Goal: Task Accomplishment & Management: Use online tool/utility

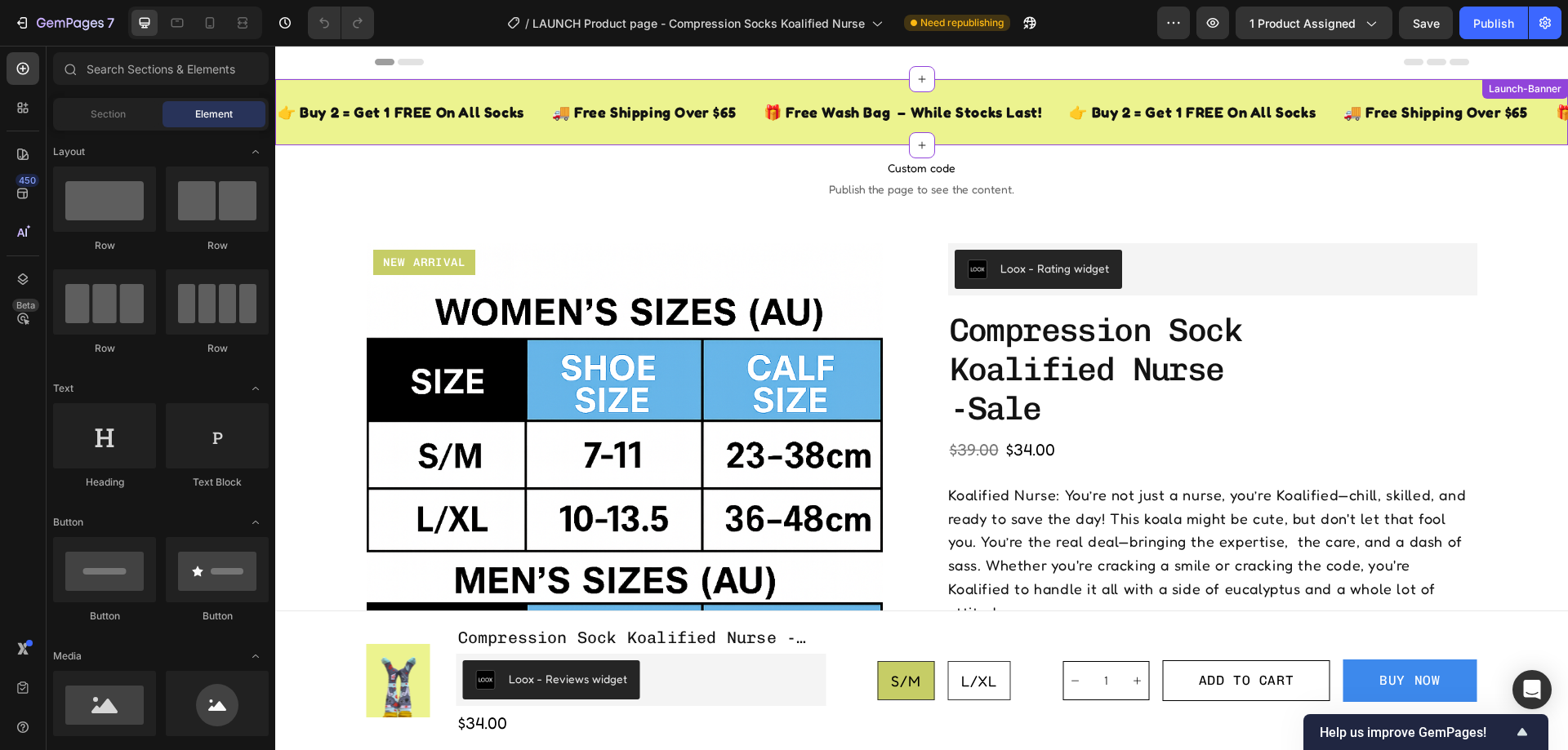
click at [1071, 121] on div "👉 Buy 2 = Get 1 FREE On All Socks" at bounding box center [1193, 112] width 250 height 27
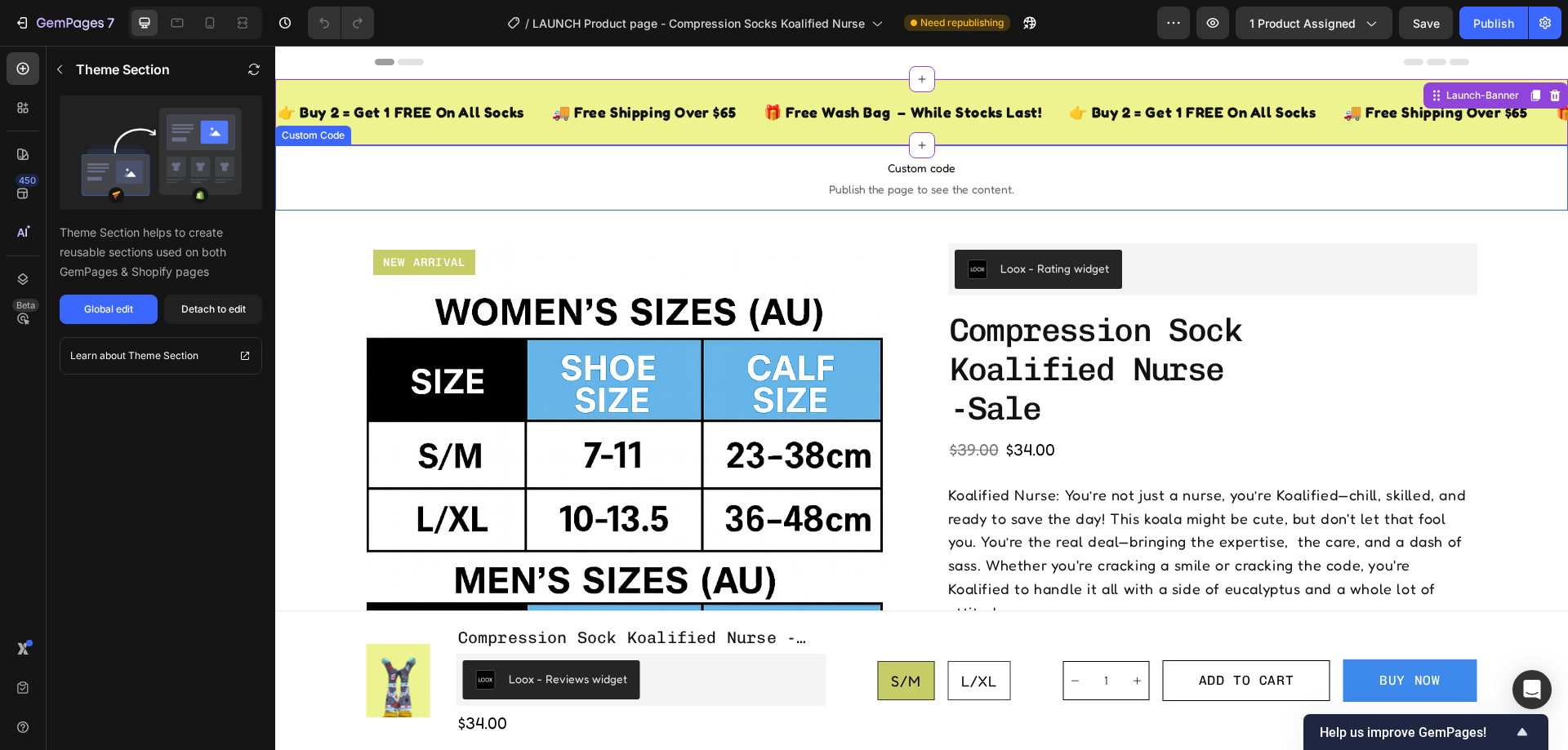
click at [664, 172] on span "Custom code" at bounding box center [921, 168] width 1293 height 20
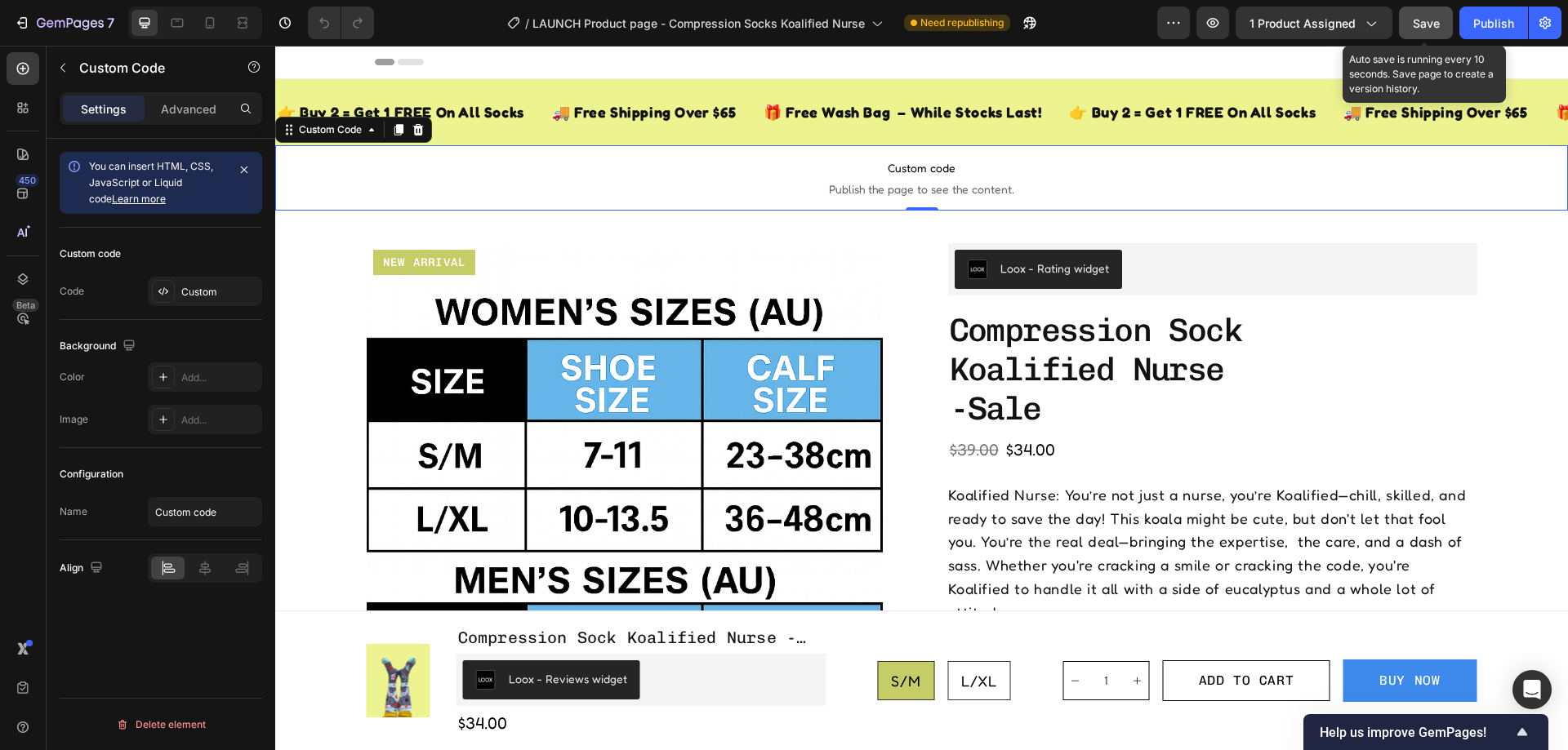
click at [1432, 23] on span "Save" at bounding box center [1426, 23] width 27 height 14
drag, startPoint x: 1486, startPoint y: 27, endPoint x: 1185, endPoint y: 4, distance: 301.9
click at [1486, 27] on div "Publish" at bounding box center [1494, 22] width 41 height 17
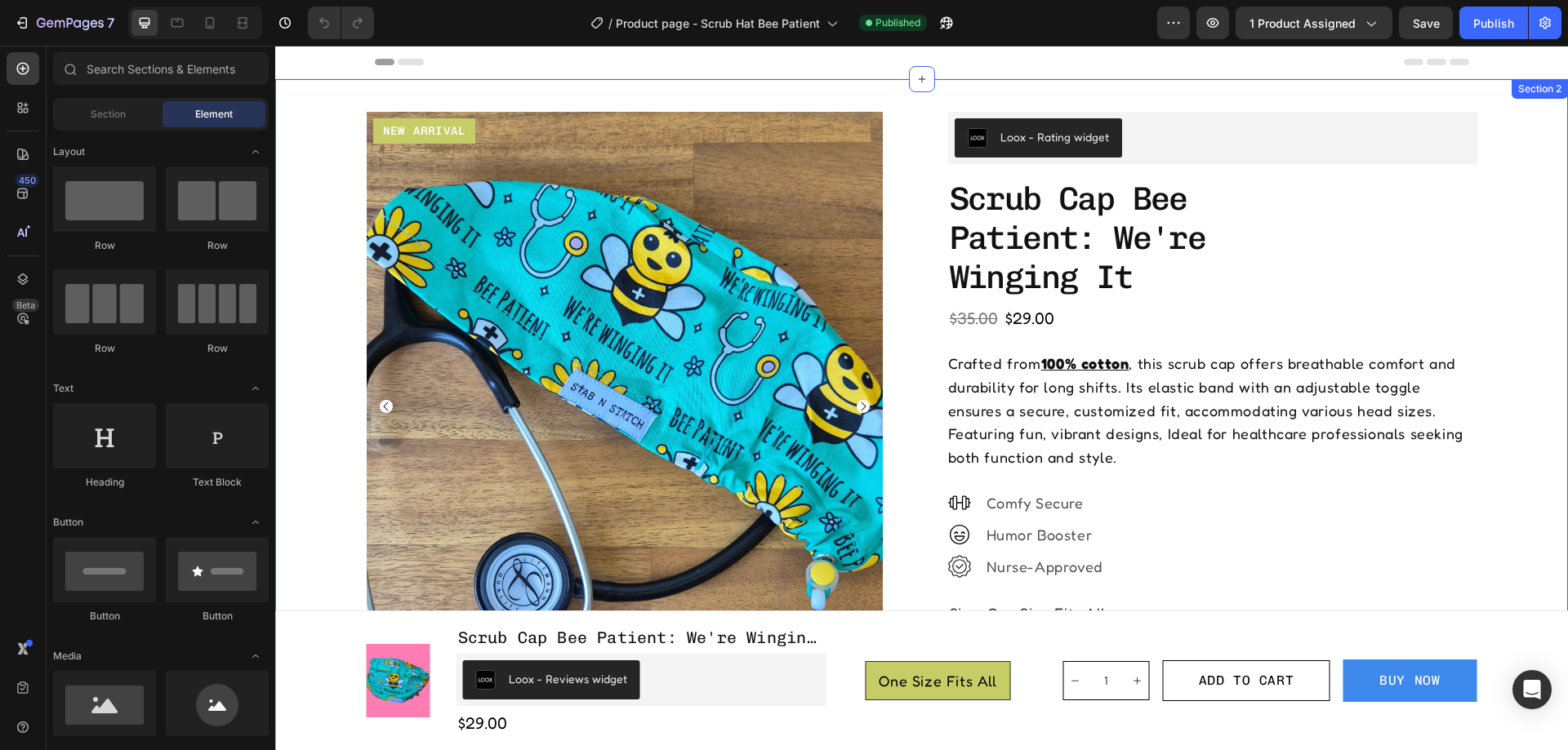
click at [832, 92] on div "Product Images New arrival Text Block Row Row Loox - Rating widget Loox scrub c…" at bounding box center [921, 709] width 1293 height 1259
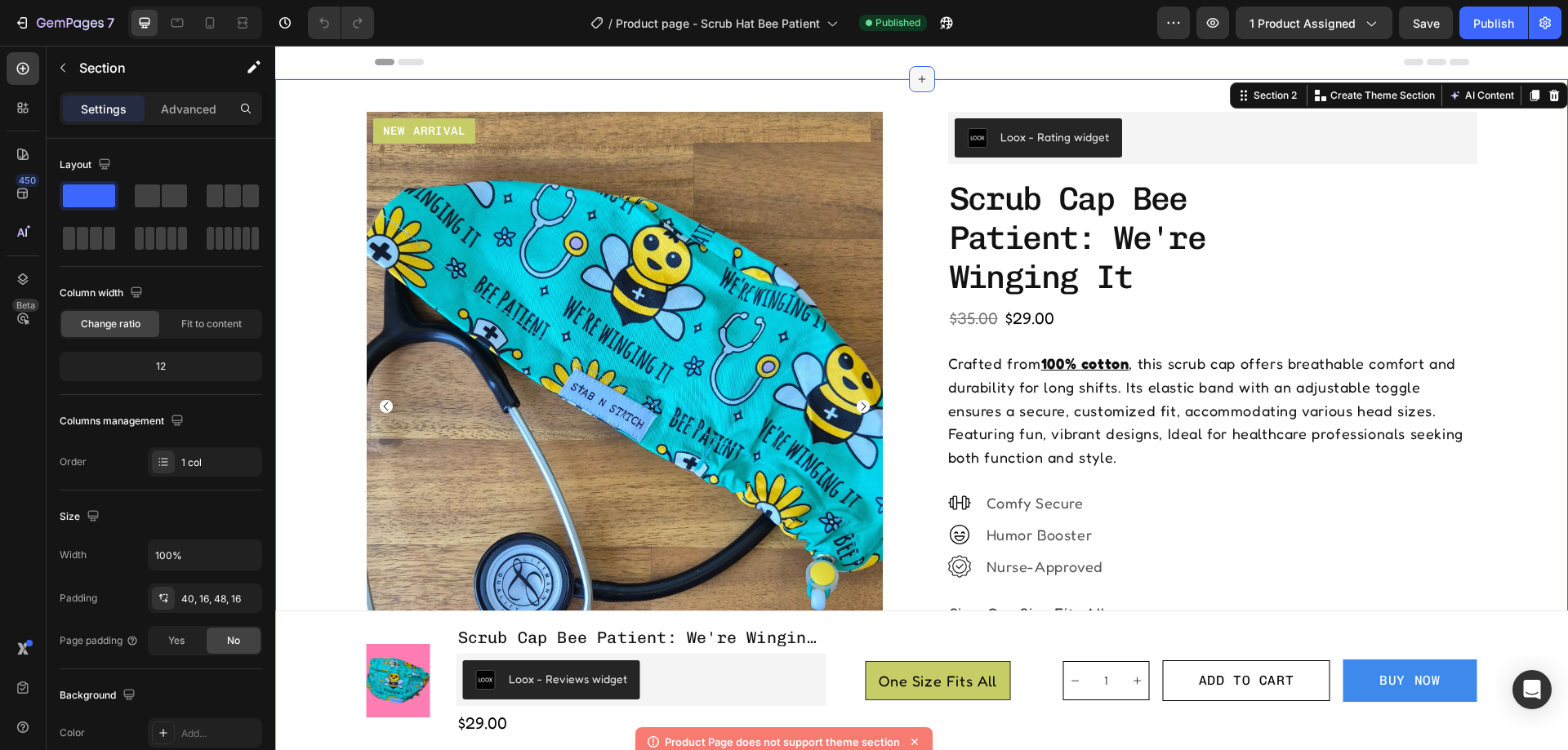
click at [916, 81] on icon at bounding box center [922, 79] width 13 height 13
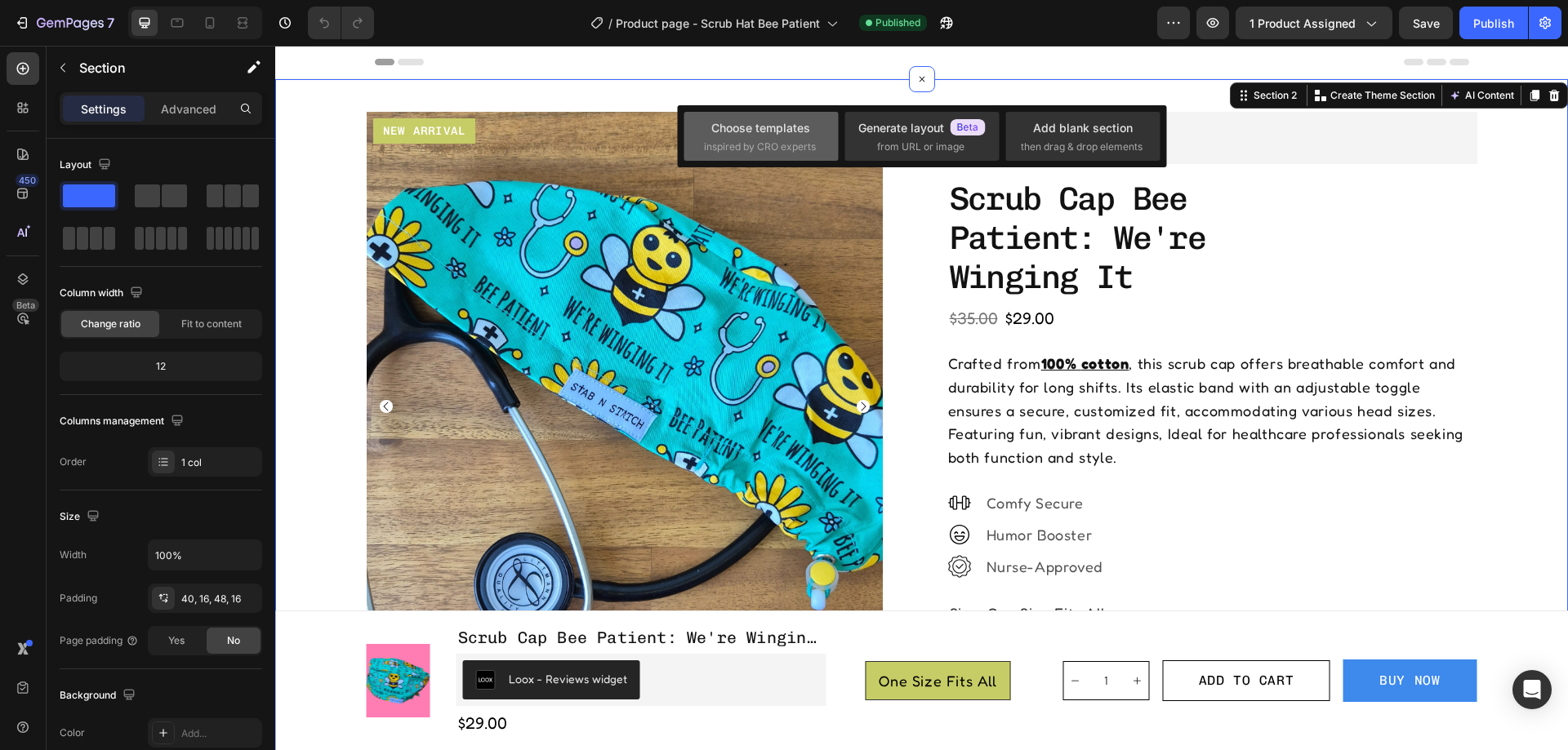
click at [785, 133] on div "Choose templates" at bounding box center [760, 127] width 99 height 17
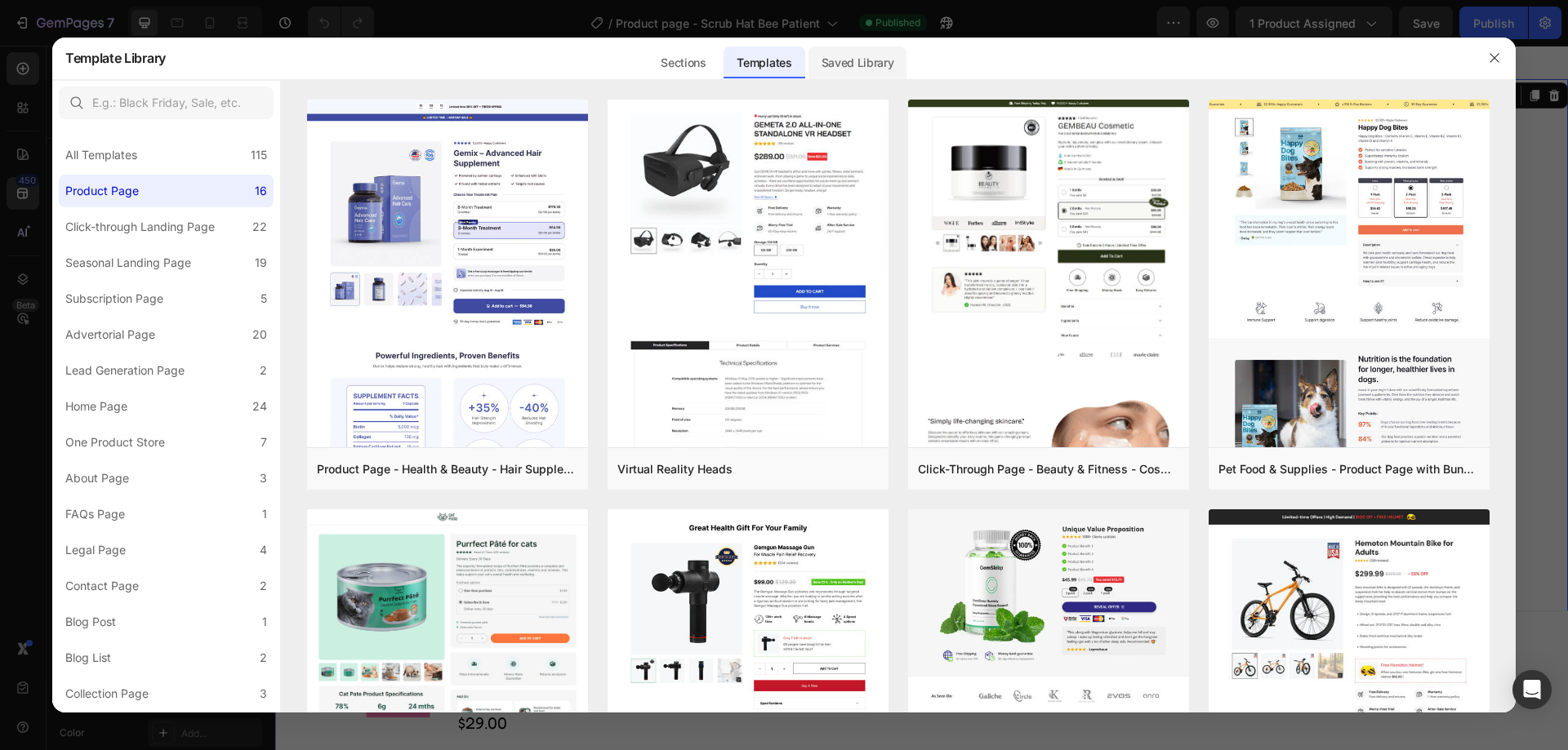
click at [832, 67] on div "Saved Library" at bounding box center [858, 62] width 99 height 33
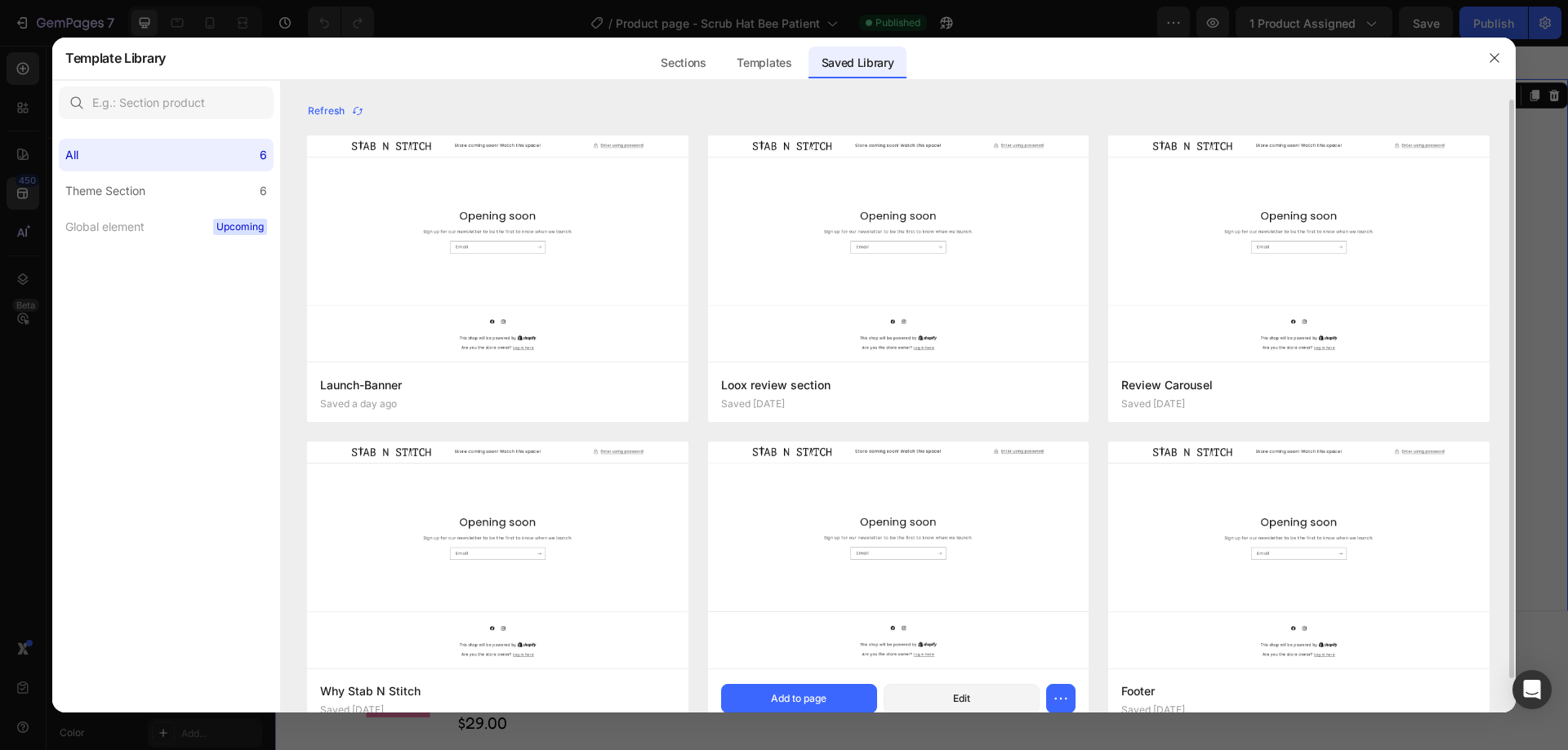
scroll to position [36, 0]
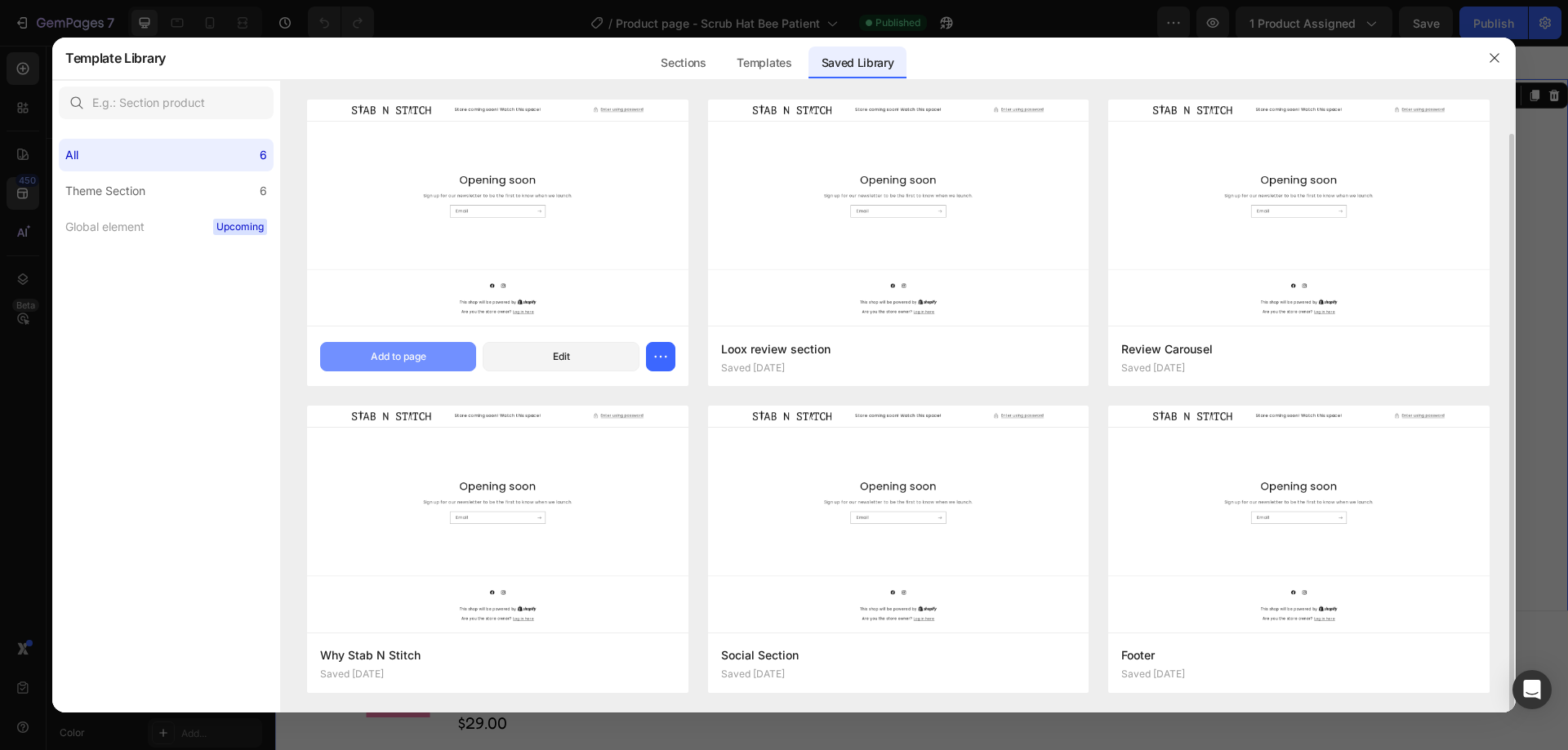
click at [374, 358] on div "Add to page" at bounding box center [398, 356] width 55 height 14
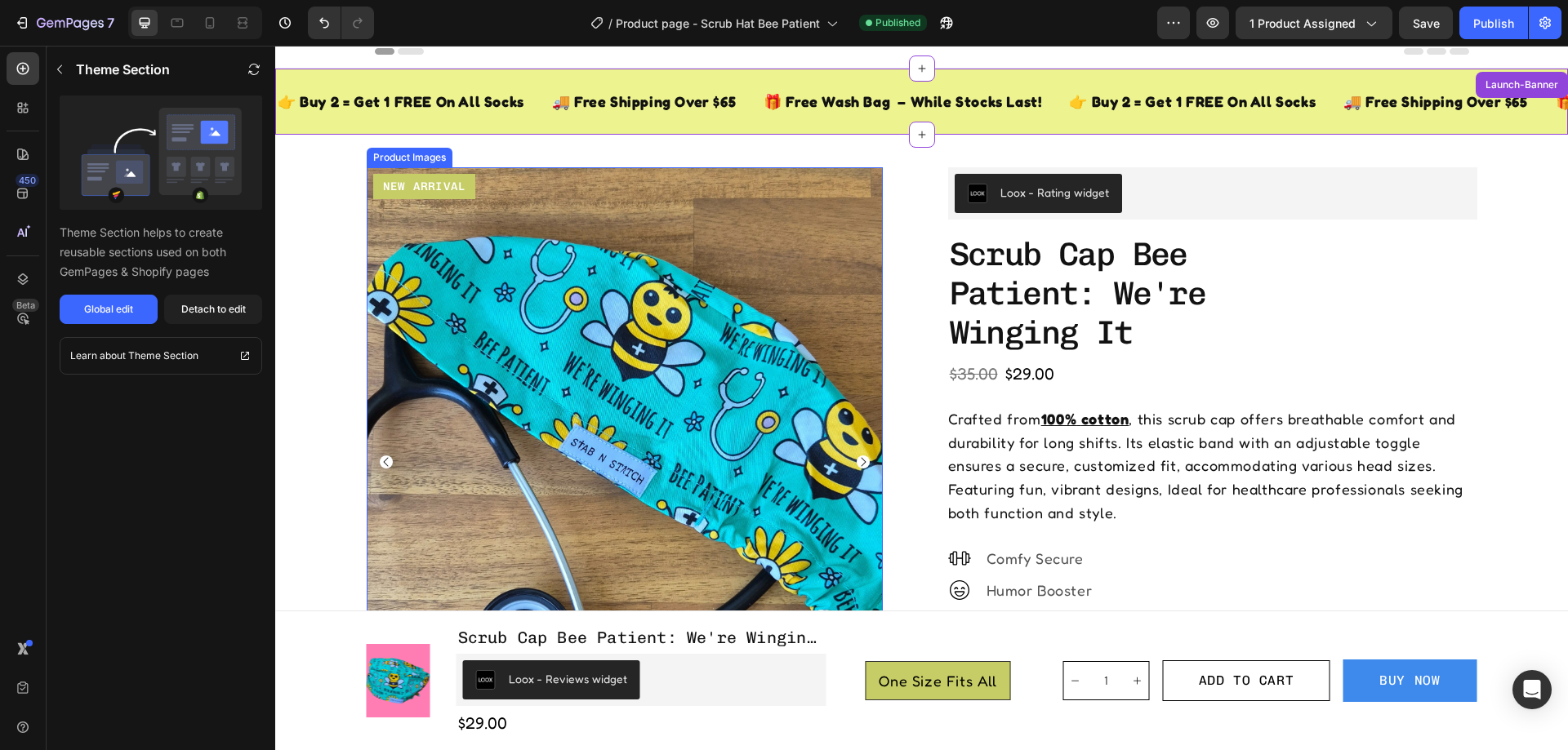
scroll to position [0, 0]
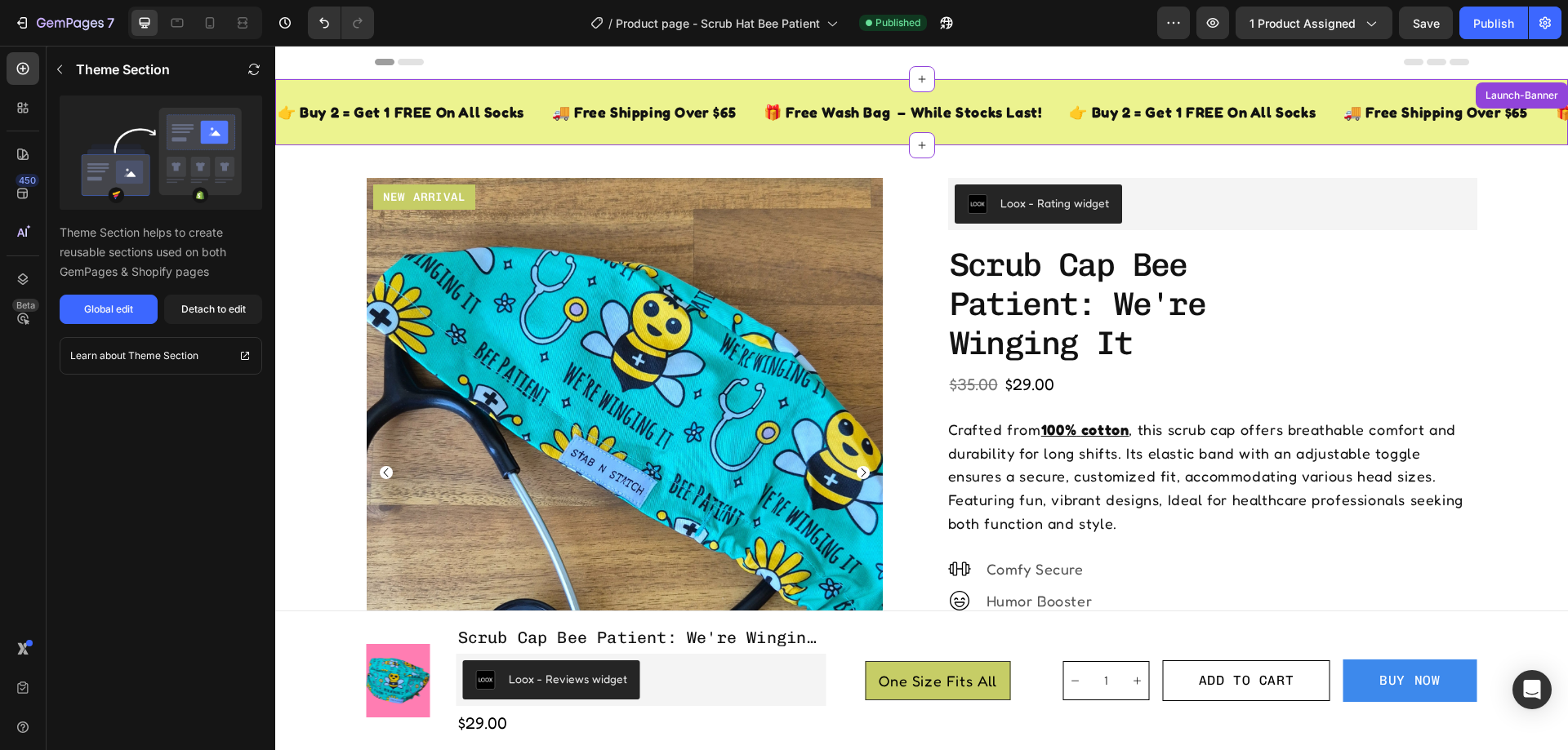
click at [489, 88] on div "👉 Buy 2 = Get 1 FREE On All Socks Text Block 🚚 Free Shipping Over $65 Text Bloc…" at bounding box center [921, 112] width 1293 height 66
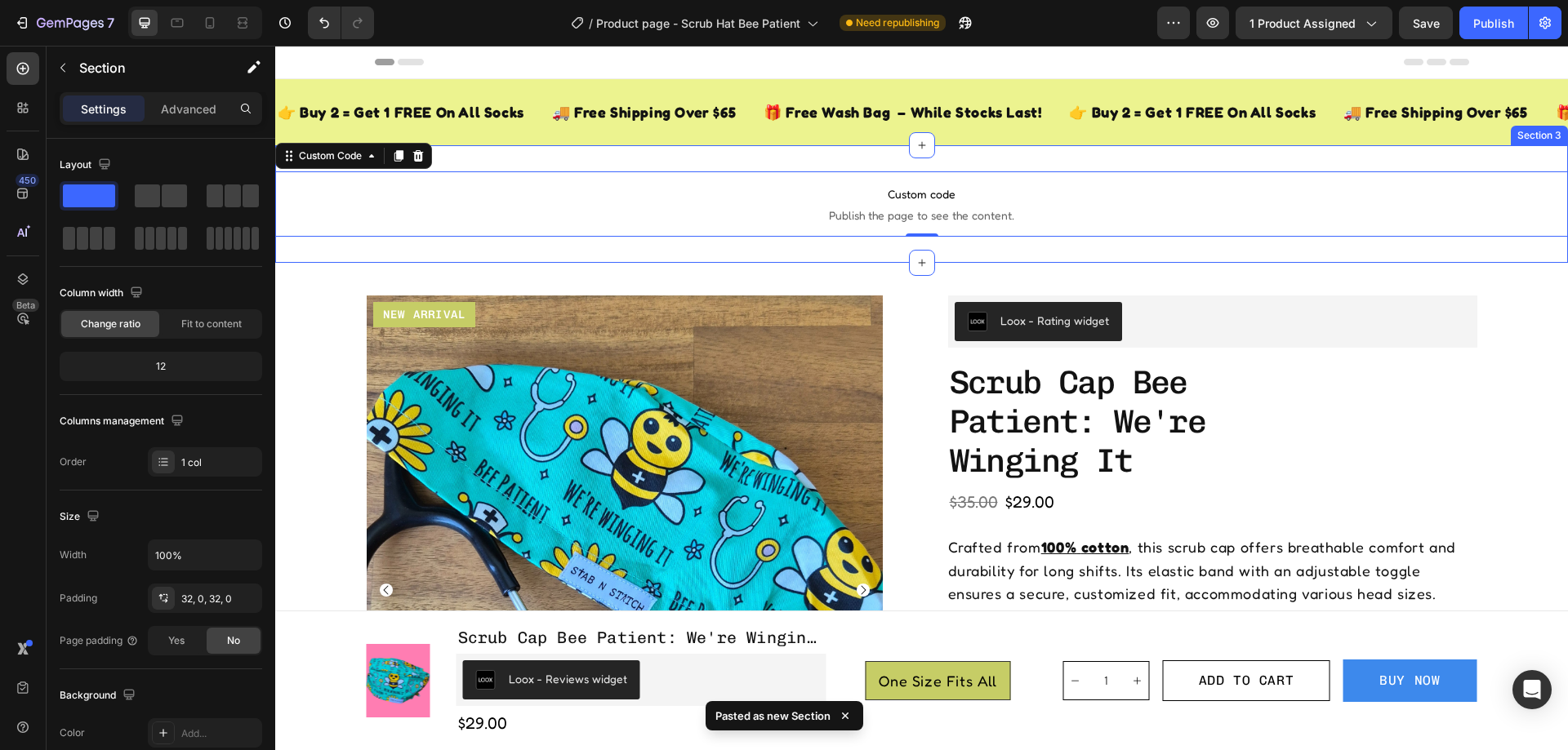
click at [625, 153] on div "Custom code Publish the page to see the content. Custom Code 0 Section 3" at bounding box center [921, 204] width 1293 height 118
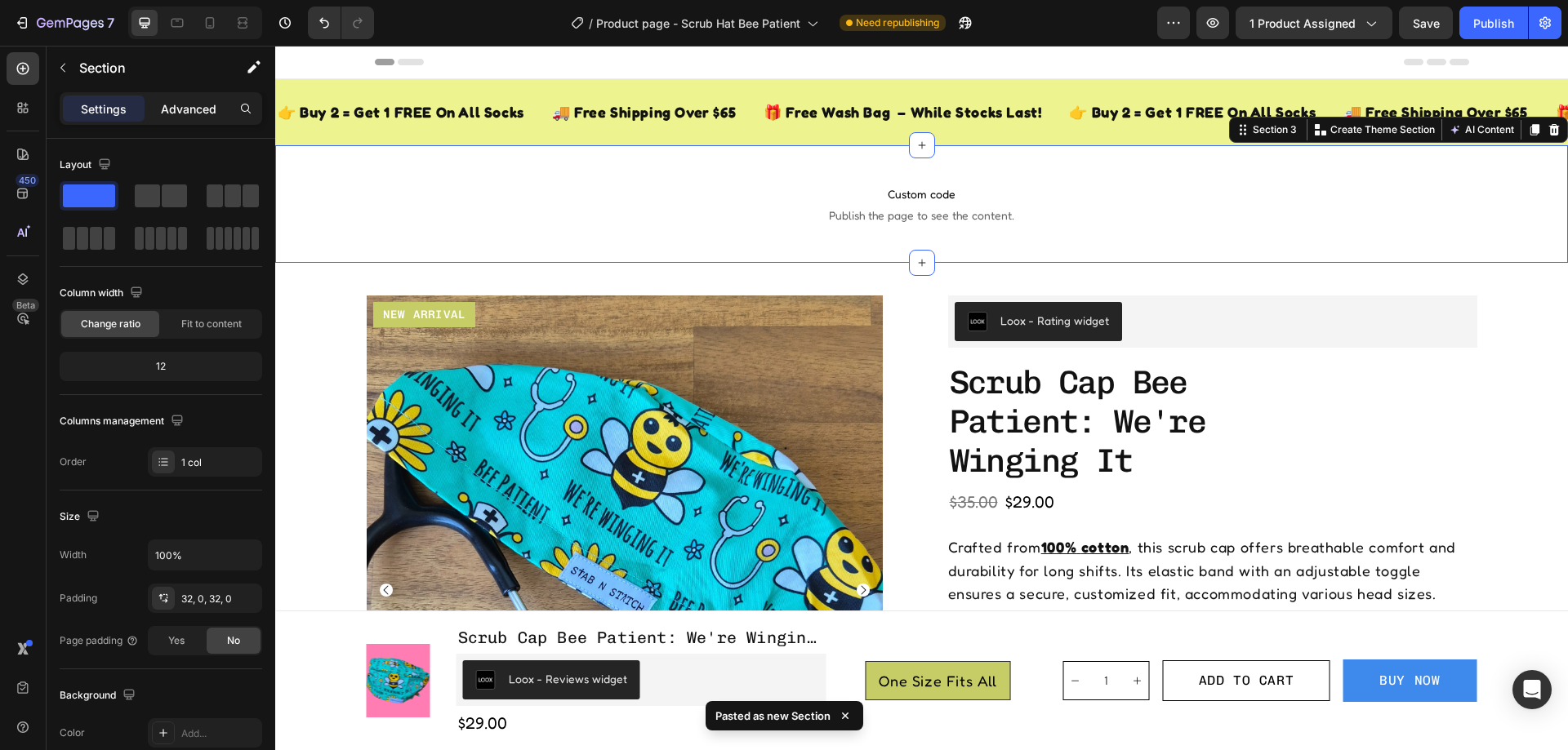
click at [195, 107] on p "Advanced" at bounding box center [189, 108] width 55 height 17
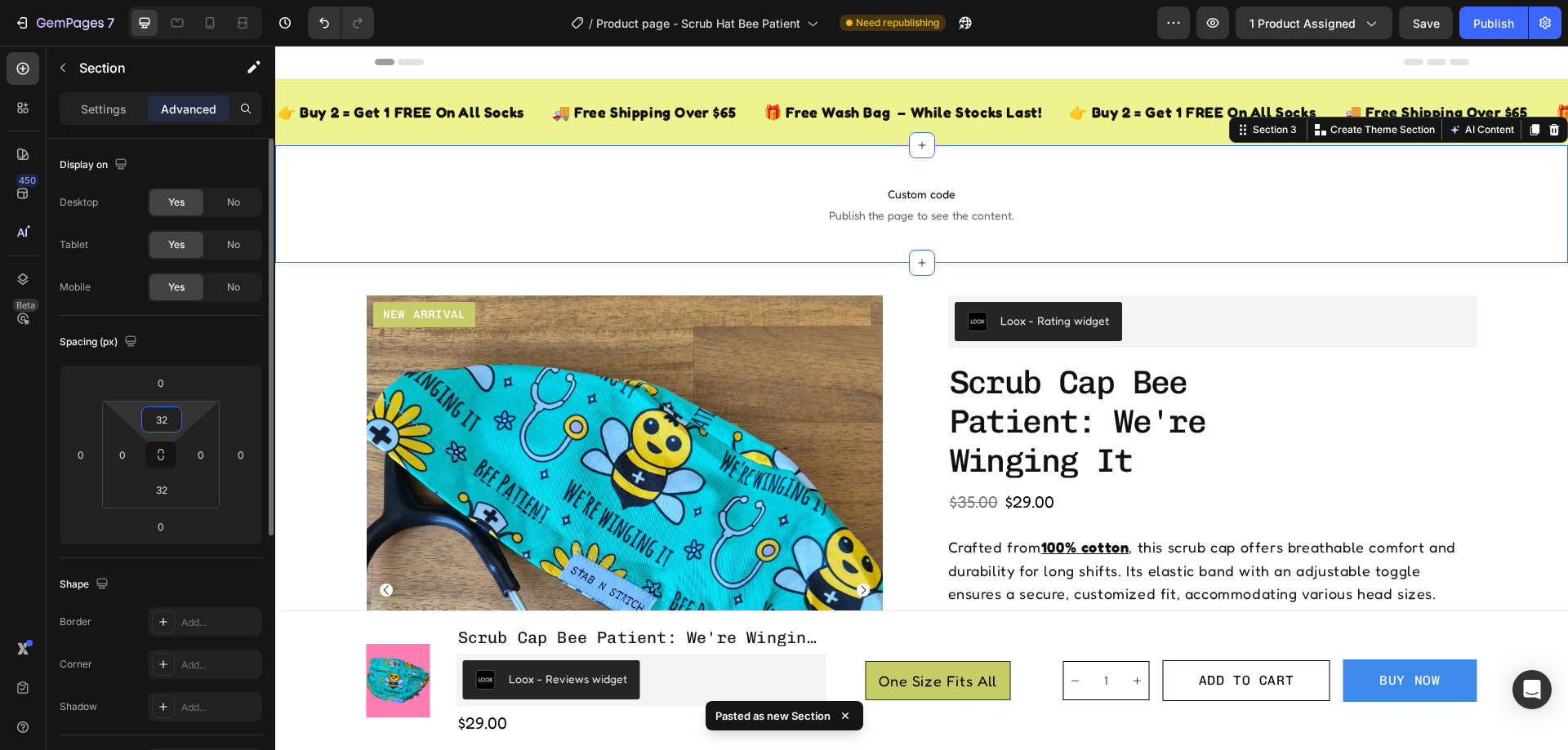
click at [166, 420] on input "32" at bounding box center [162, 419] width 33 height 24
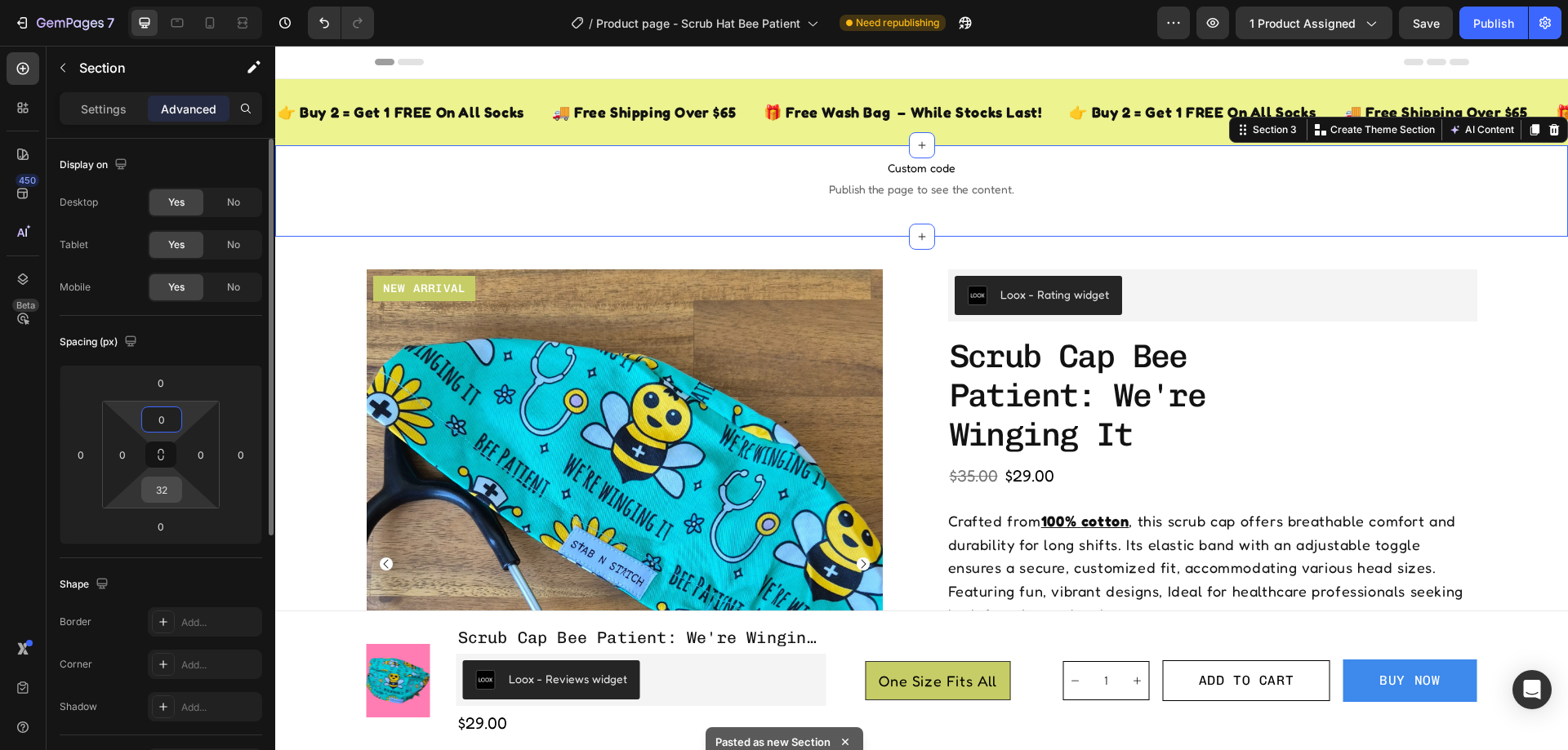
type input "0"
click at [169, 494] on input "32" at bounding box center [162, 489] width 33 height 24
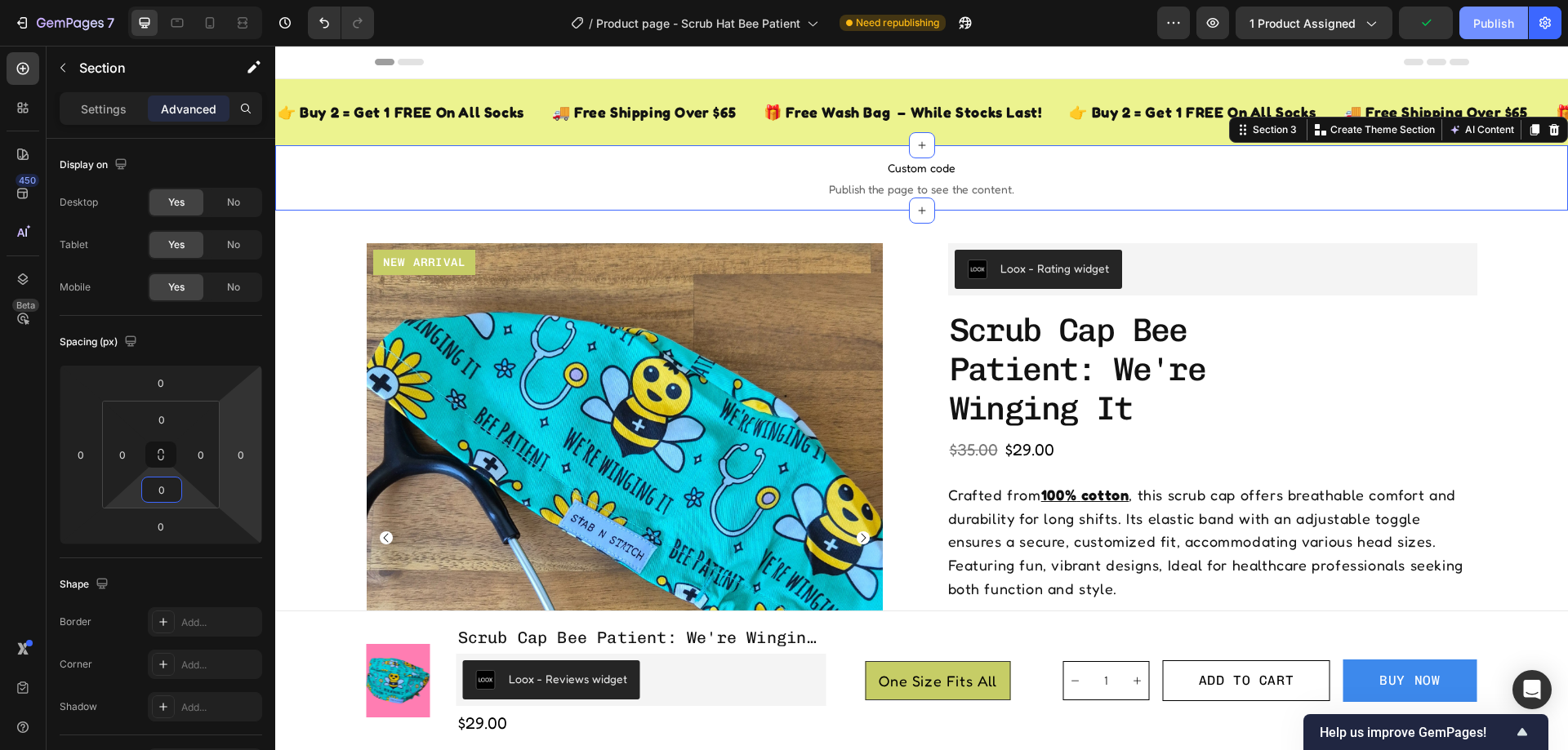
type input "0"
click at [1469, 21] on button "Publish" at bounding box center [1494, 22] width 69 height 33
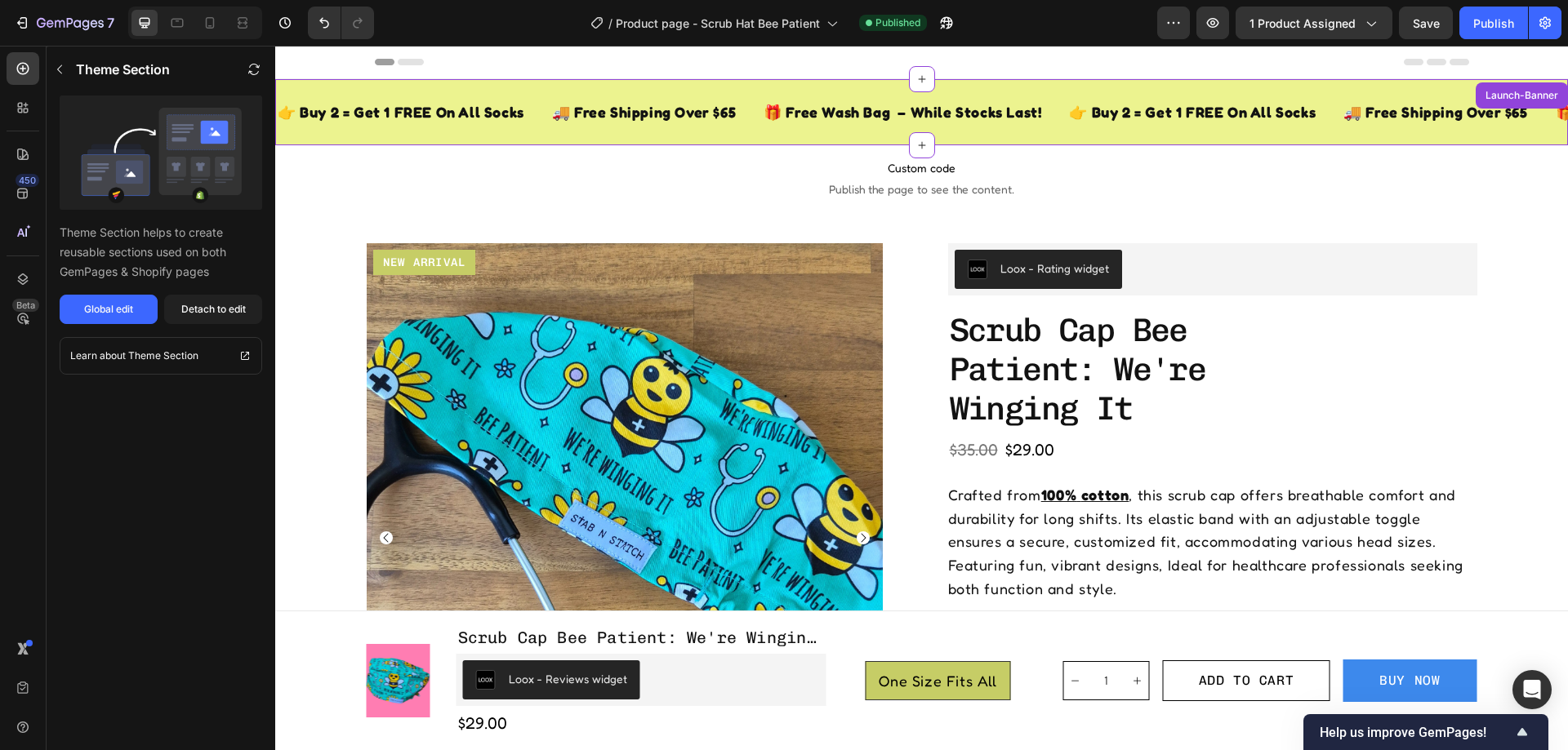
click at [797, 83] on div "👉 Buy 2 = Get 1 FREE On All Socks Text Block 🚚 Free Shipping Over $65 Text Bloc…" at bounding box center [921, 112] width 1293 height 66
click at [1055, 179] on p "Custom code Publish the page to see the content." at bounding box center [921, 178] width 1293 height 65
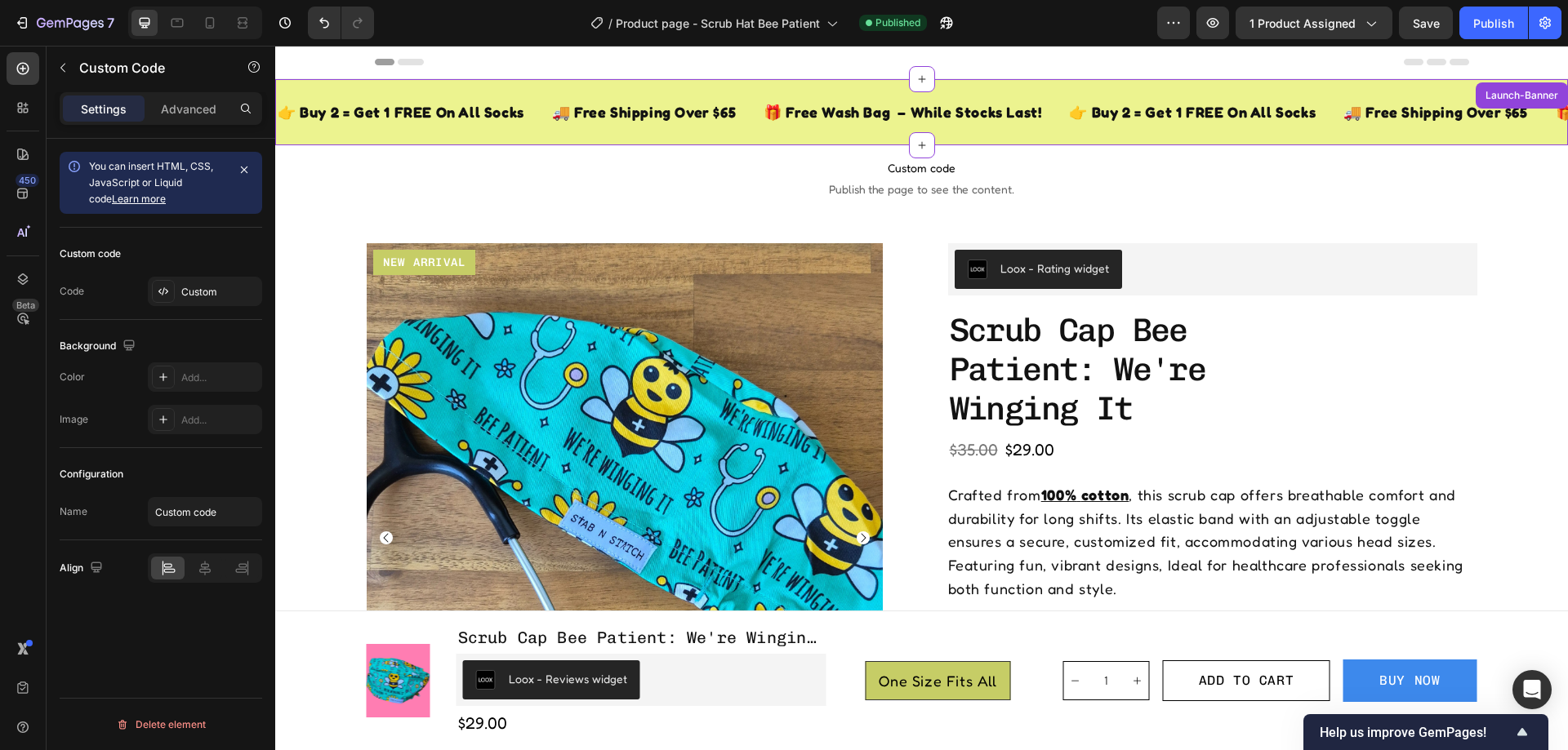
click at [868, 96] on div "🎁 Free Wash Bag – While Stocks Last! Text Block" at bounding box center [902, 112] width 281 height 40
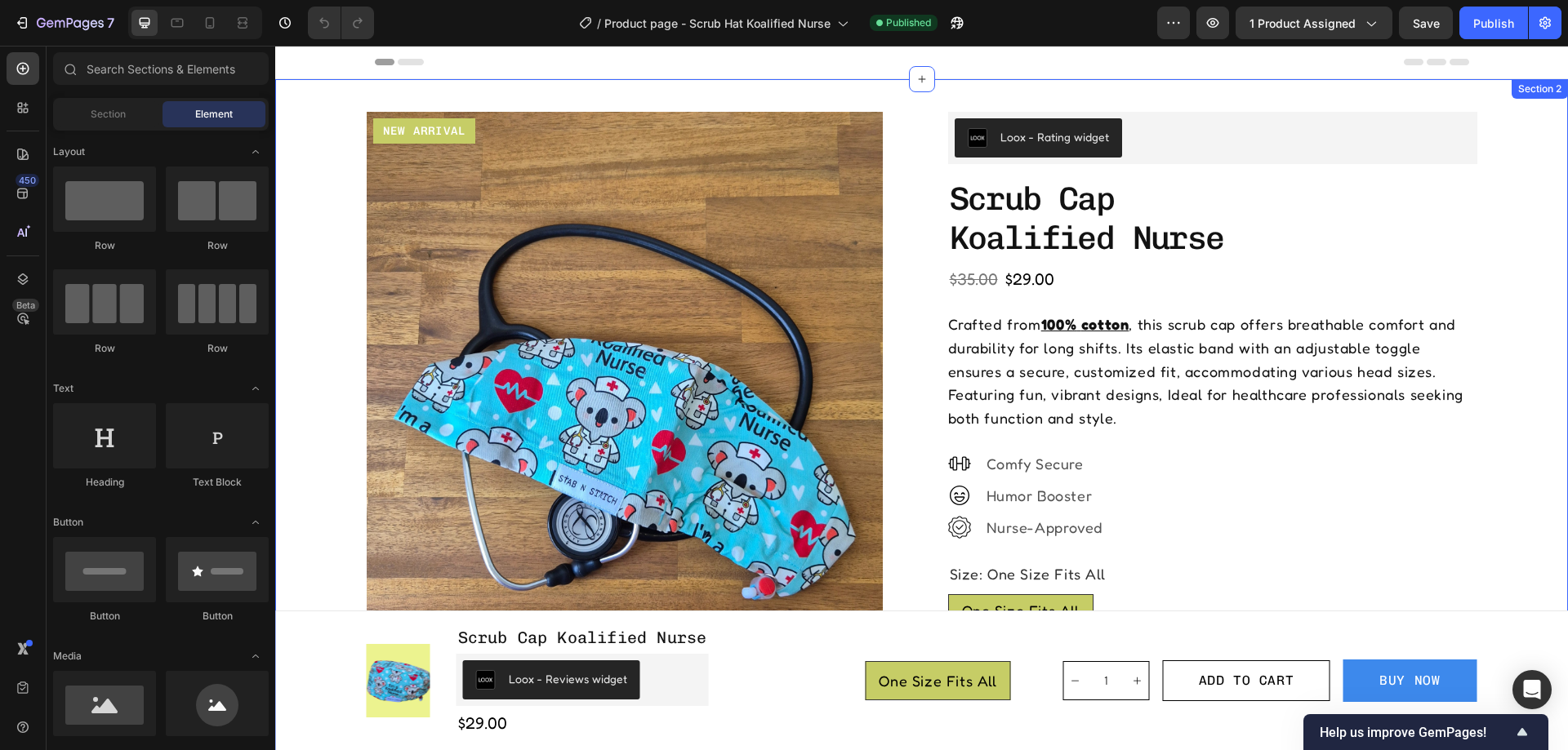
click at [836, 89] on div "Product Images New arrival Text Block Row Row Loox - Rating widget Loox scrub c…" at bounding box center [921, 689] width 1293 height 1220
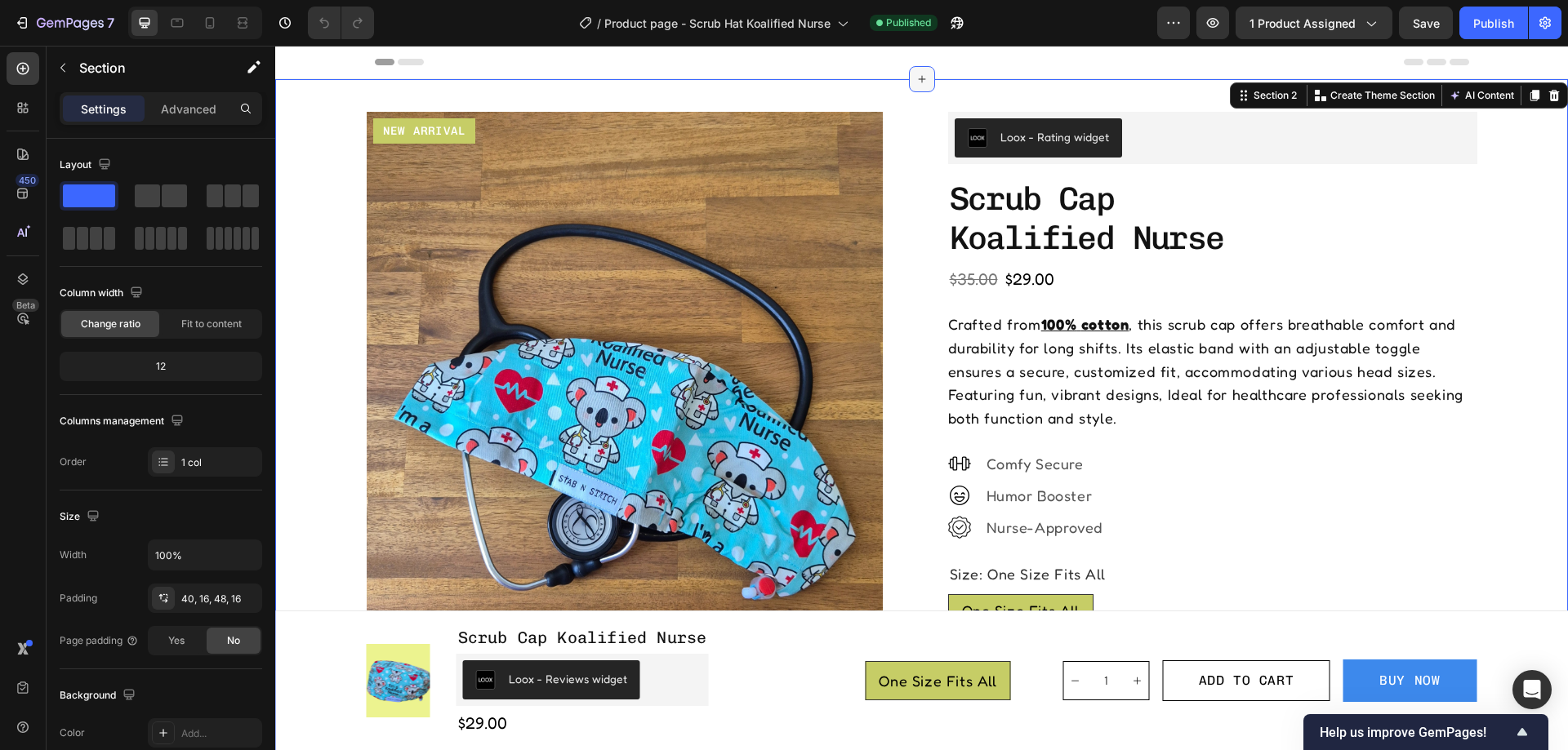
click at [916, 81] on icon at bounding box center [922, 79] width 13 height 13
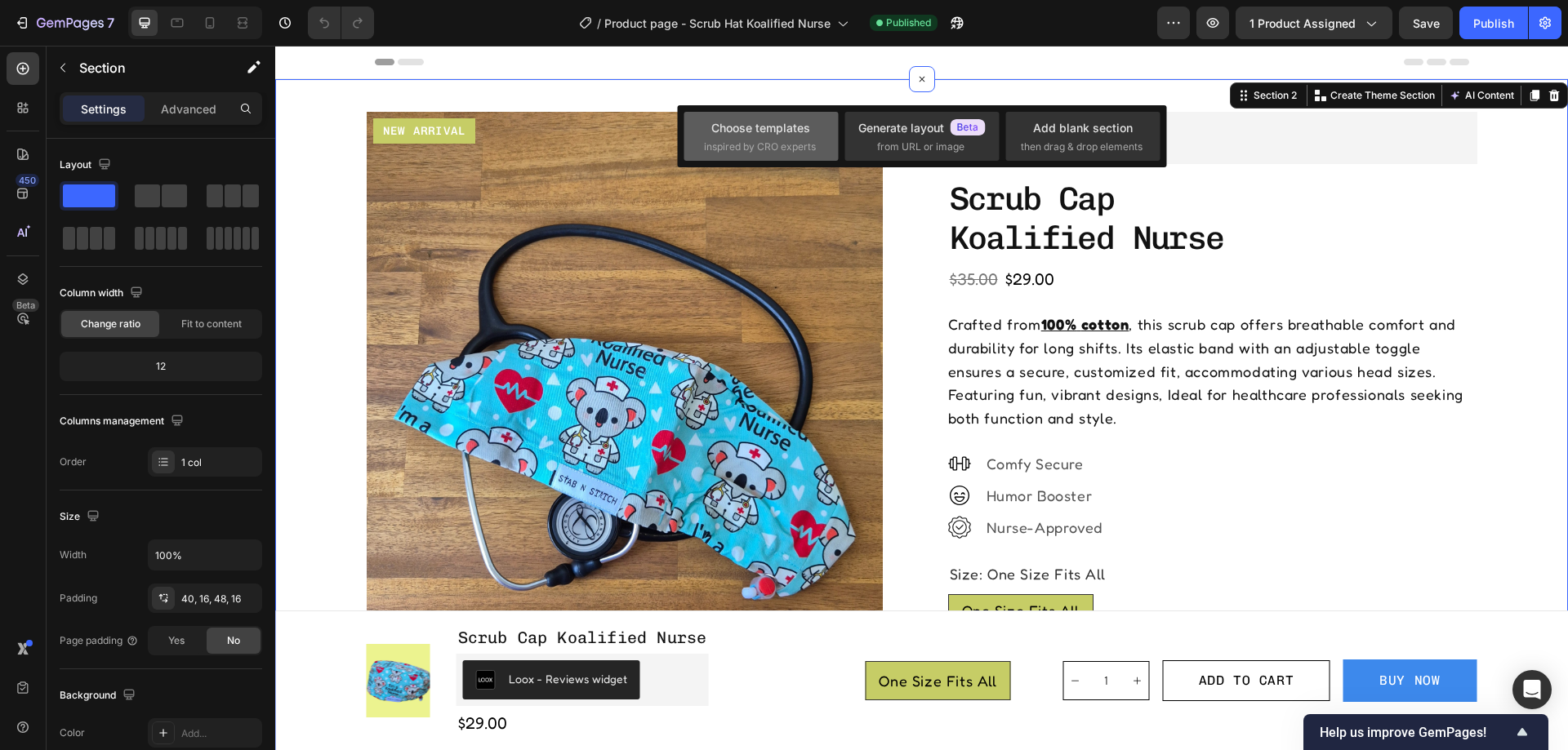
click at [784, 140] on span "inspired by CRO experts" at bounding box center [759, 146] width 112 height 14
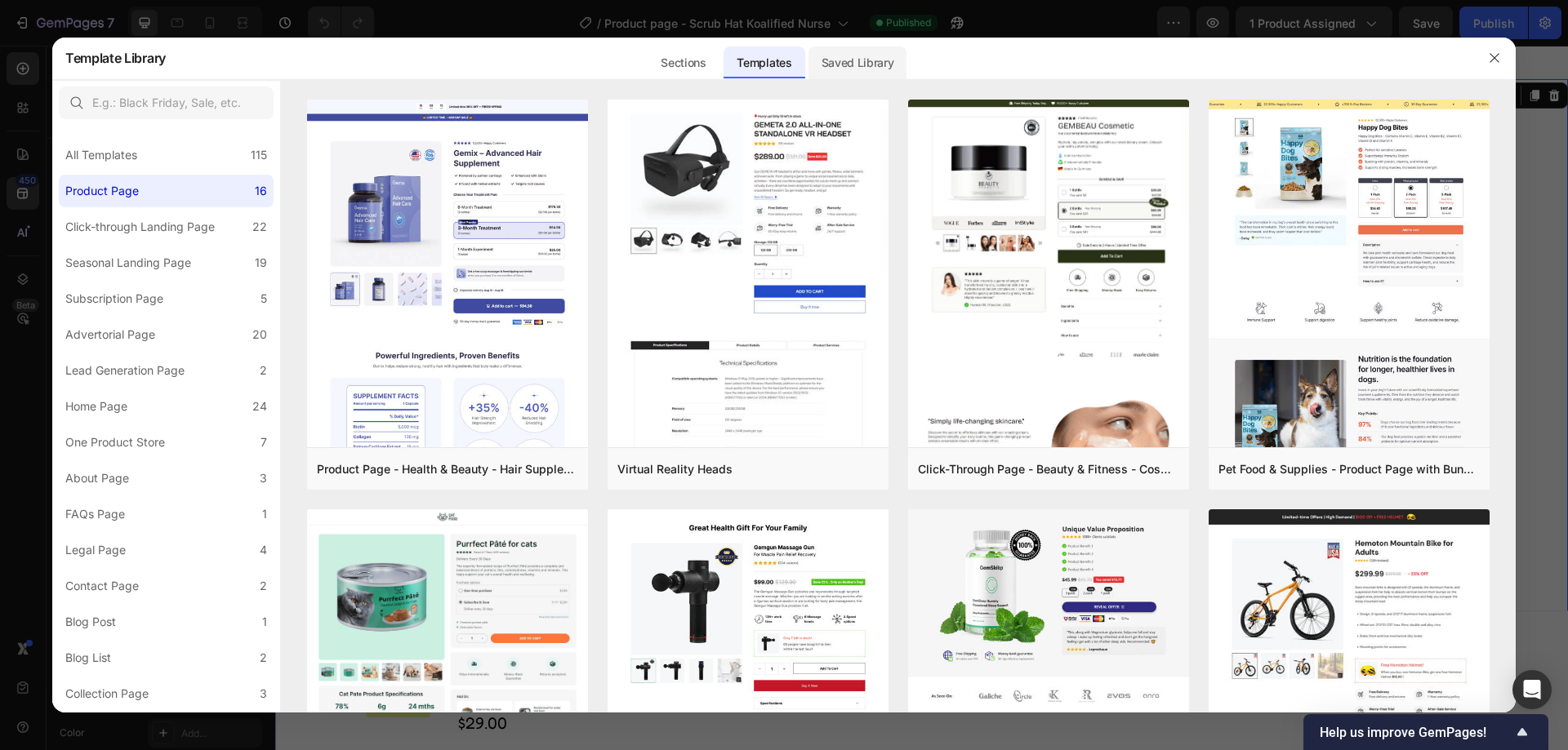
click at [867, 62] on div "Saved Library" at bounding box center [858, 62] width 99 height 33
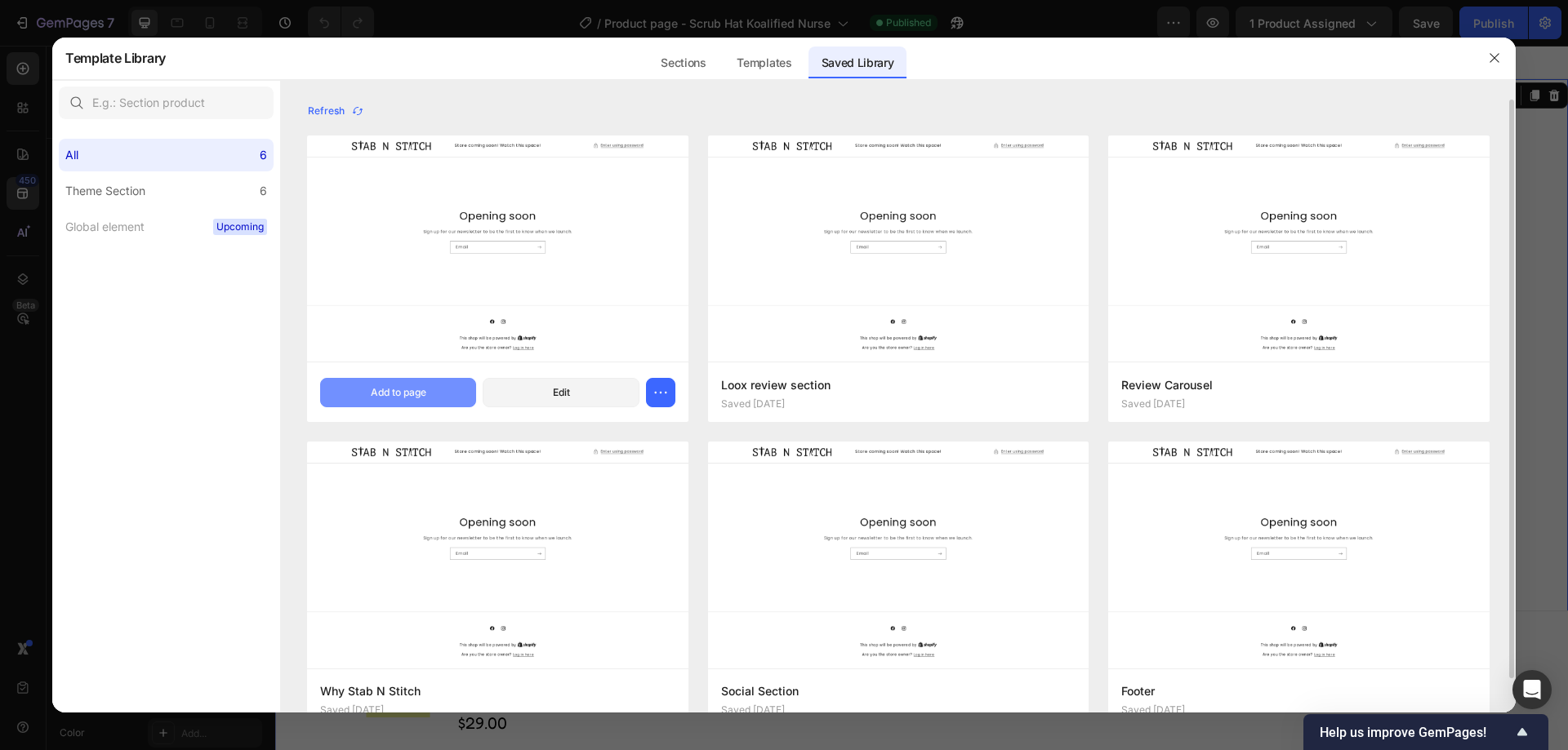
click at [390, 391] on div "Add to page" at bounding box center [398, 392] width 55 height 14
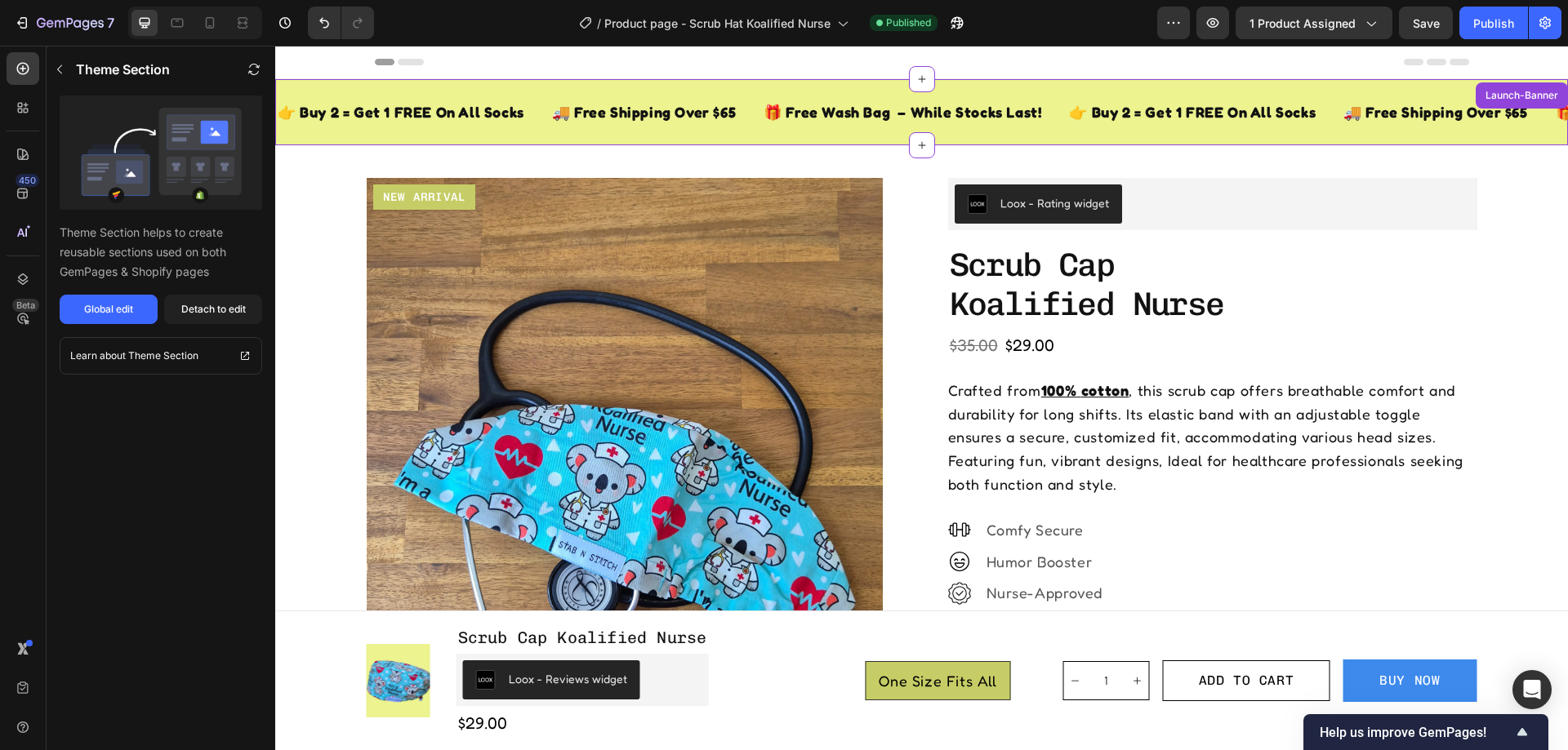
click at [822, 89] on div "👉 Buy 2 = Get 1 FREE On All Socks Text Block 🚚 Free Shipping Over $65 Text Bloc…" at bounding box center [921, 112] width 1293 height 66
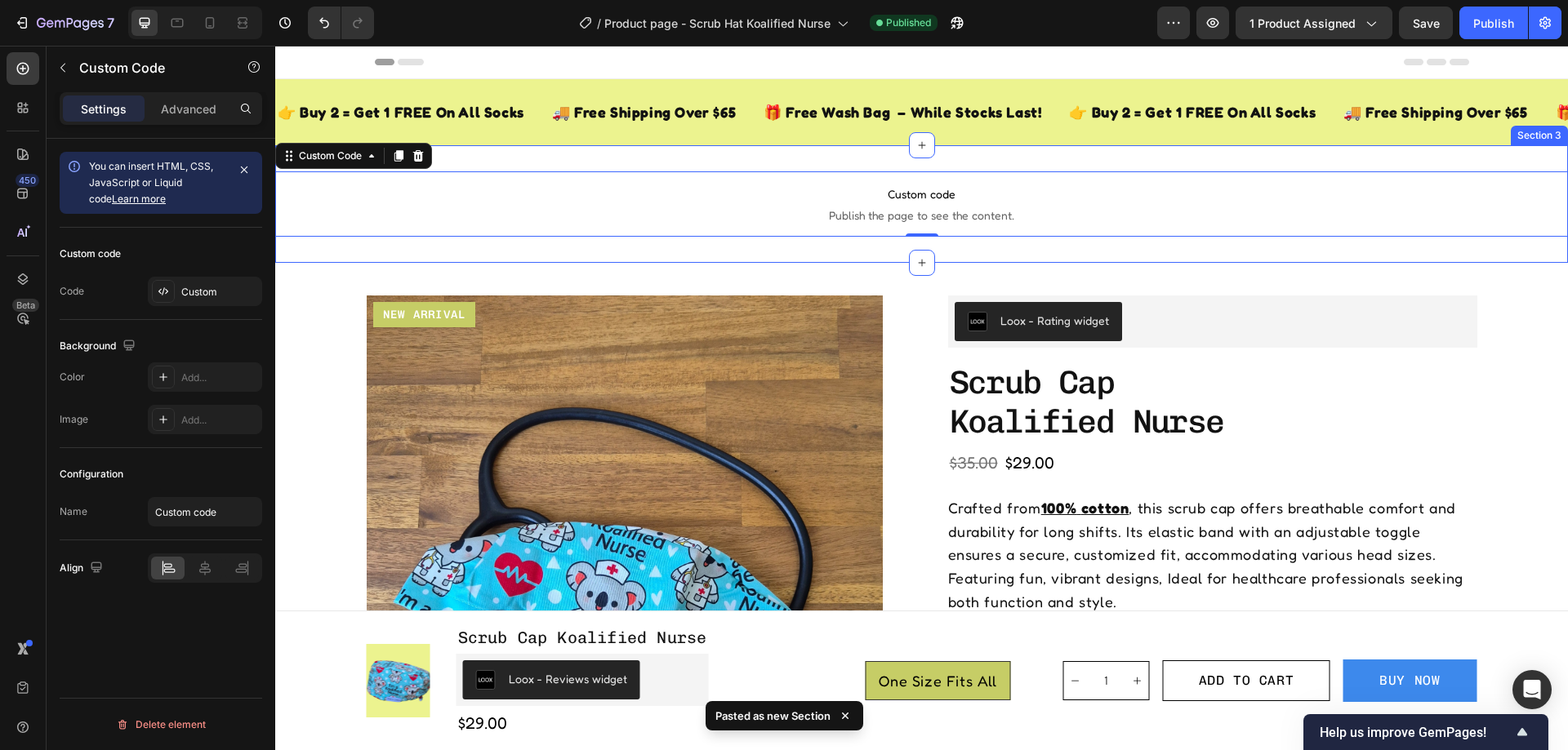
click at [880, 162] on div "Custom code Publish the page to see the content. Custom Code 0 Section 3" at bounding box center [921, 204] width 1293 height 118
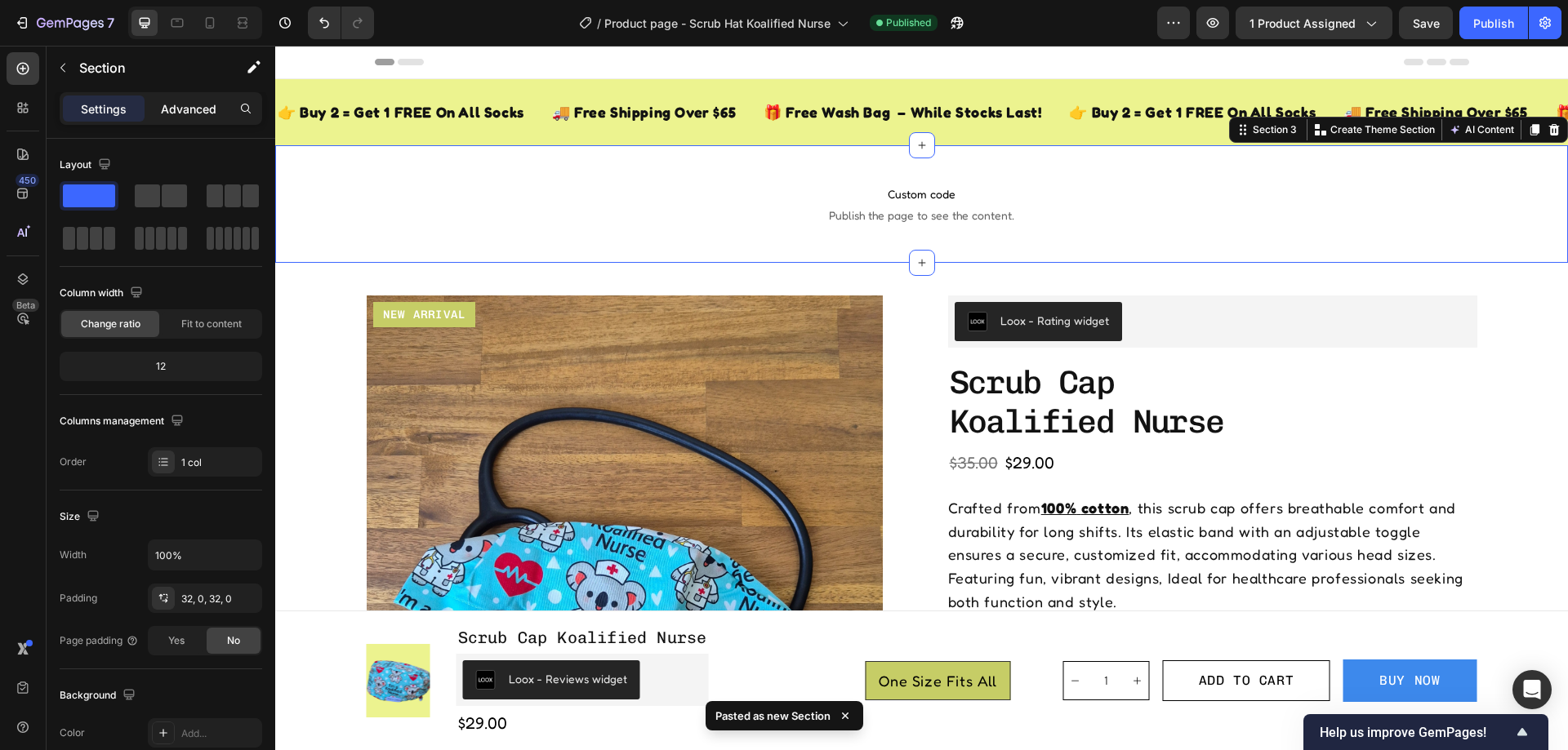
click at [189, 102] on p "Advanced" at bounding box center [189, 108] width 55 height 17
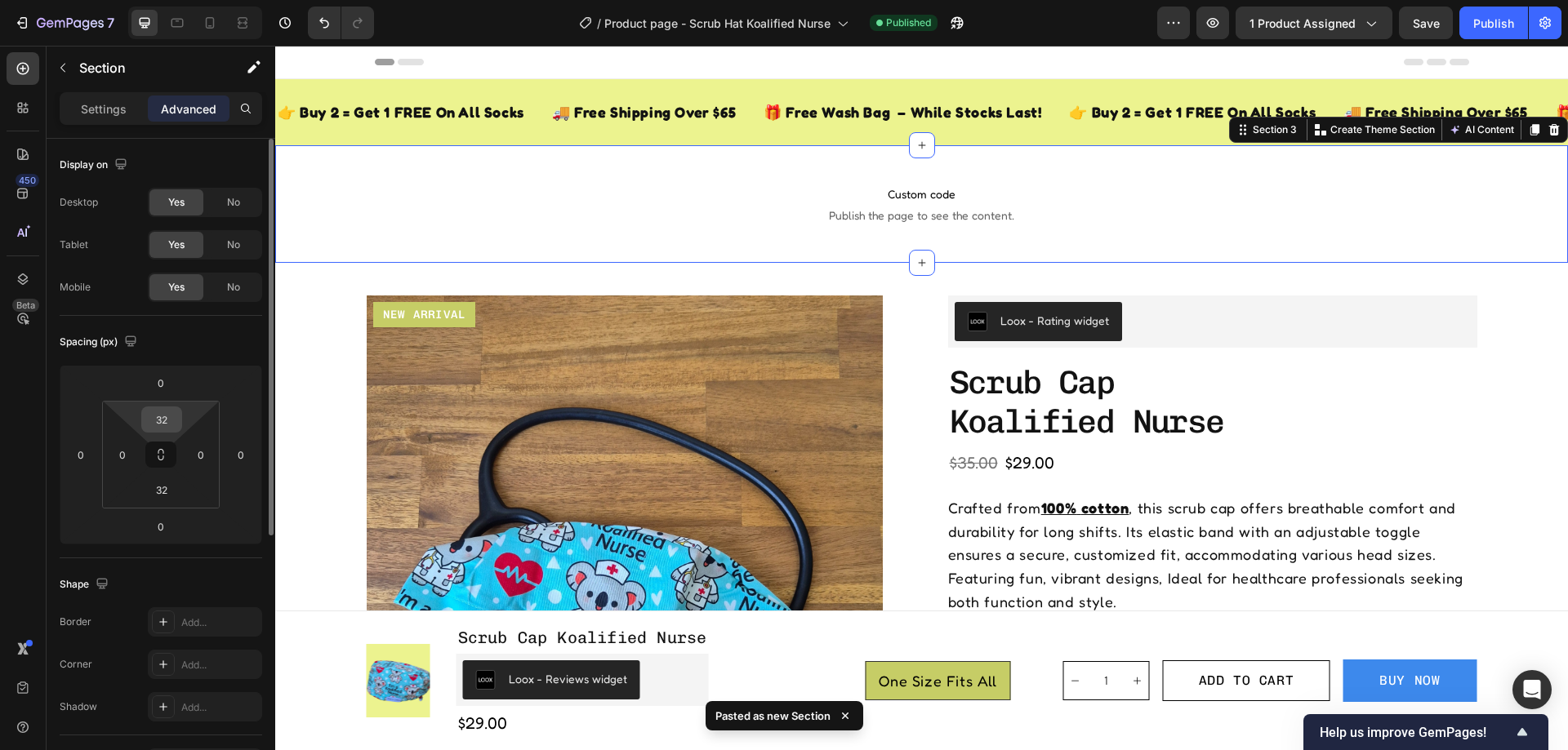
click at [166, 421] on input "32" at bounding box center [162, 419] width 33 height 24
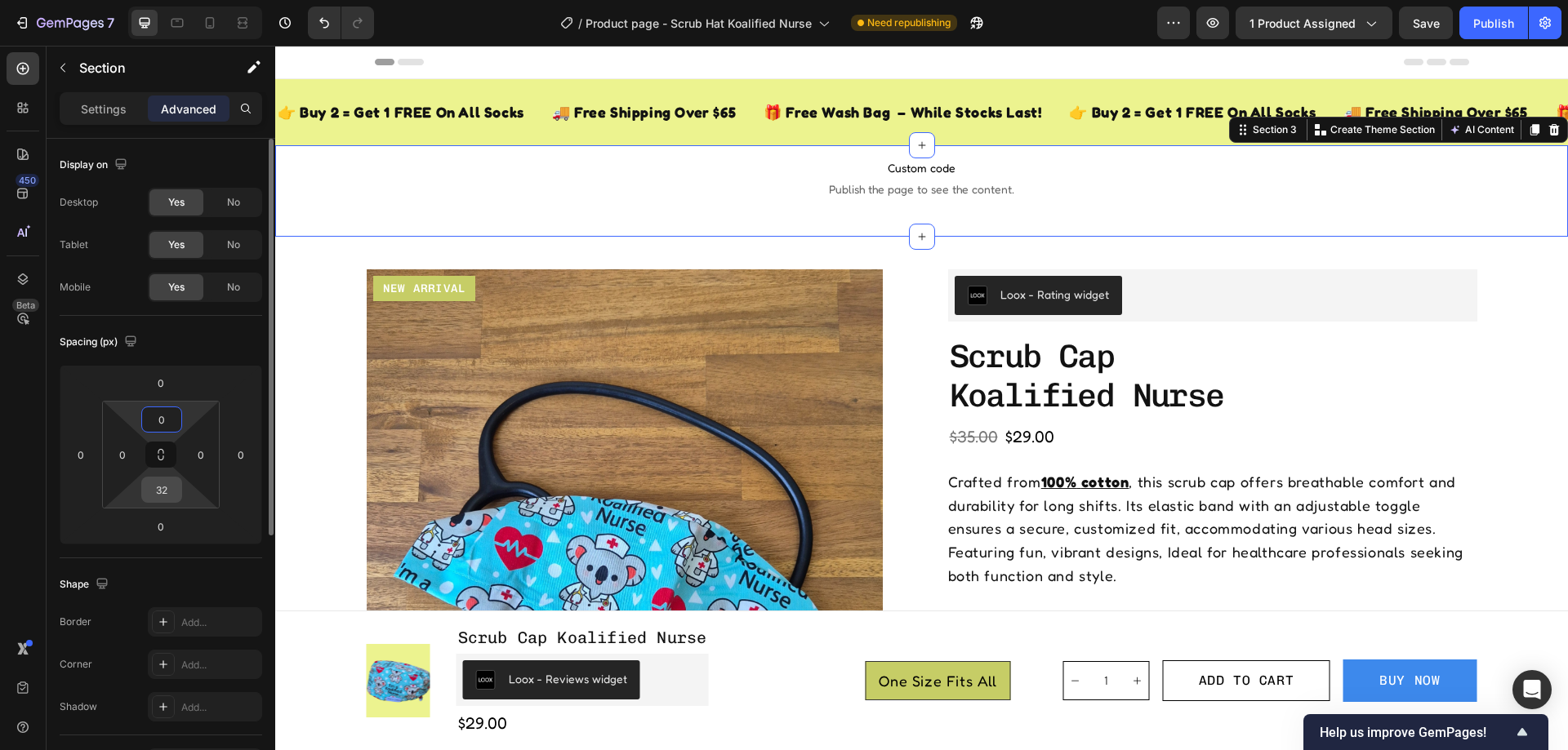
type input "0"
click at [170, 488] on input "32" at bounding box center [162, 489] width 33 height 24
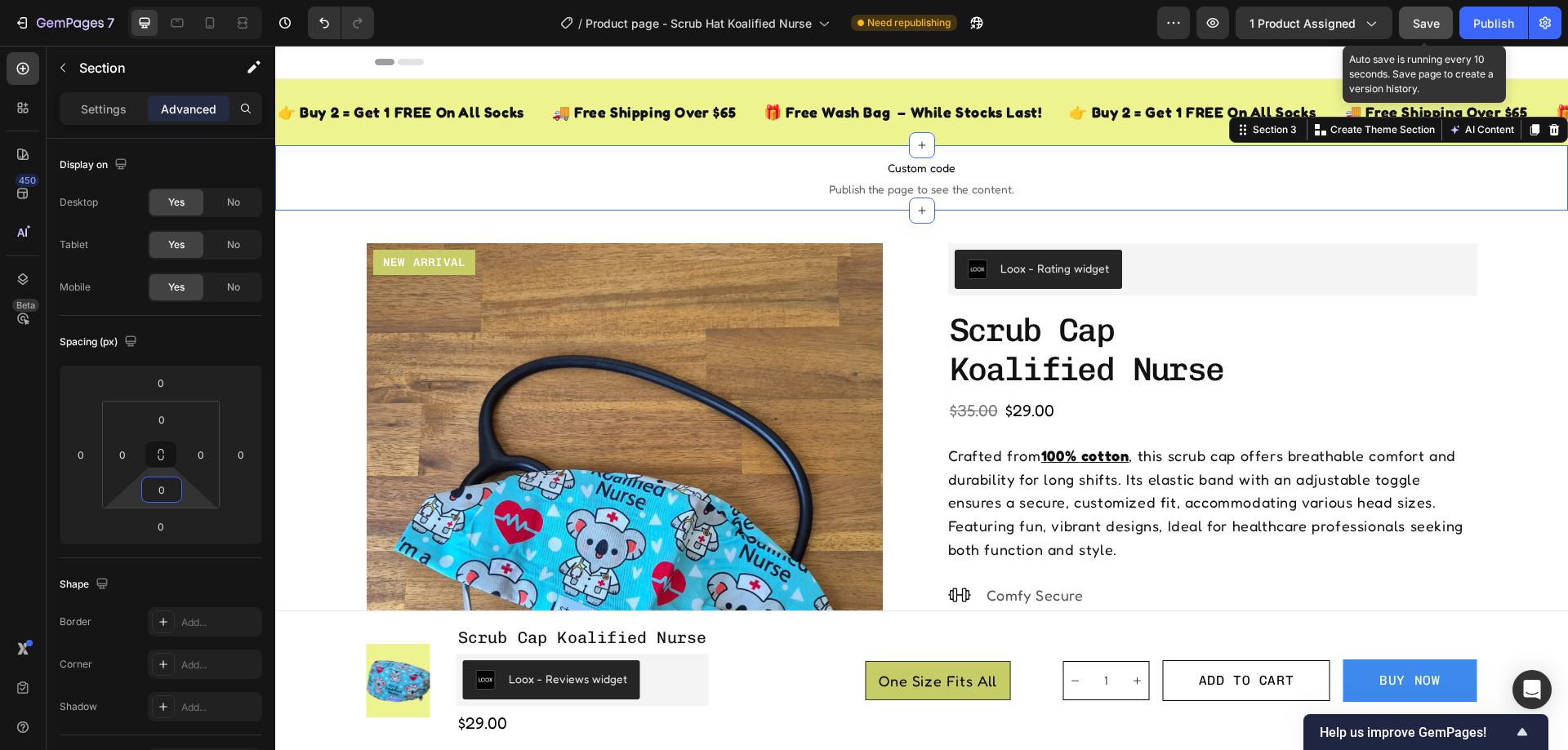
type input "0"
click at [1434, 24] on span "Save" at bounding box center [1426, 23] width 27 height 14
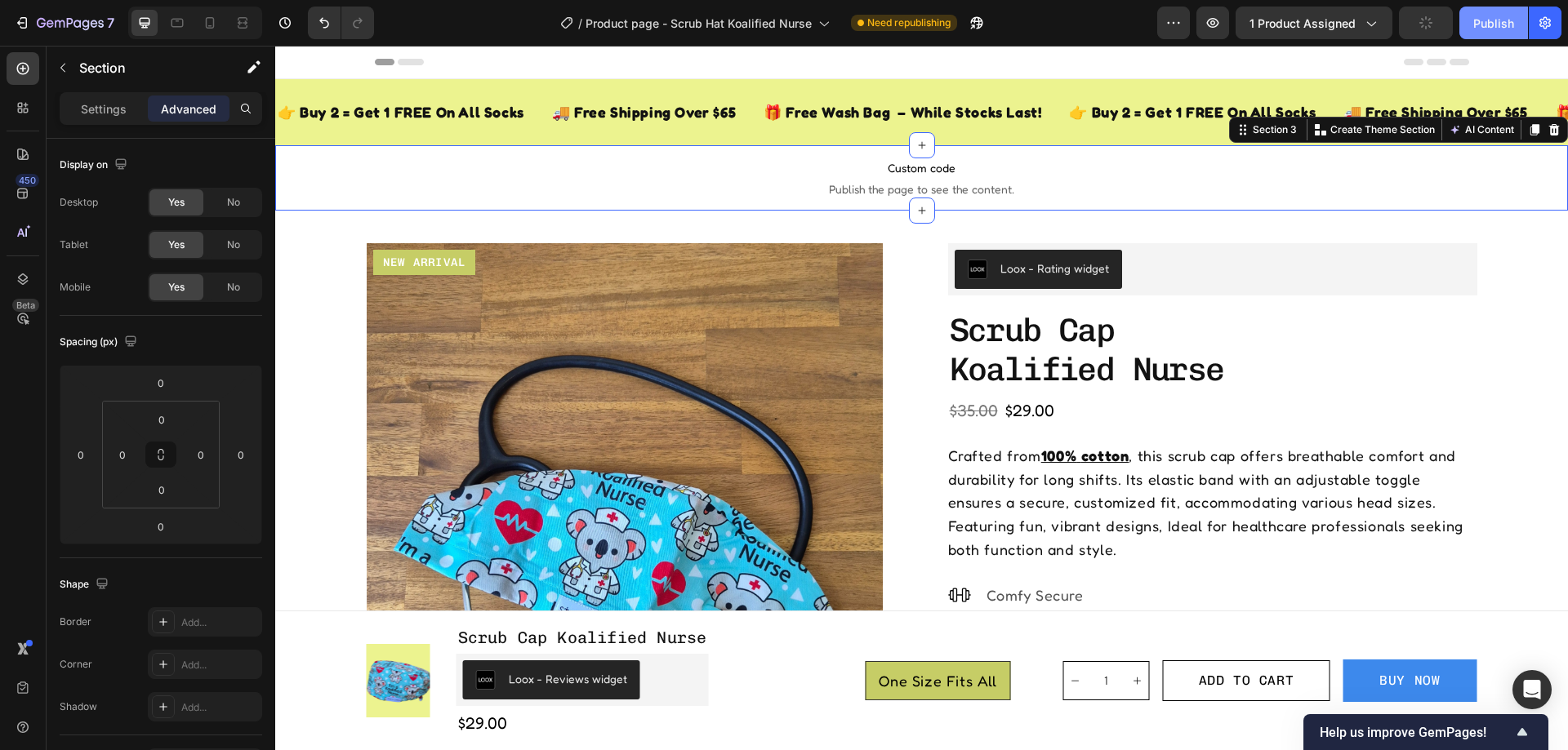
click at [1502, 15] on div "Publish" at bounding box center [1494, 22] width 41 height 17
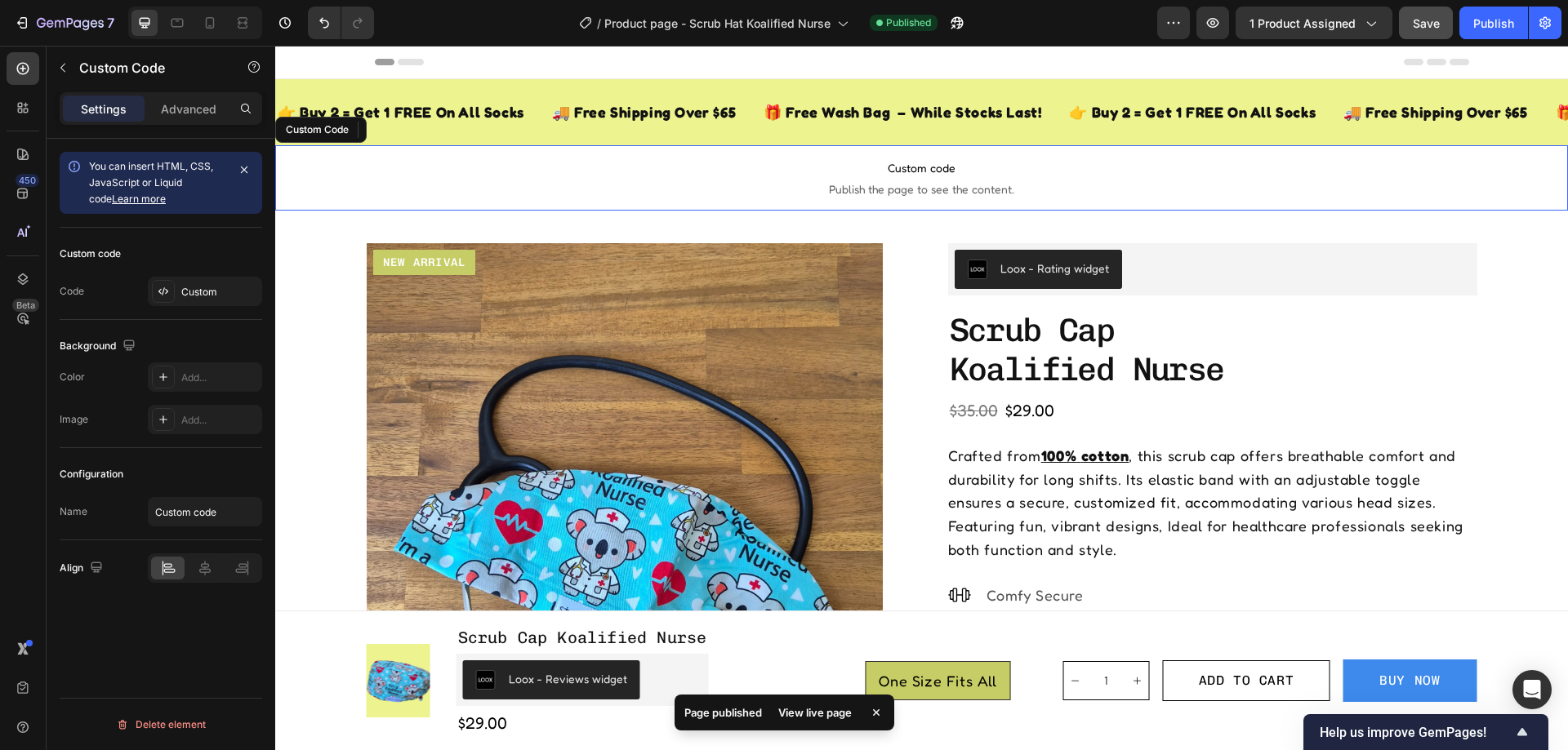
click at [813, 158] on span "Custom code" at bounding box center [921, 168] width 1293 height 20
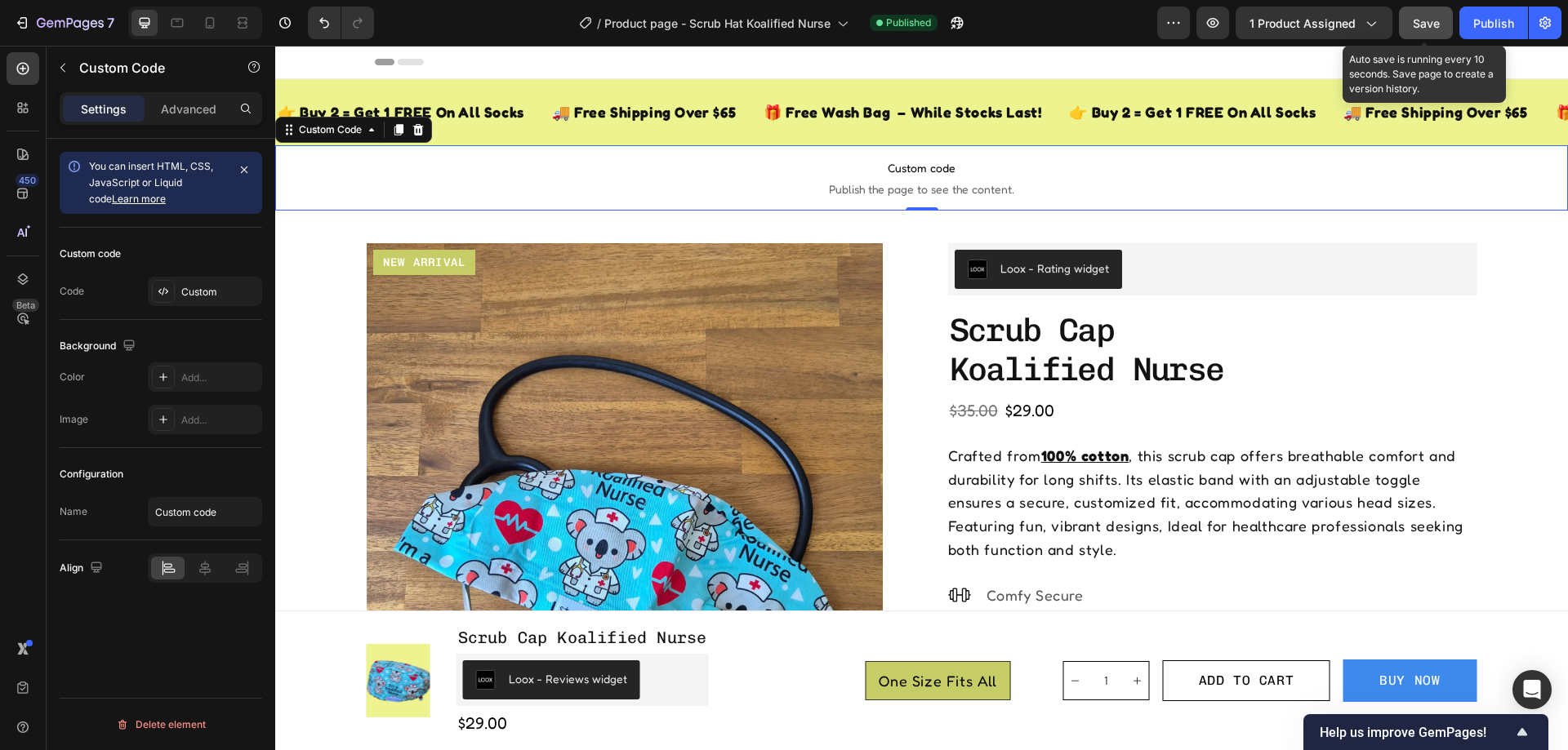
click at [1444, 16] on button "Save" at bounding box center [1426, 22] width 54 height 33
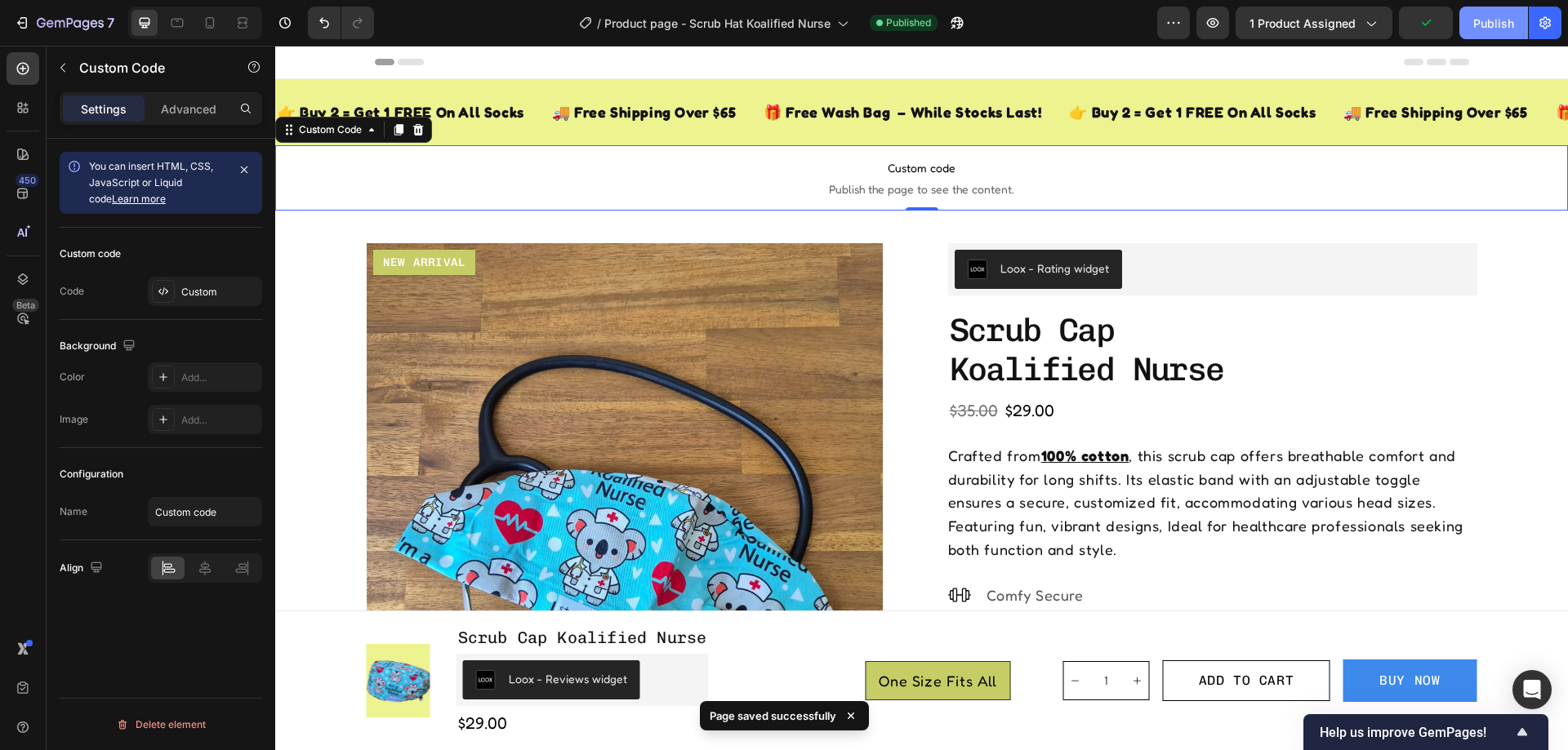
click at [1494, 24] on div "Publish" at bounding box center [1494, 22] width 41 height 17
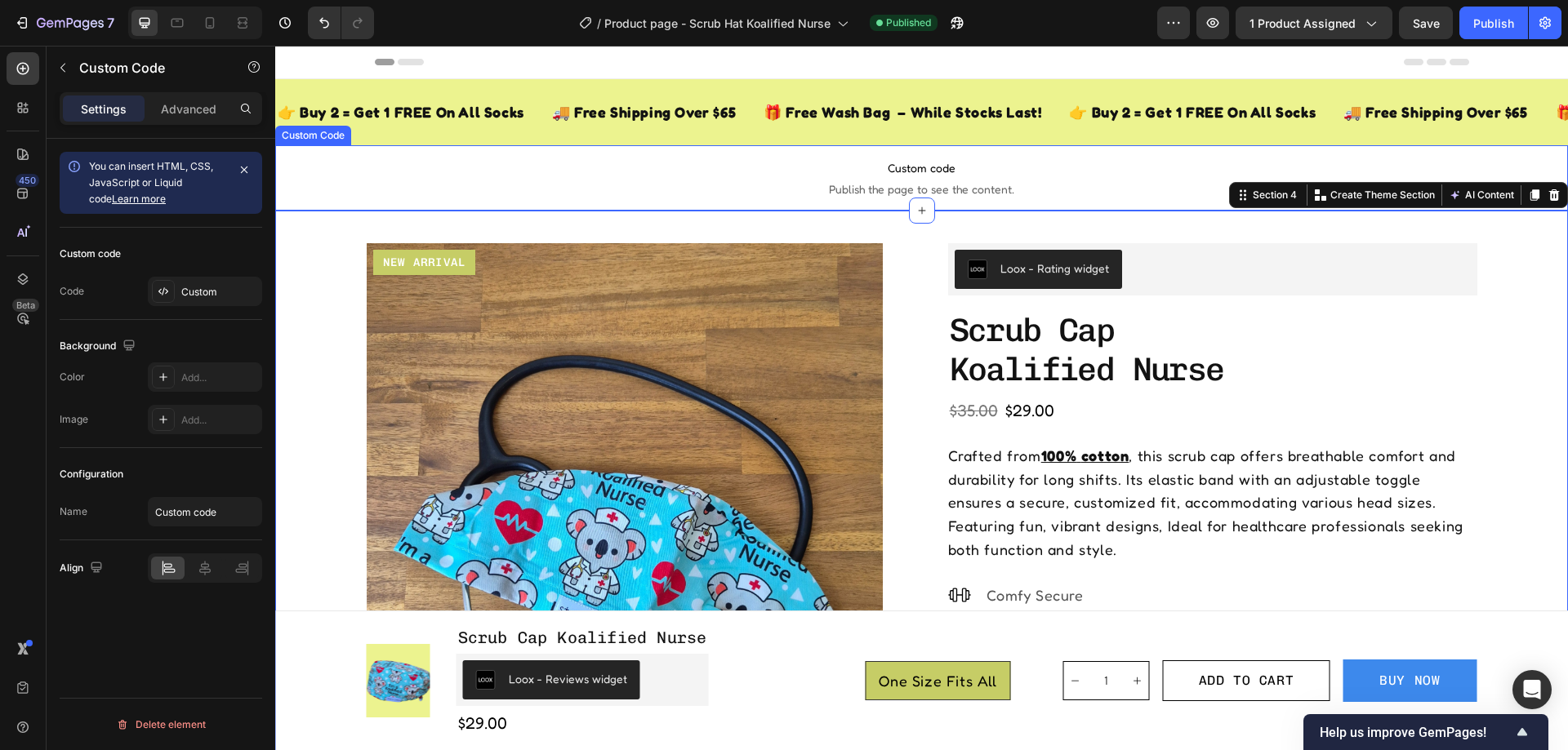
click at [758, 176] on span "Custom code" at bounding box center [921, 168] width 1293 height 20
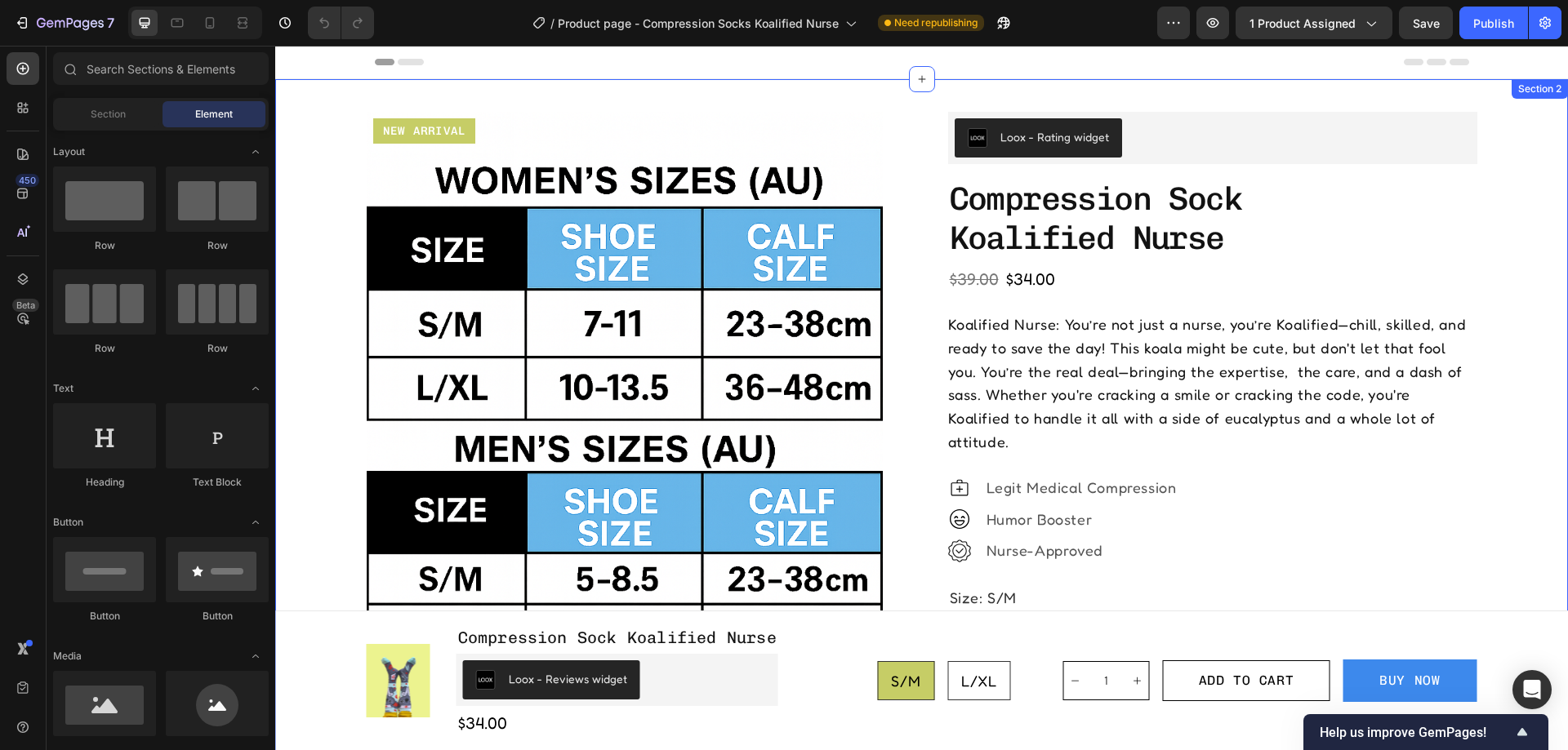
click at [864, 99] on div "Product Images New arrival Text Block Row Row Loox - Rating widget Loox compres…" at bounding box center [921, 701] width 1293 height 1243
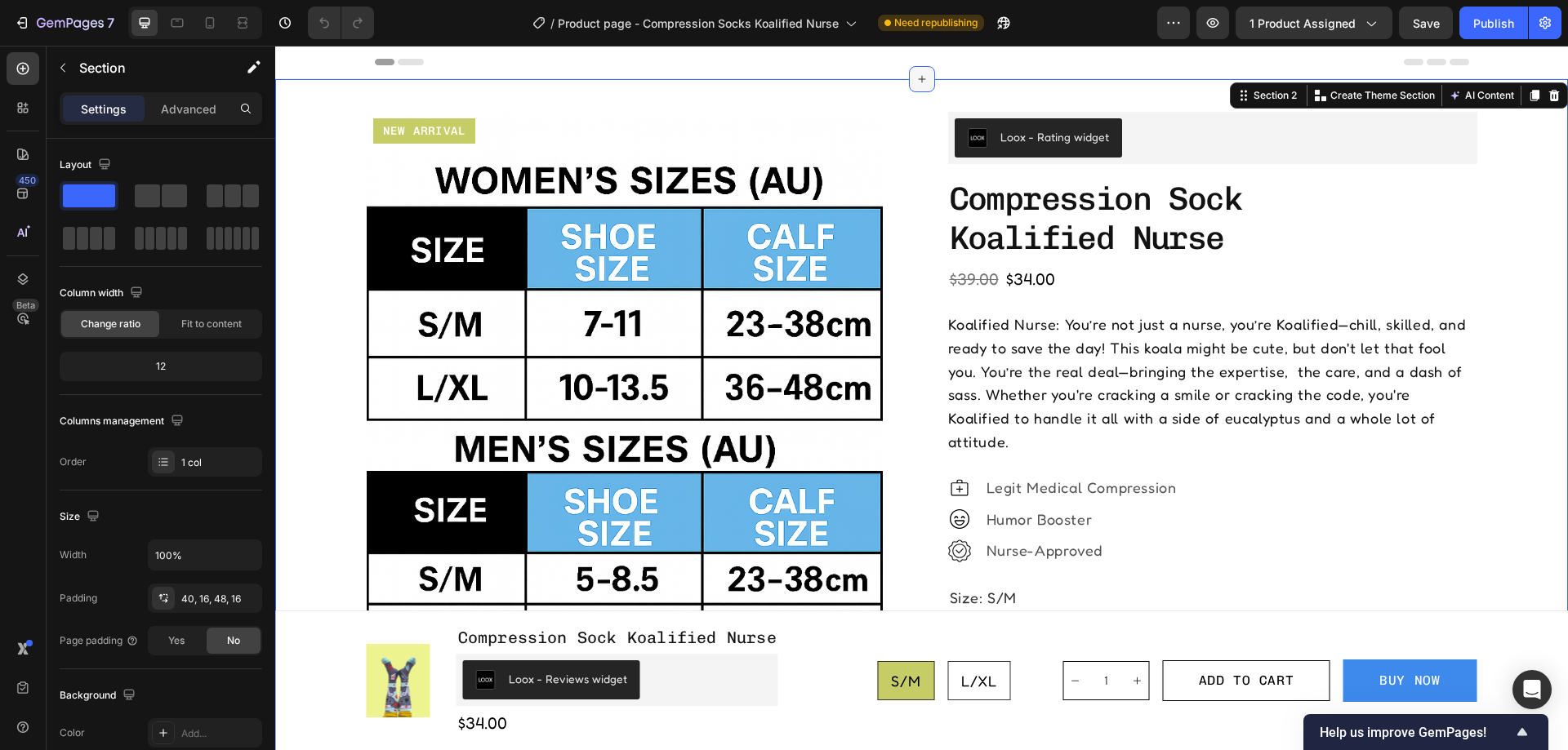
click at [909, 72] on div at bounding box center [921, 79] width 26 height 26
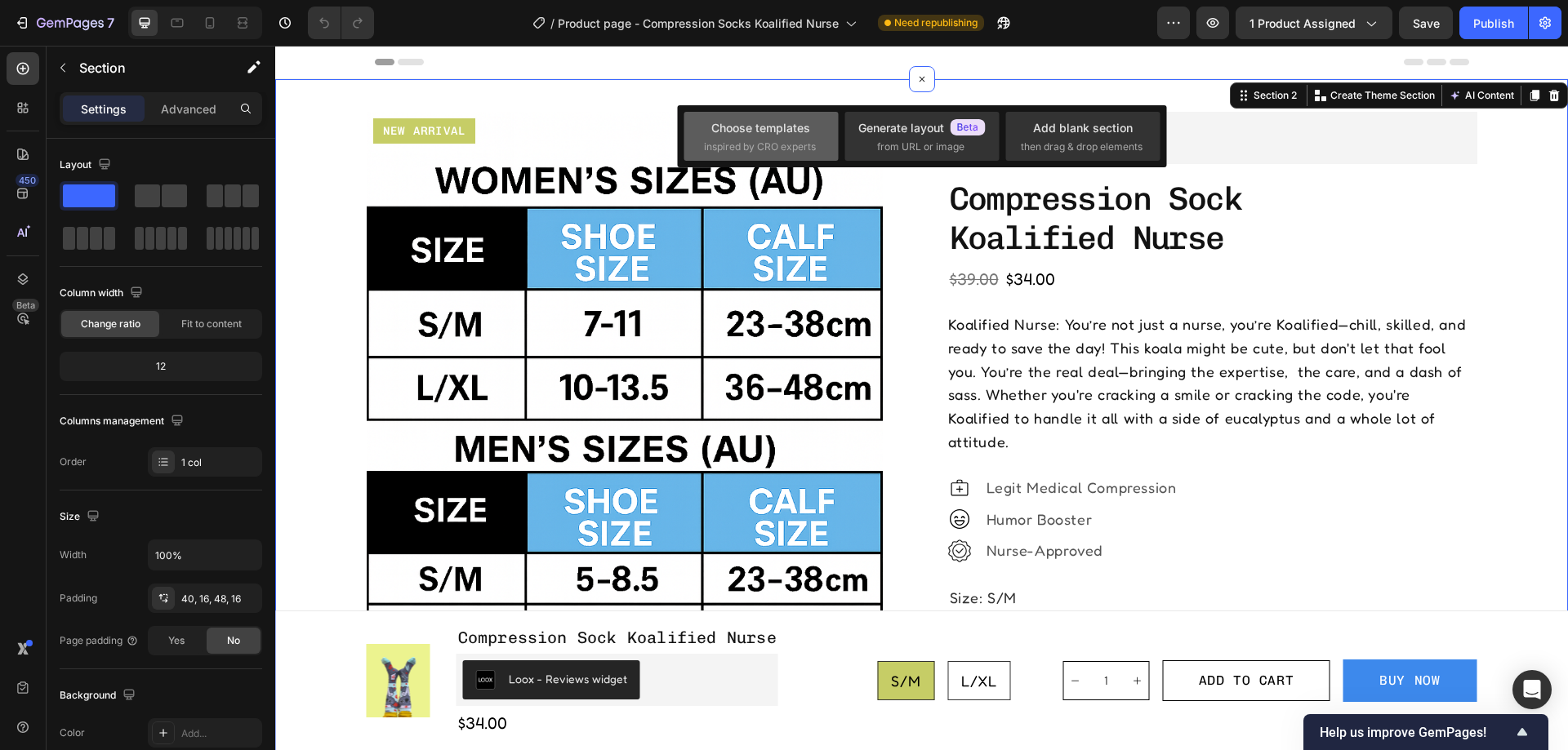
click at [747, 122] on div "Choose templates" at bounding box center [760, 127] width 99 height 17
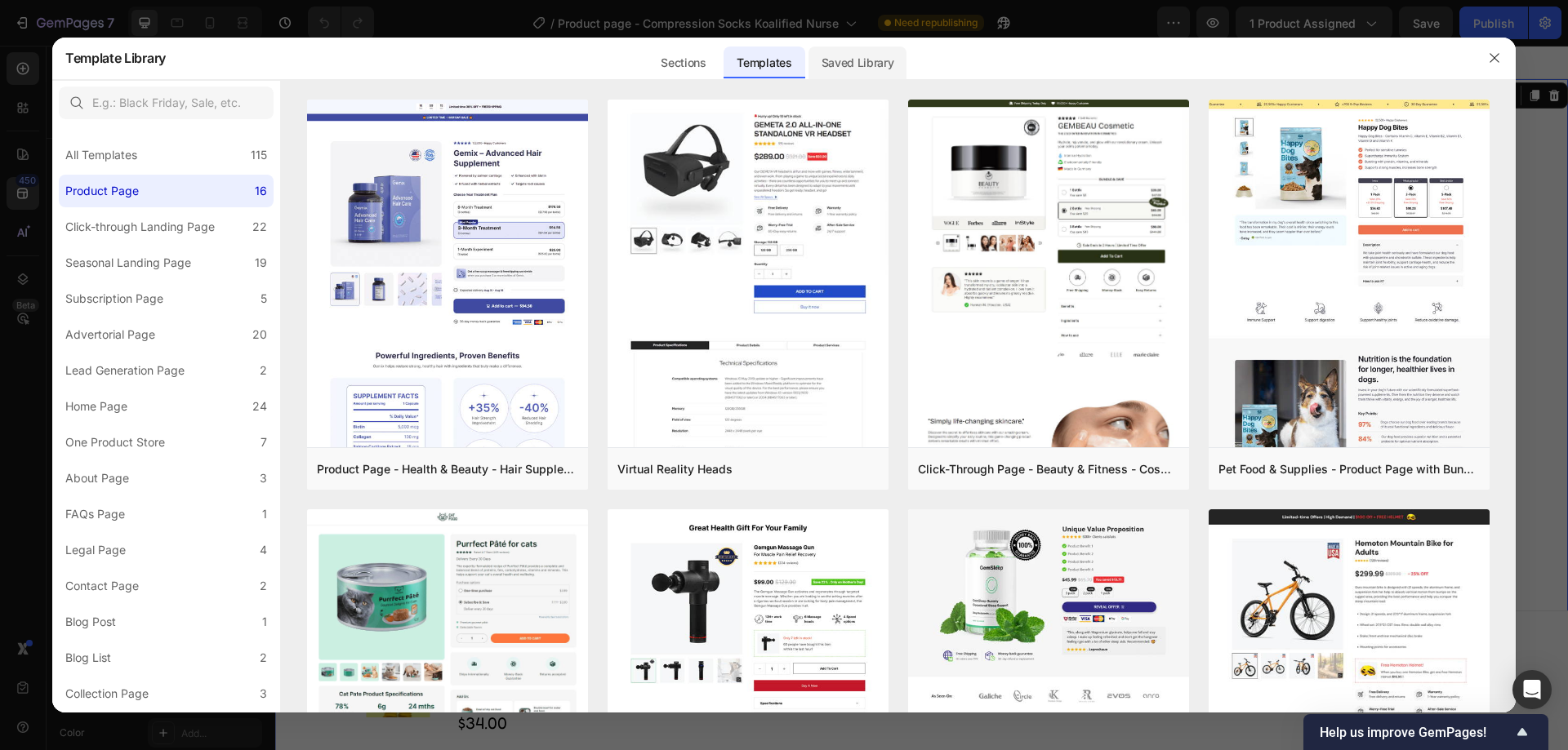
click at [870, 50] on div "Saved Library" at bounding box center [858, 62] width 99 height 33
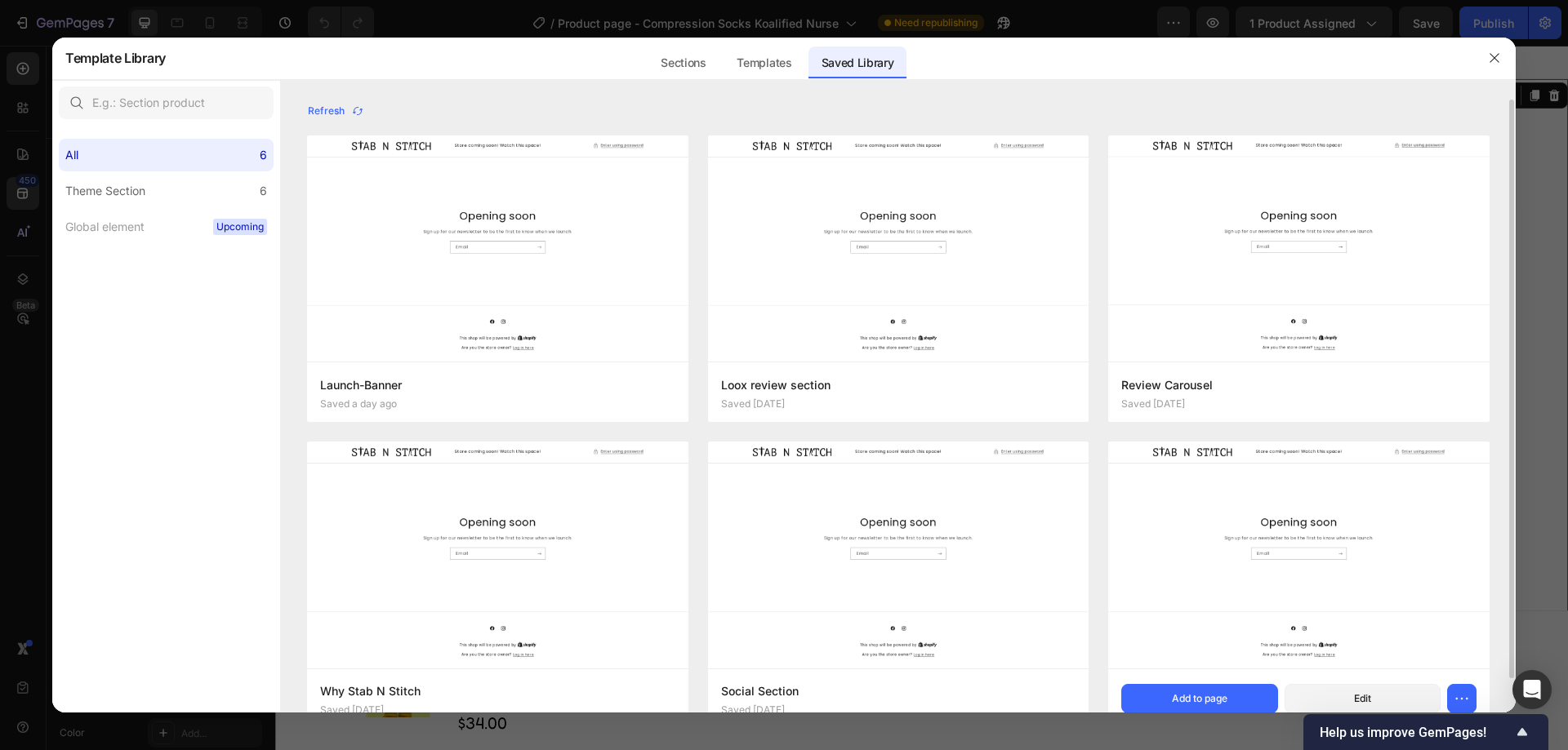
scroll to position [36, 0]
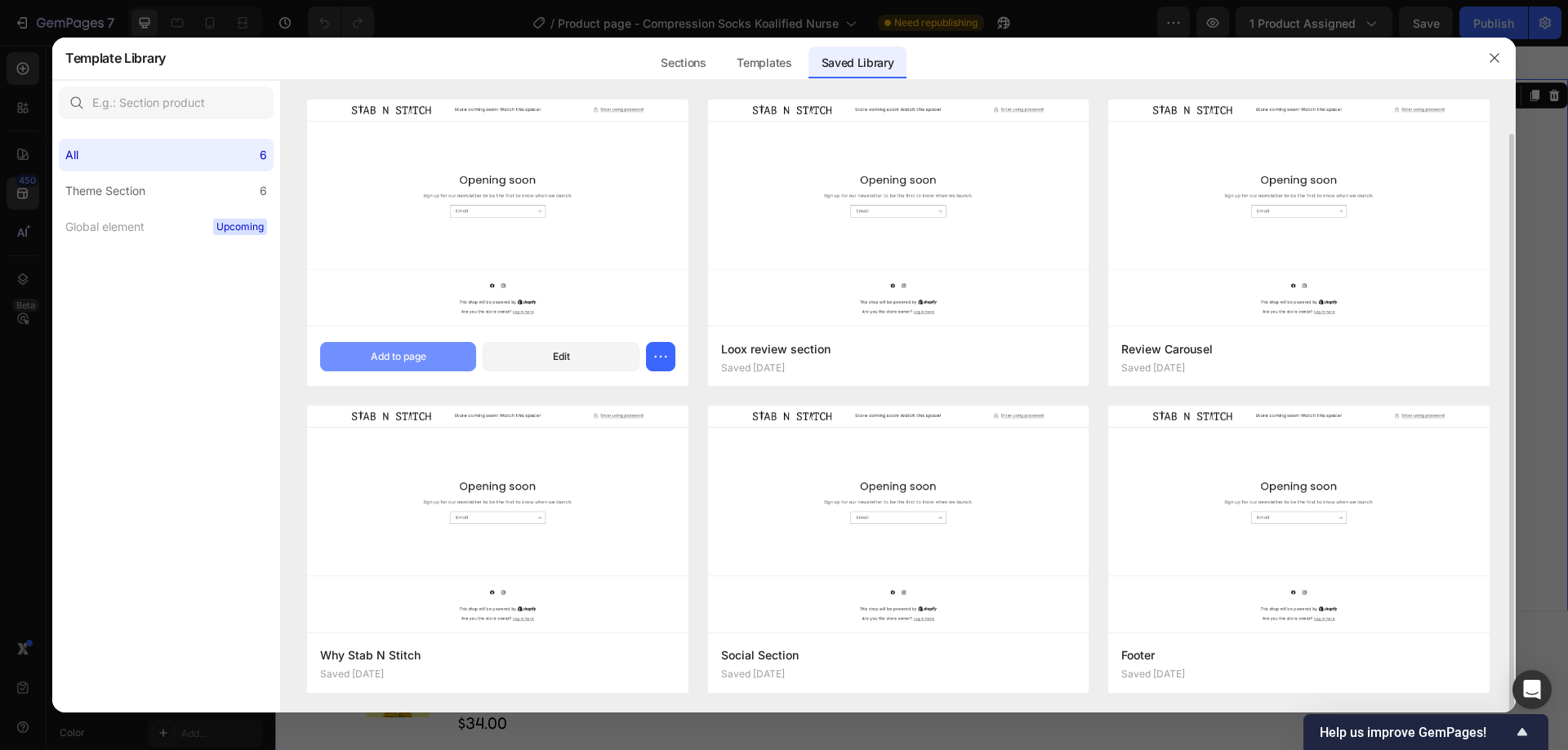
click at [390, 359] on div "Add to page" at bounding box center [398, 356] width 55 height 14
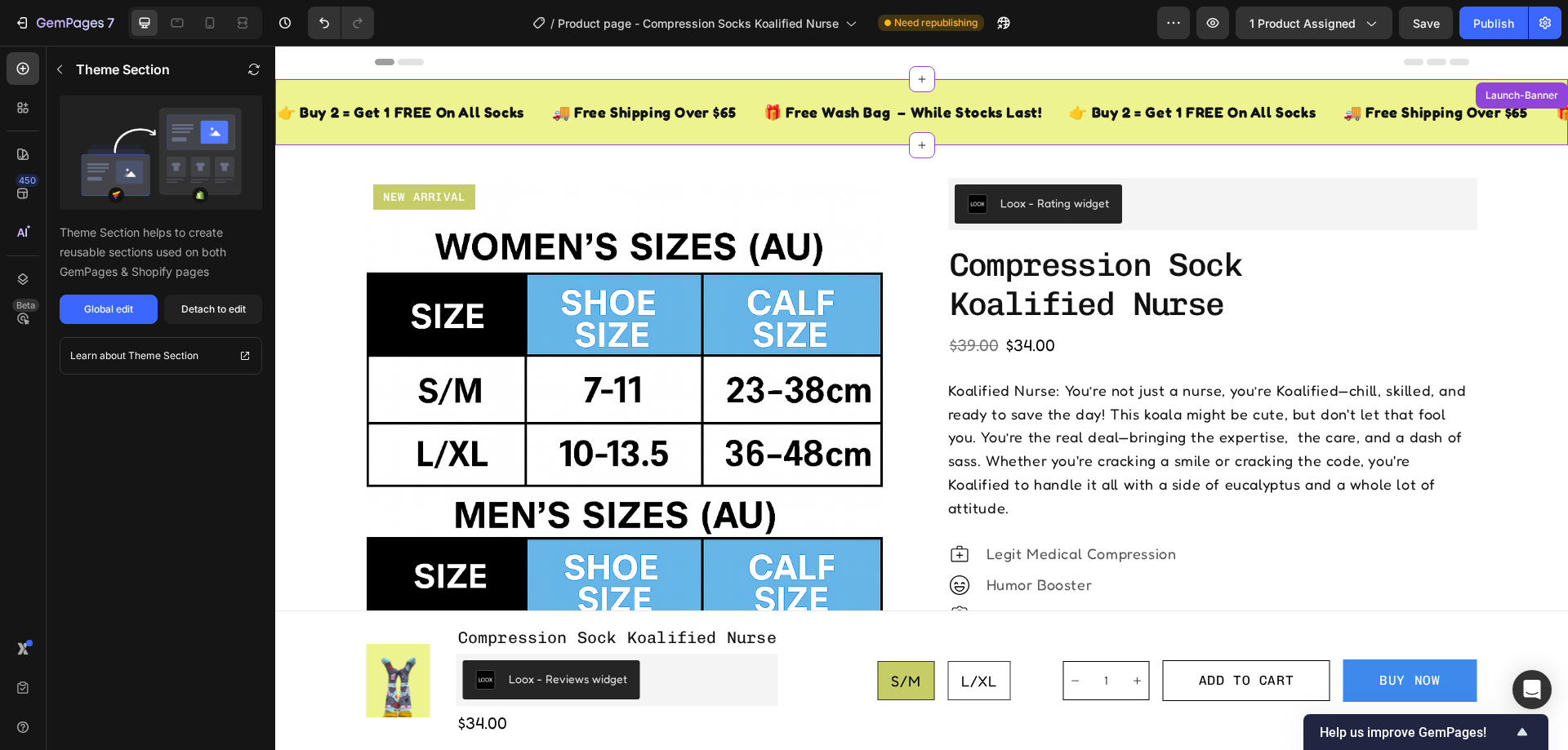
scroll to position [33, 0]
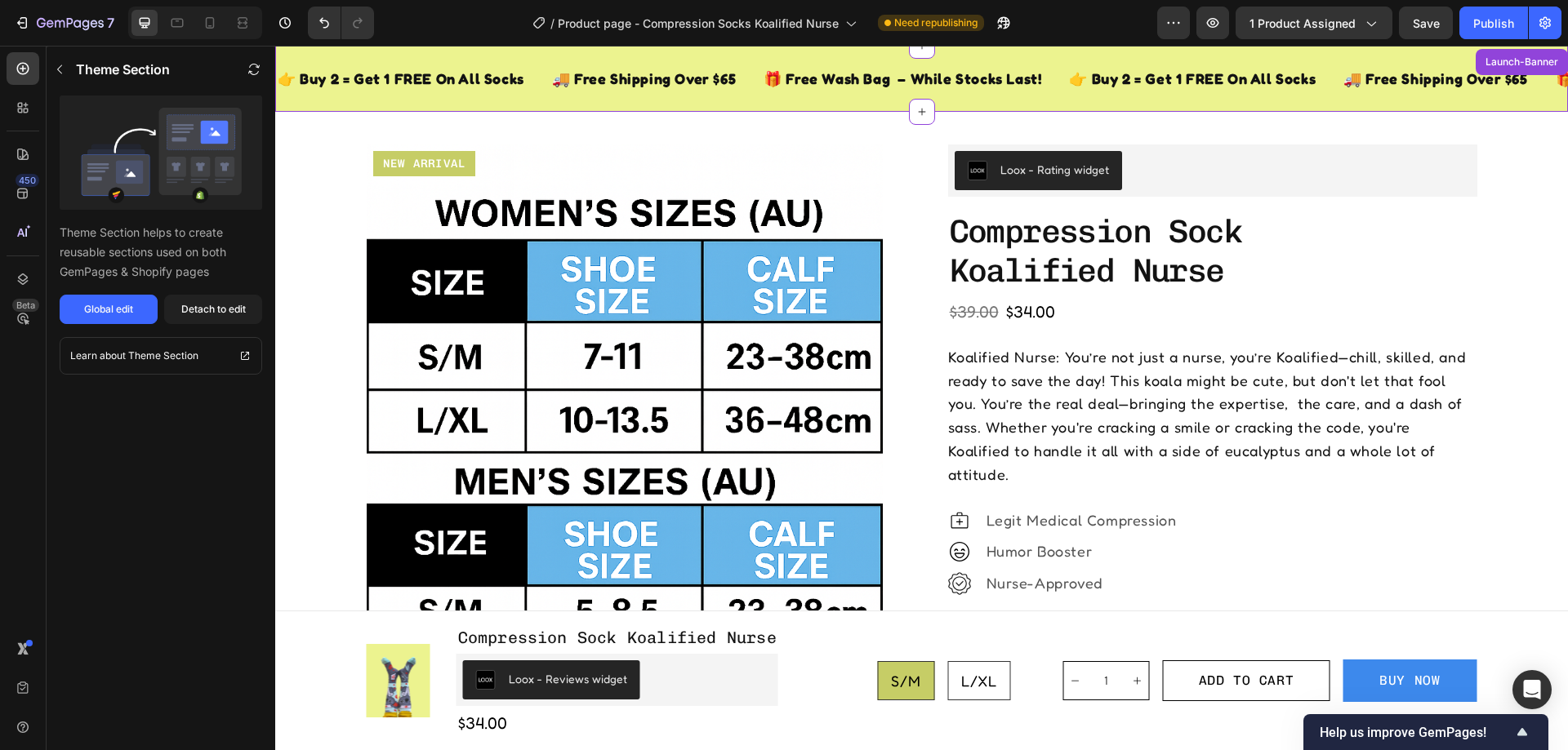
click at [670, 62] on div "🚚 Free Shipping Over $65 Text Block" at bounding box center [643, 79] width 187 height 40
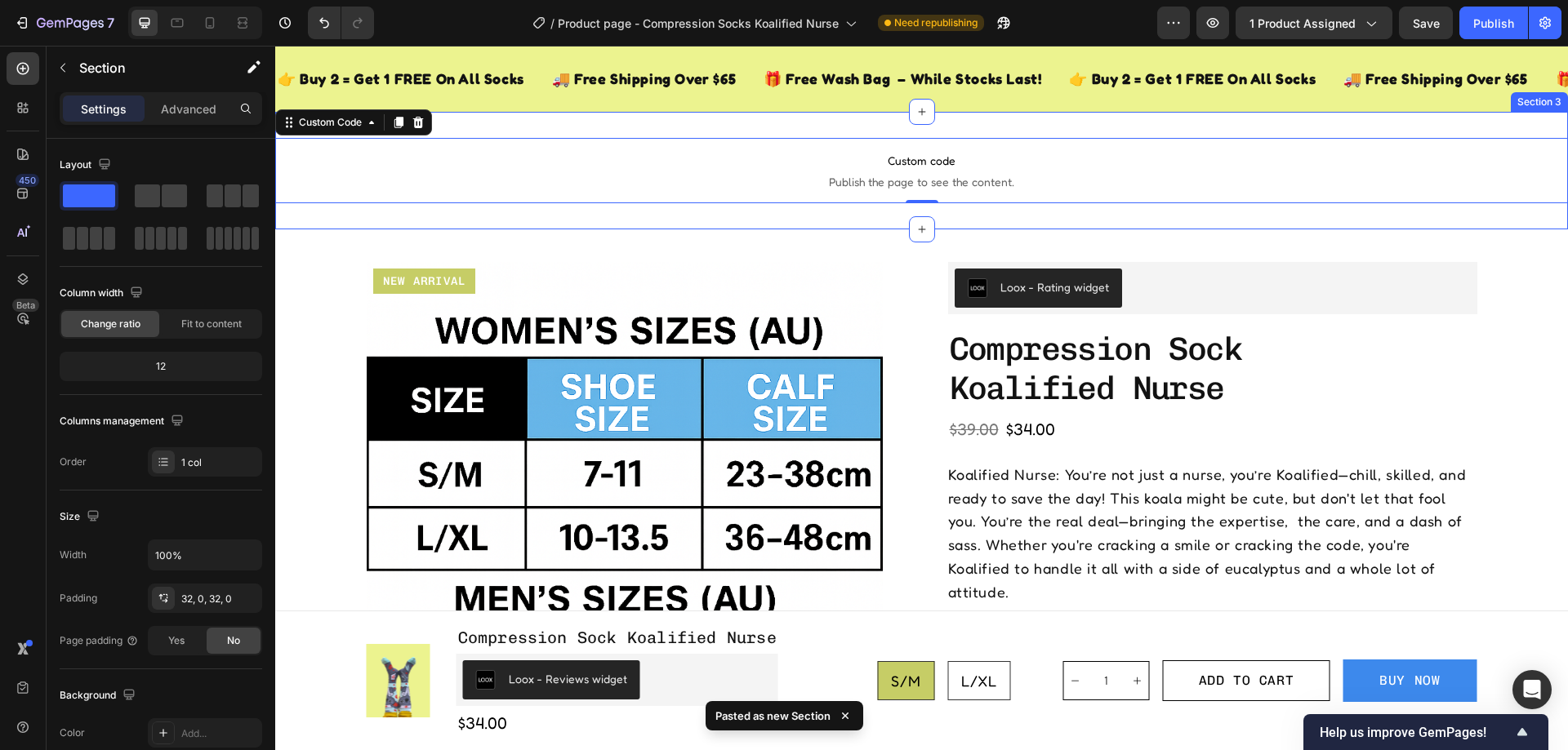
click at [653, 121] on div "Custom code Publish the page to see the content. Custom Code 0 Section 3" at bounding box center [921, 171] width 1293 height 118
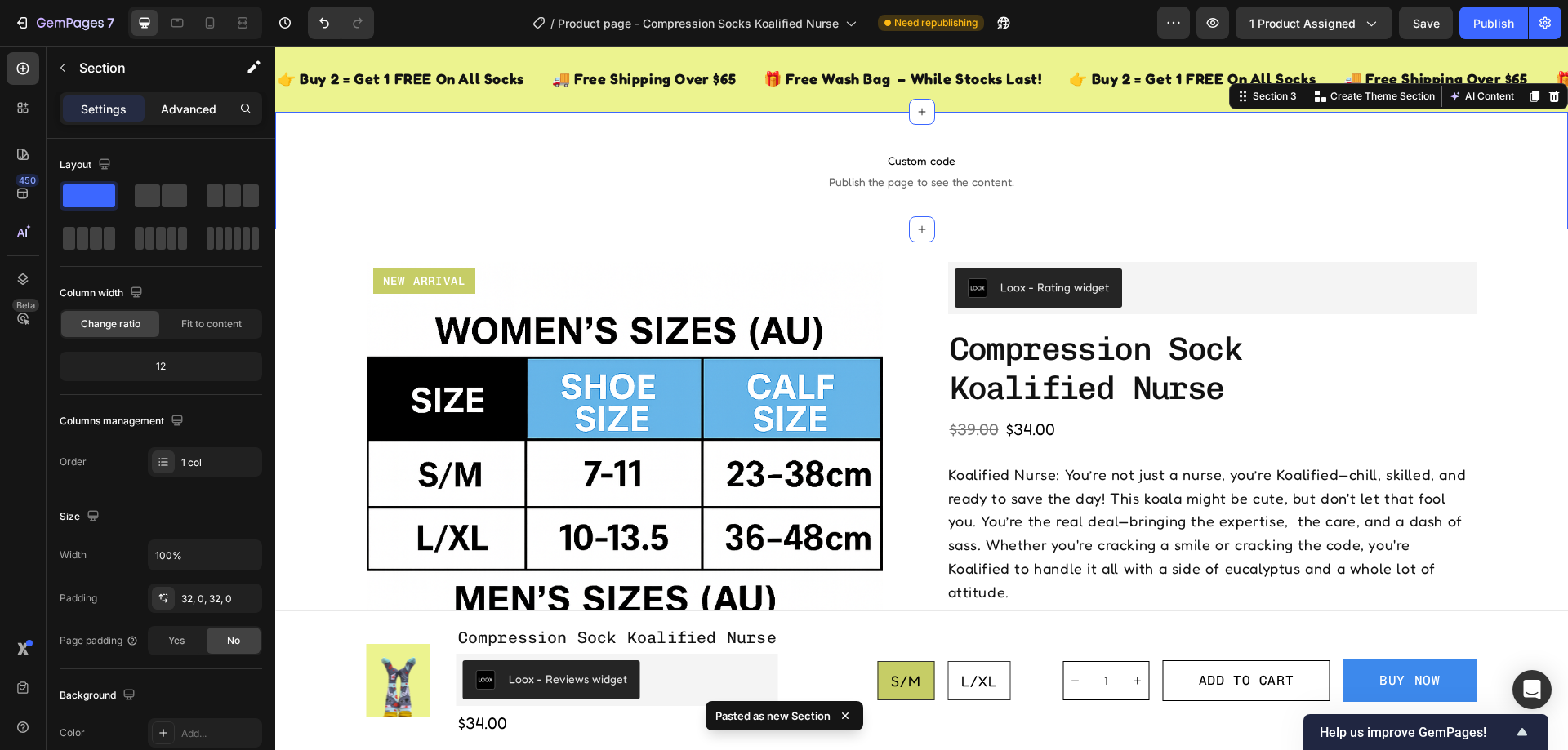
click at [199, 107] on p "Advanced" at bounding box center [189, 108] width 55 height 17
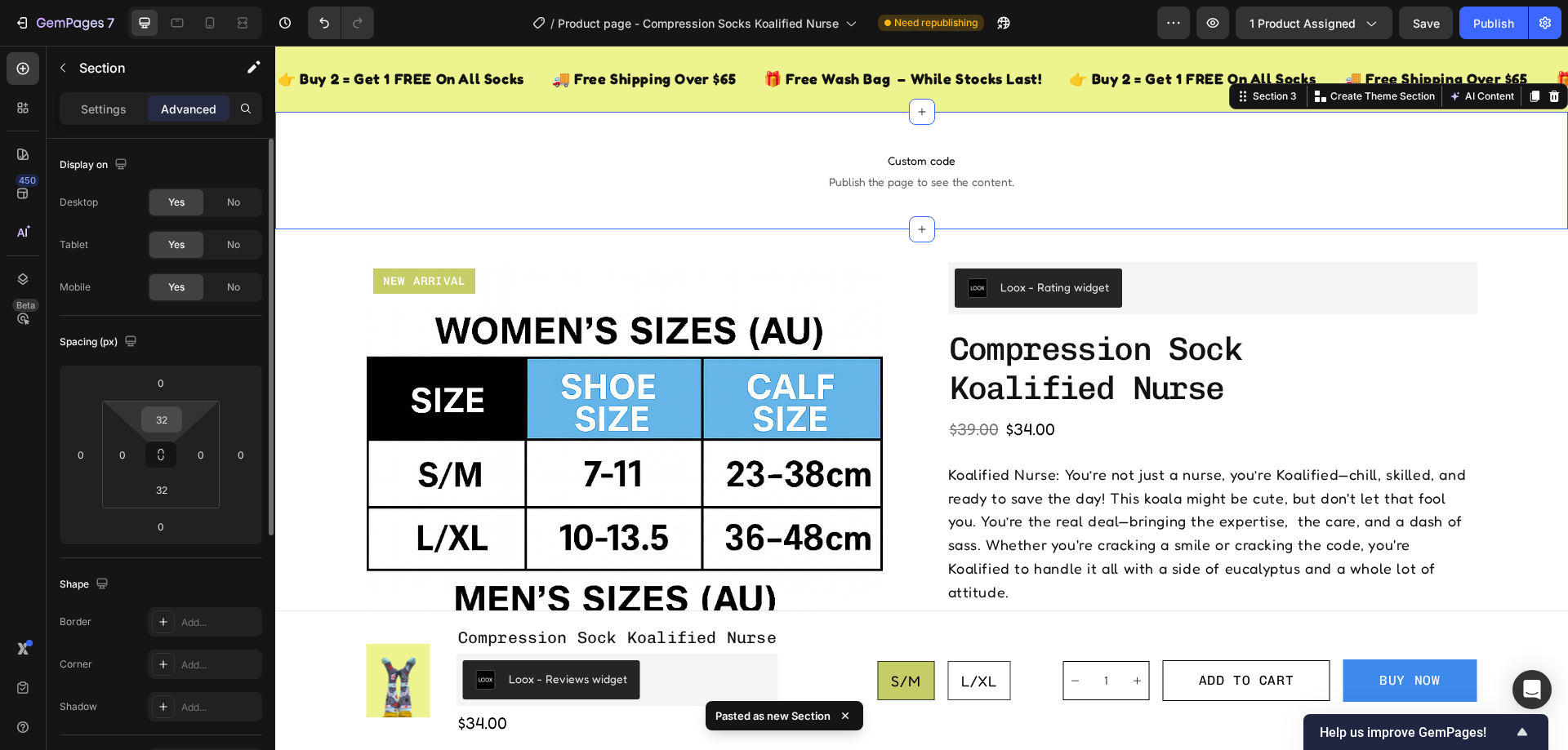
click at [171, 417] on input "32" at bounding box center [162, 419] width 33 height 24
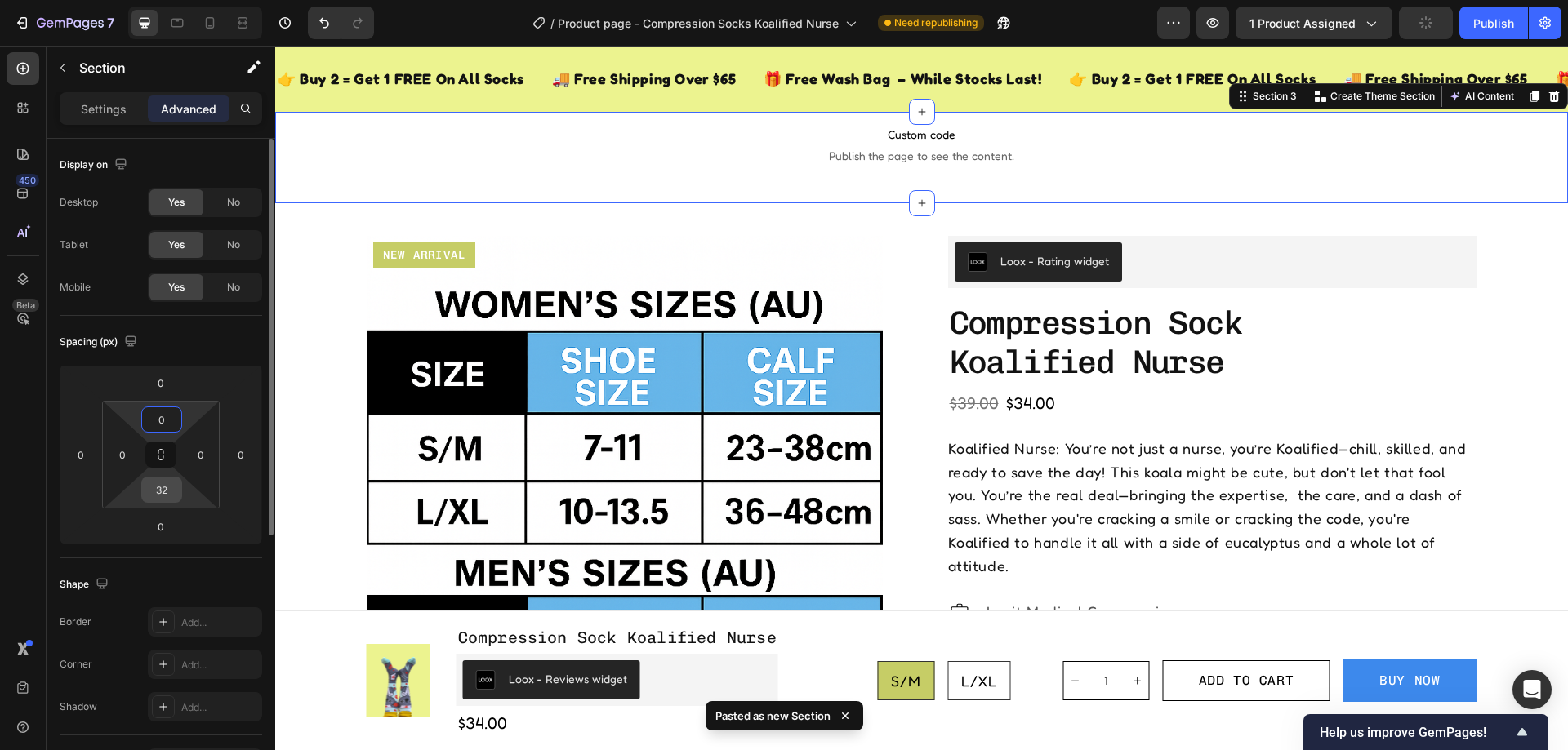
type input "0"
click at [174, 494] on input "32" at bounding box center [162, 489] width 33 height 24
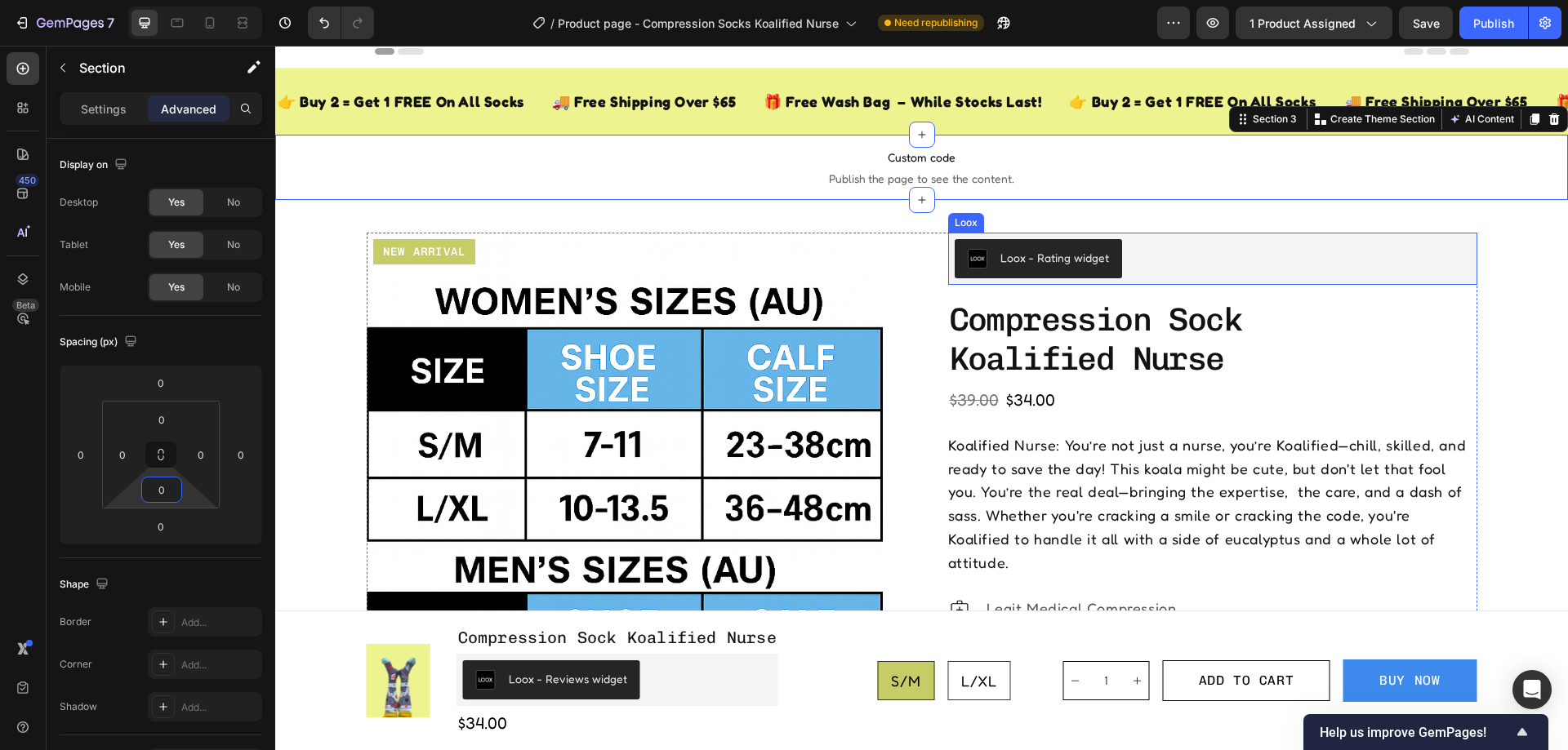
scroll to position [0, 0]
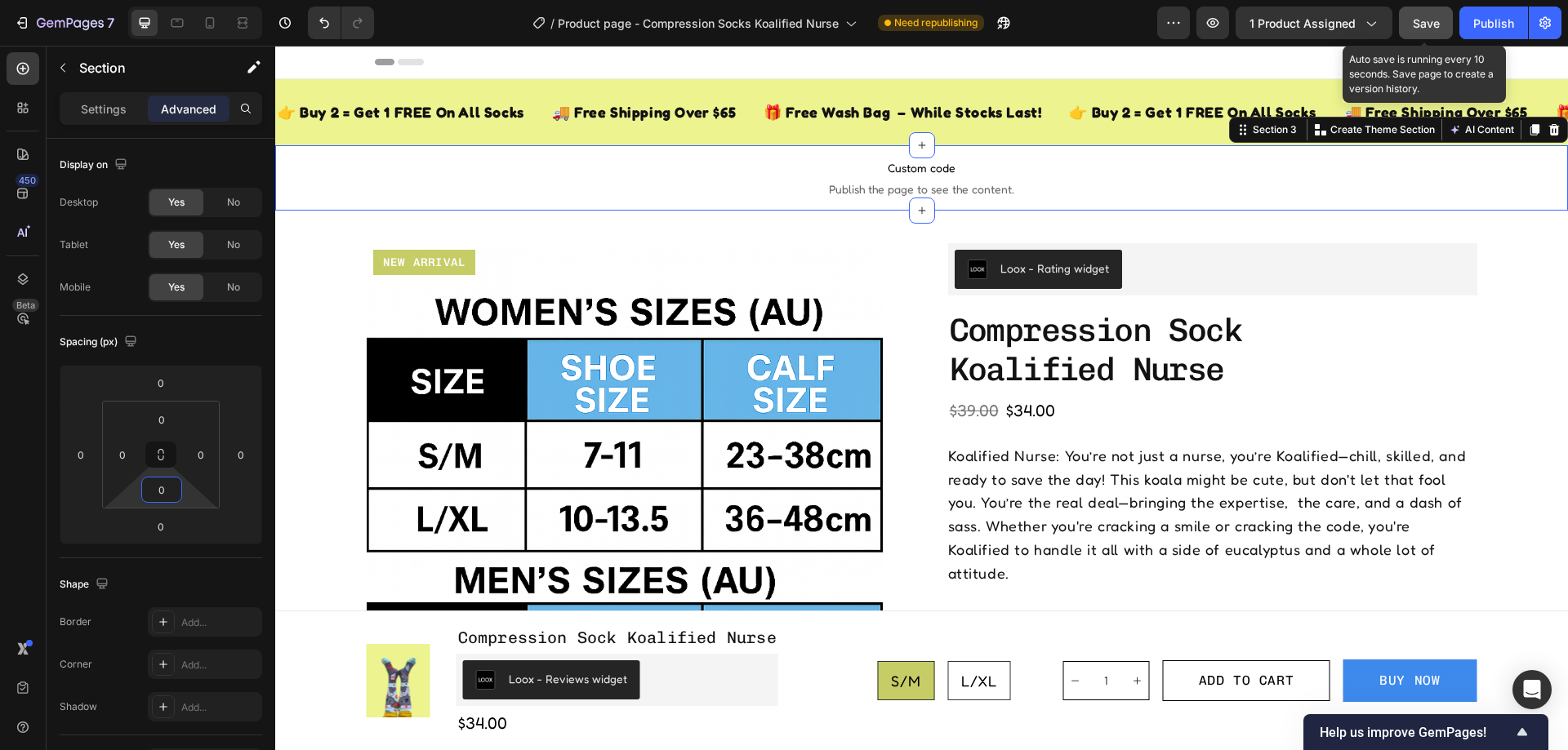
type input "0"
click at [1434, 12] on button "Save" at bounding box center [1426, 22] width 54 height 33
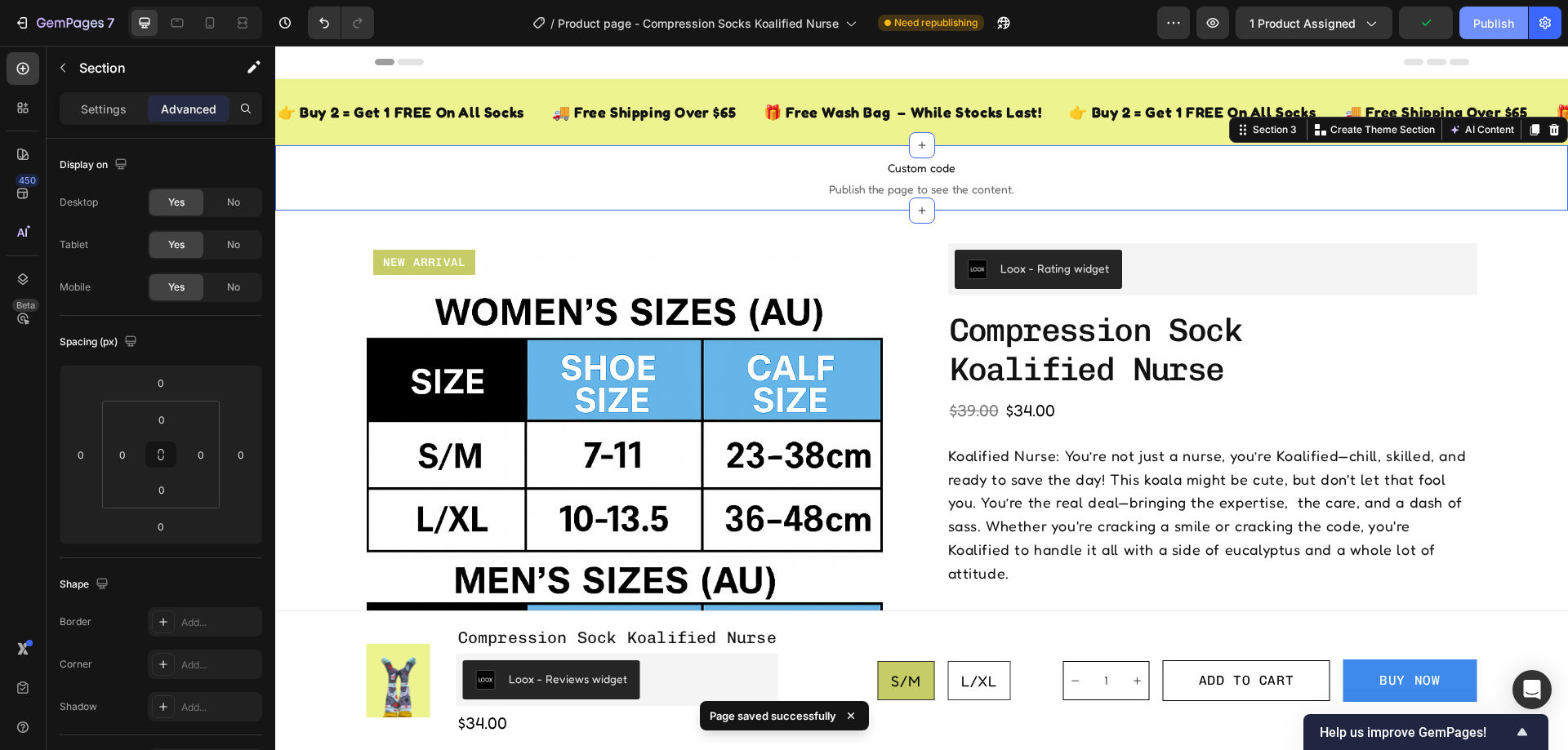
click at [1482, 28] on div "Publish" at bounding box center [1494, 22] width 41 height 17
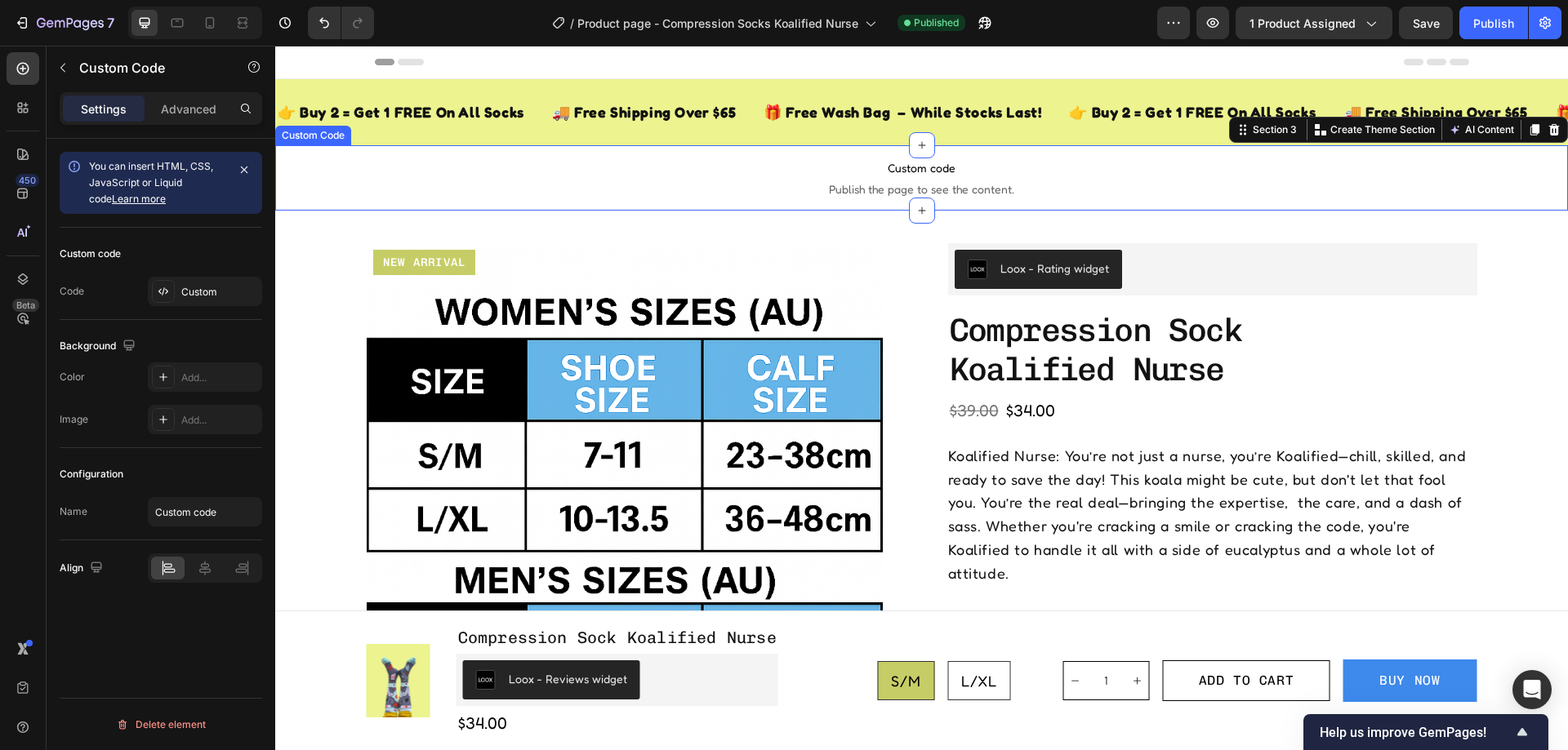
click at [663, 165] on span "Custom code" at bounding box center [921, 168] width 1293 height 20
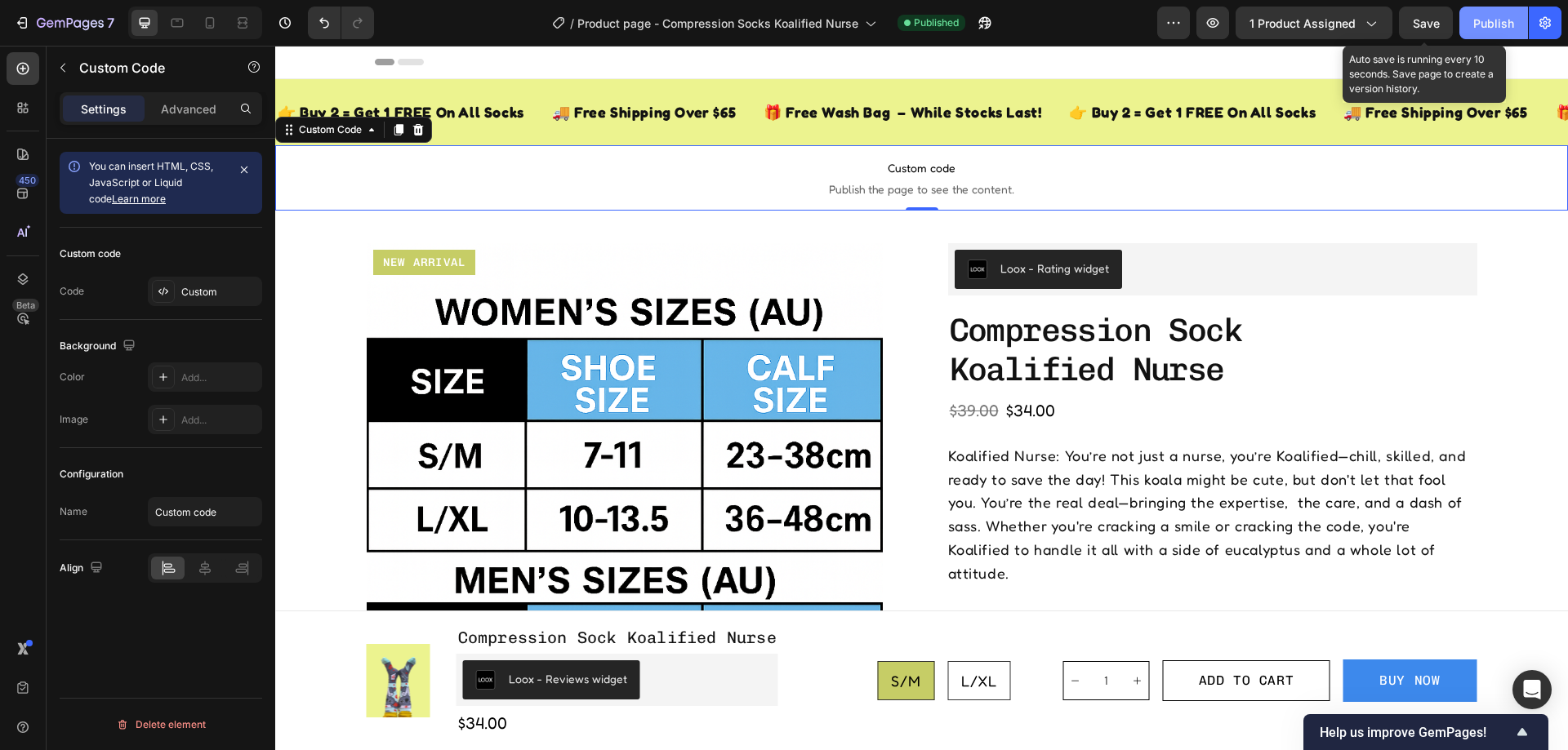
drag, startPoint x: 1438, startPoint y: 22, endPoint x: 1488, endPoint y: 22, distance: 50.0
click at [1439, 23] on span "Save" at bounding box center [1426, 23] width 27 height 14
click at [1491, 21] on div "Publish" at bounding box center [1494, 22] width 41 height 17
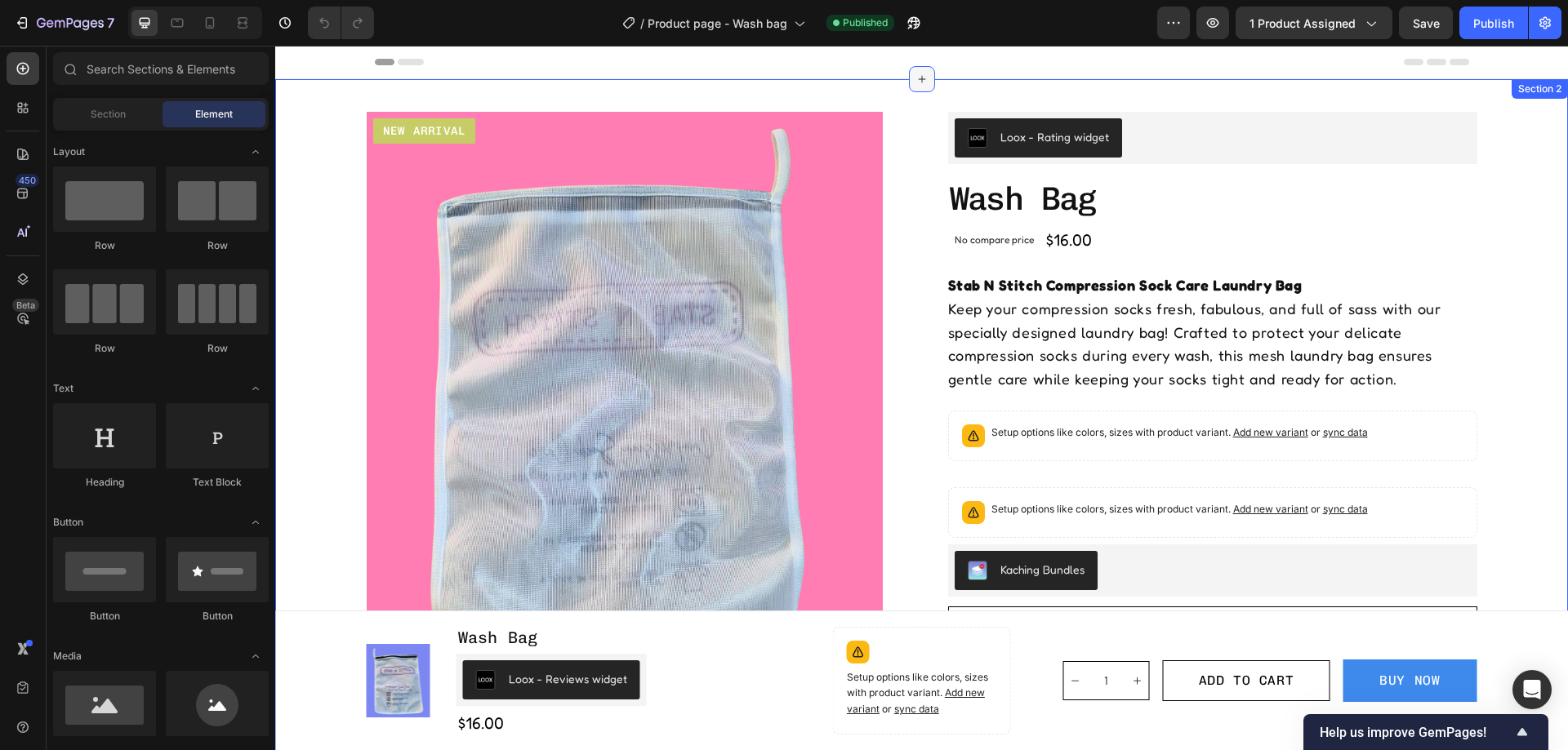
click at [916, 77] on icon at bounding box center [922, 79] width 13 height 13
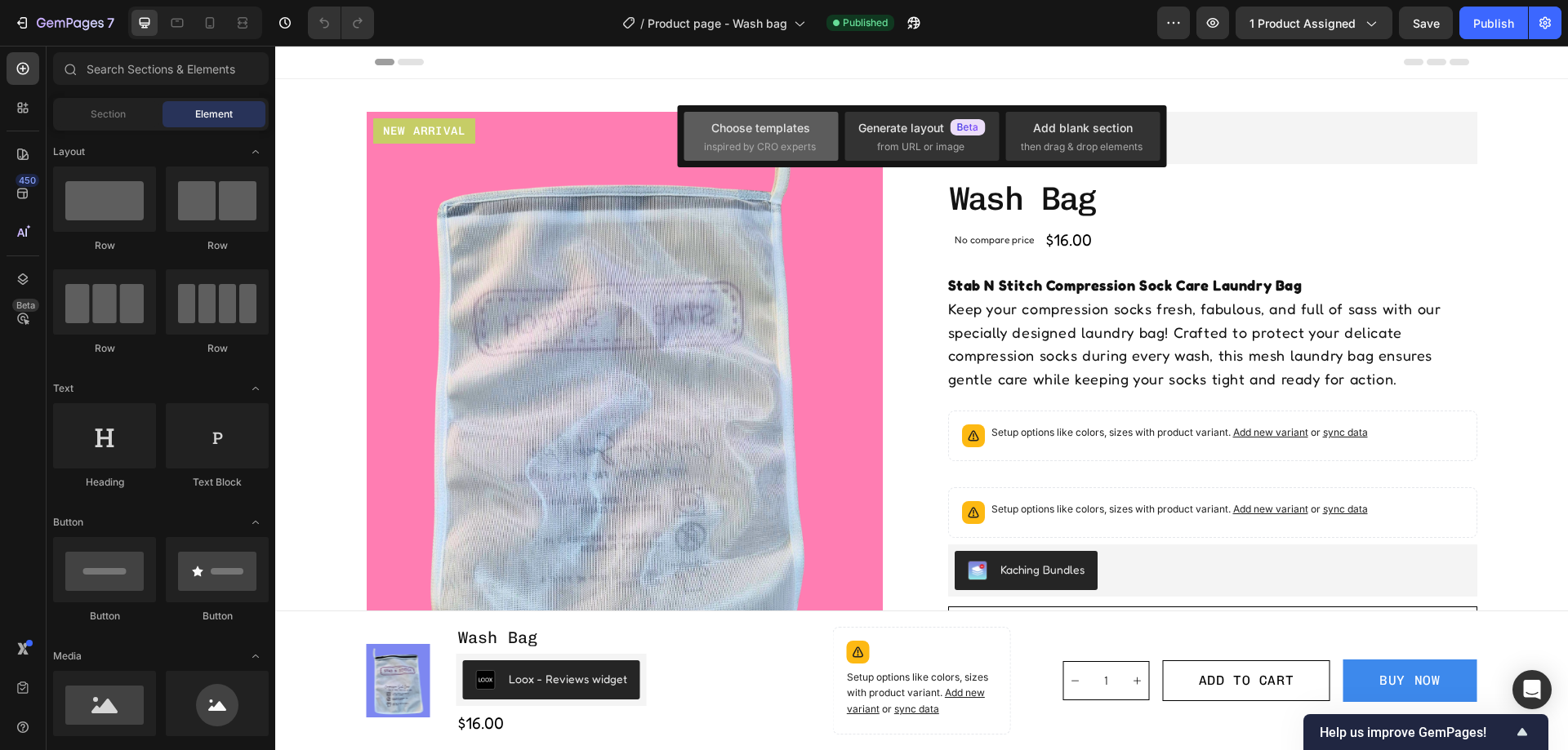
click at [751, 134] on div "Choose templates" at bounding box center [760, 127] width 99 height 17
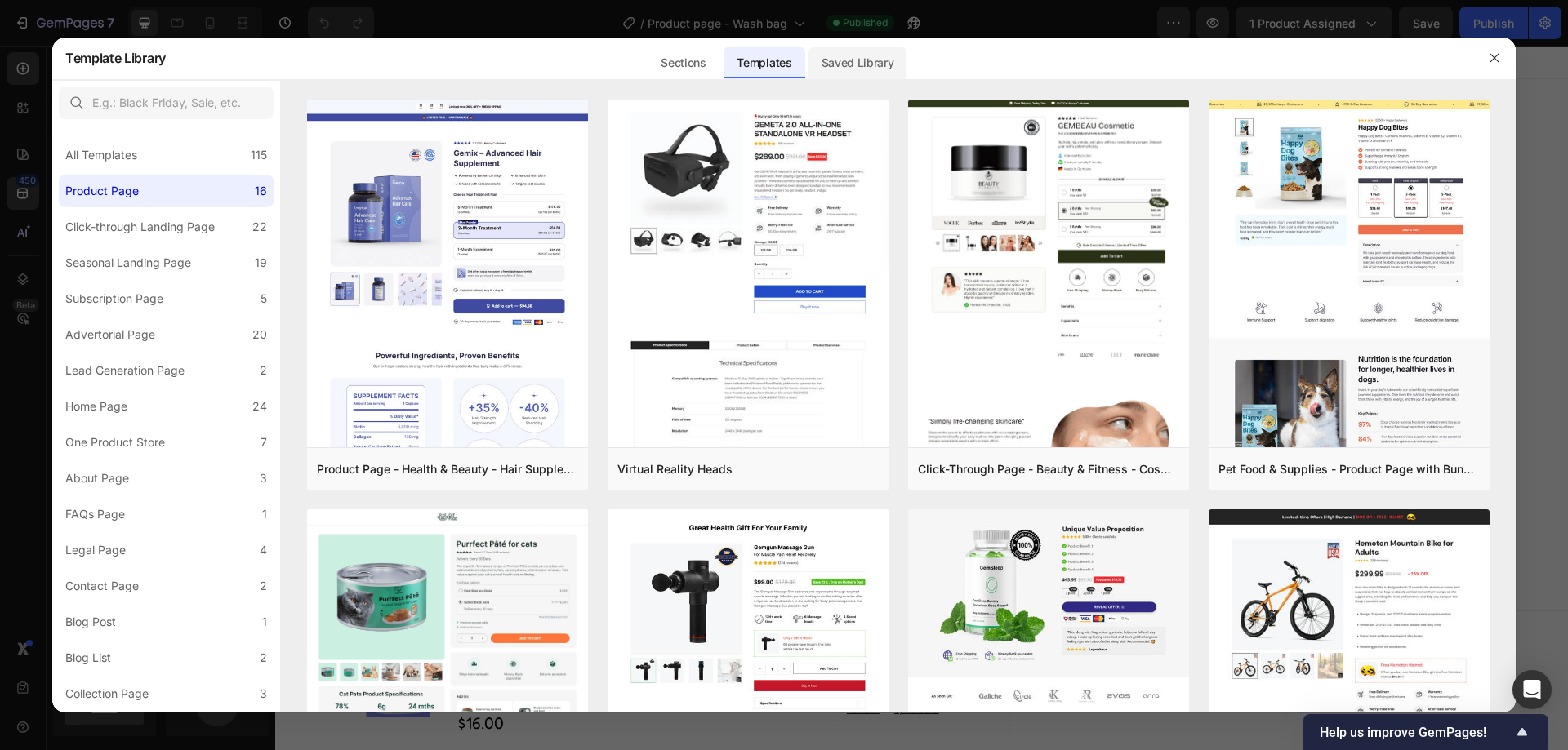
click at [859, 37] on div "Saved Library" at bounding box center [858, 58] width 99 height 43
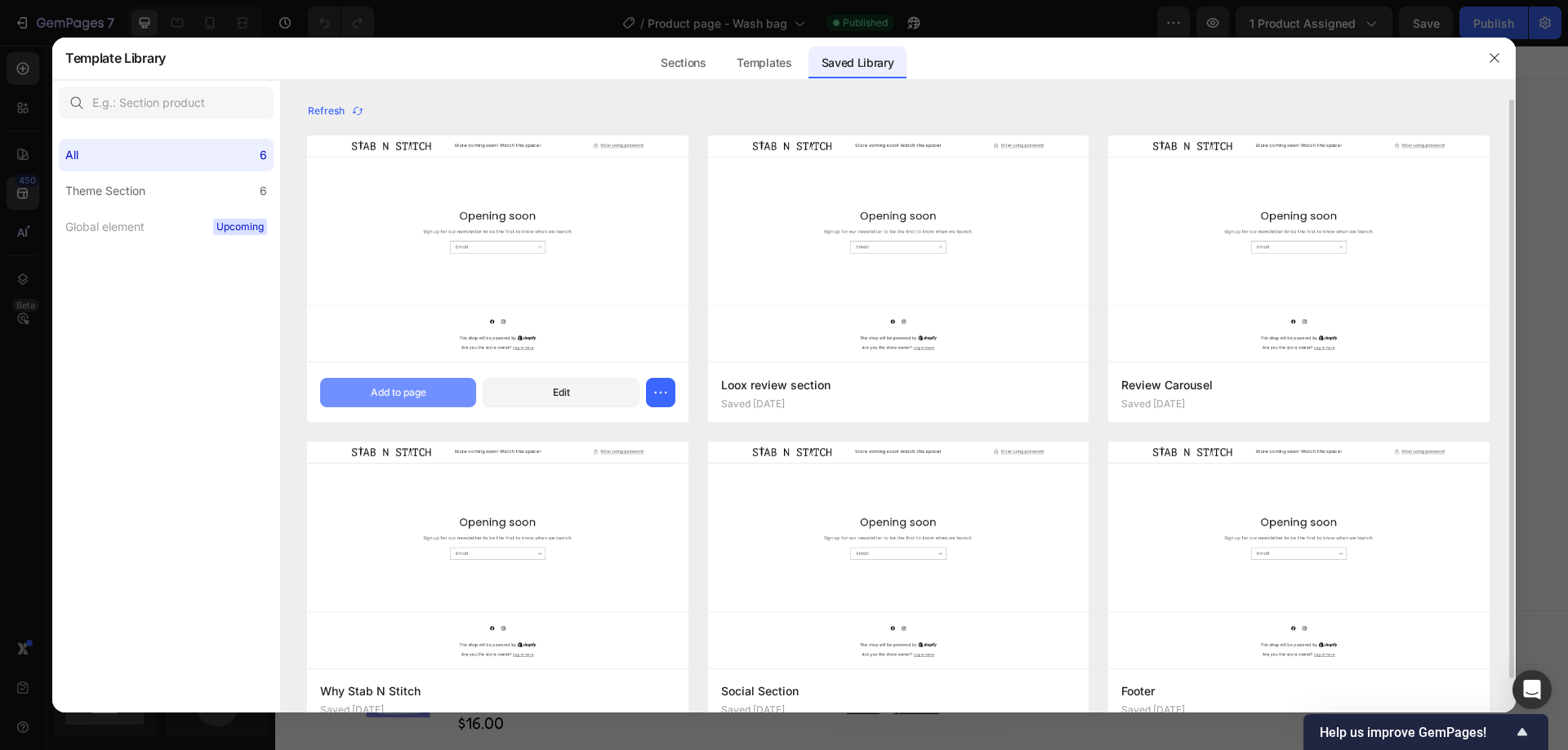
click at [390, 390] on div "Add to page" at bounding box center [398, 392] width 55 height 14
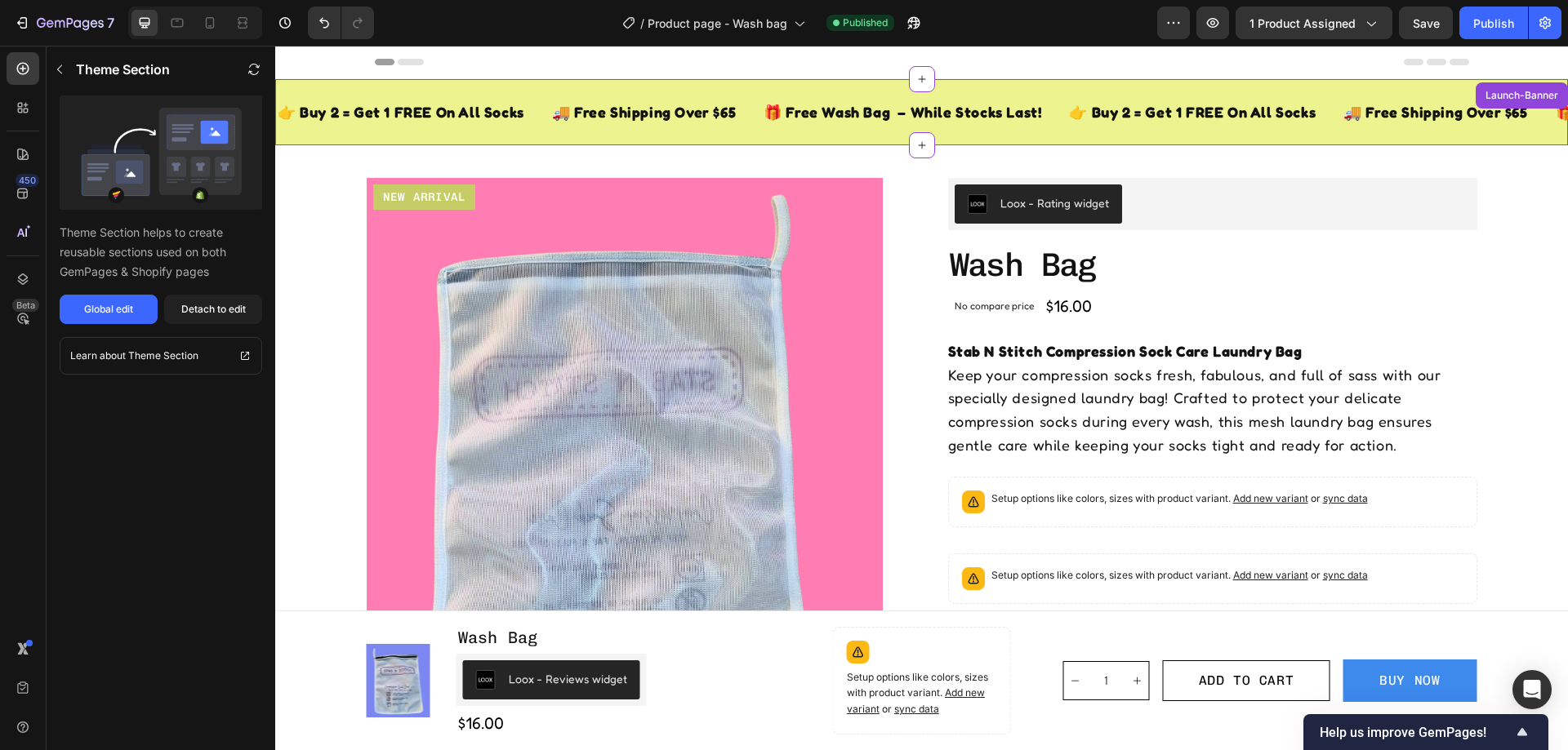
scroll to position [33, 0]
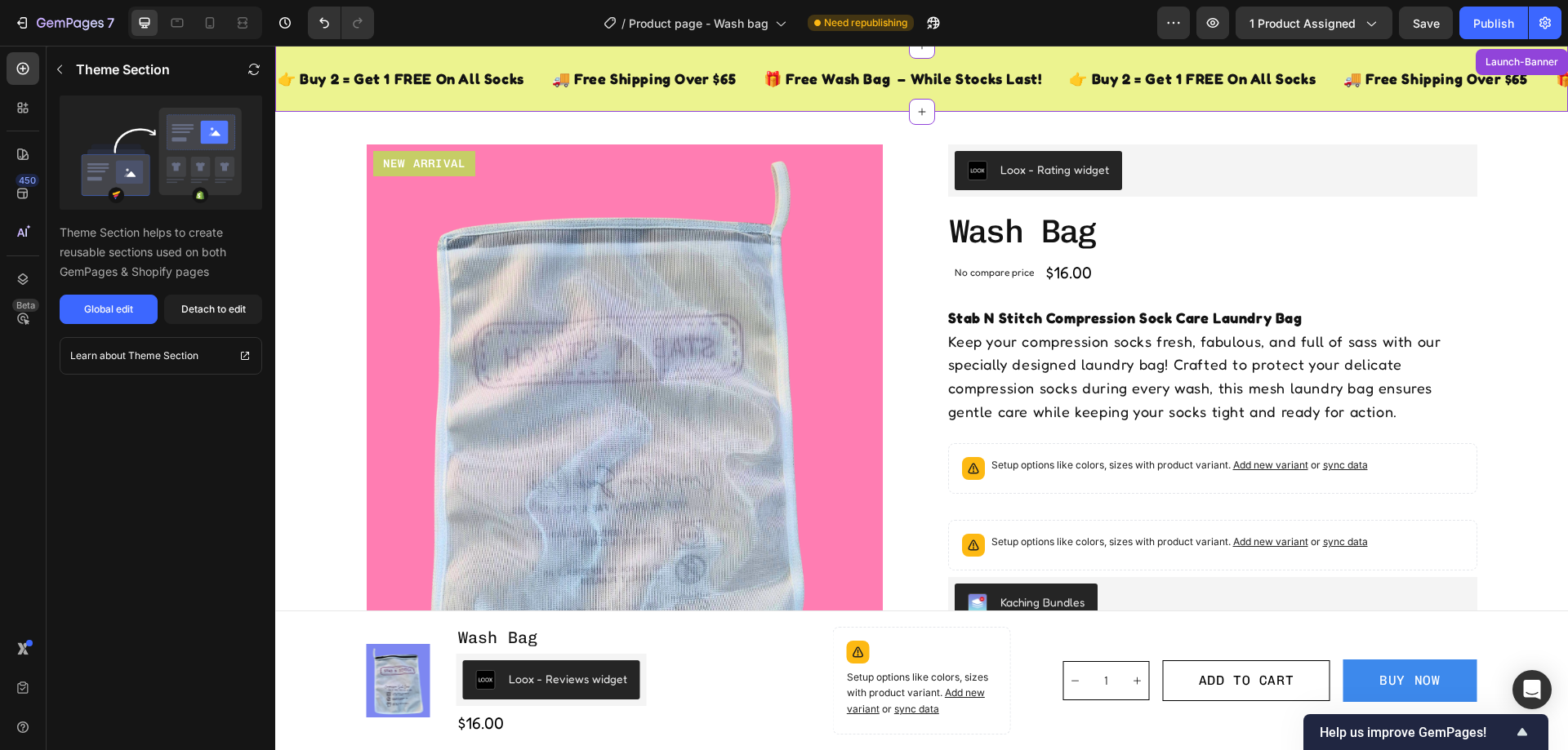
click at [651, 64] on div "🚚 Free Shipping Over $65 Text Block" at bounding box center [643, 79] width 187 height 40
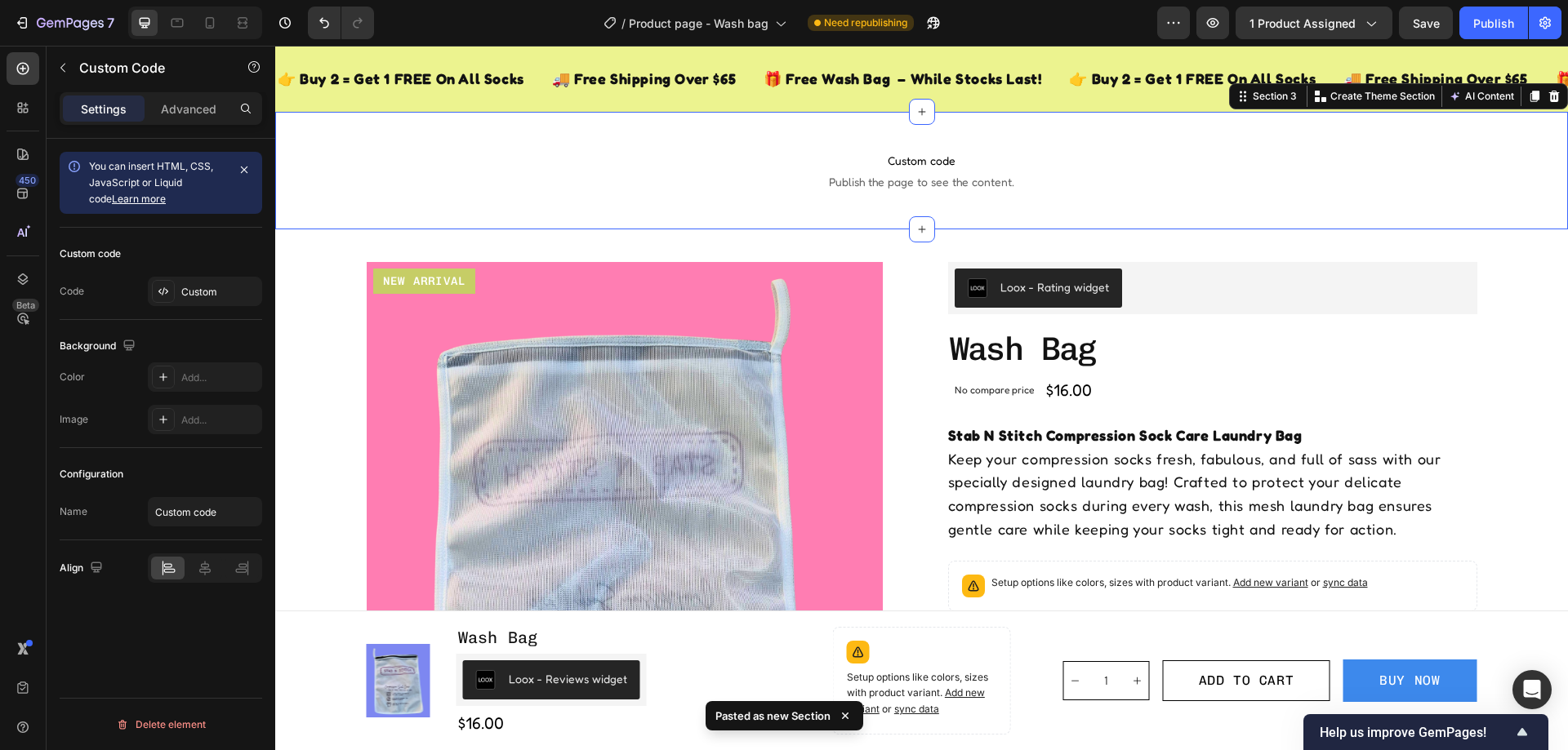
click at [650, 121] on div "Custom code Publish the page to see the content. Custom Code Section 3 Create T…" at bounding box center [921, 171] width 1293 height 118
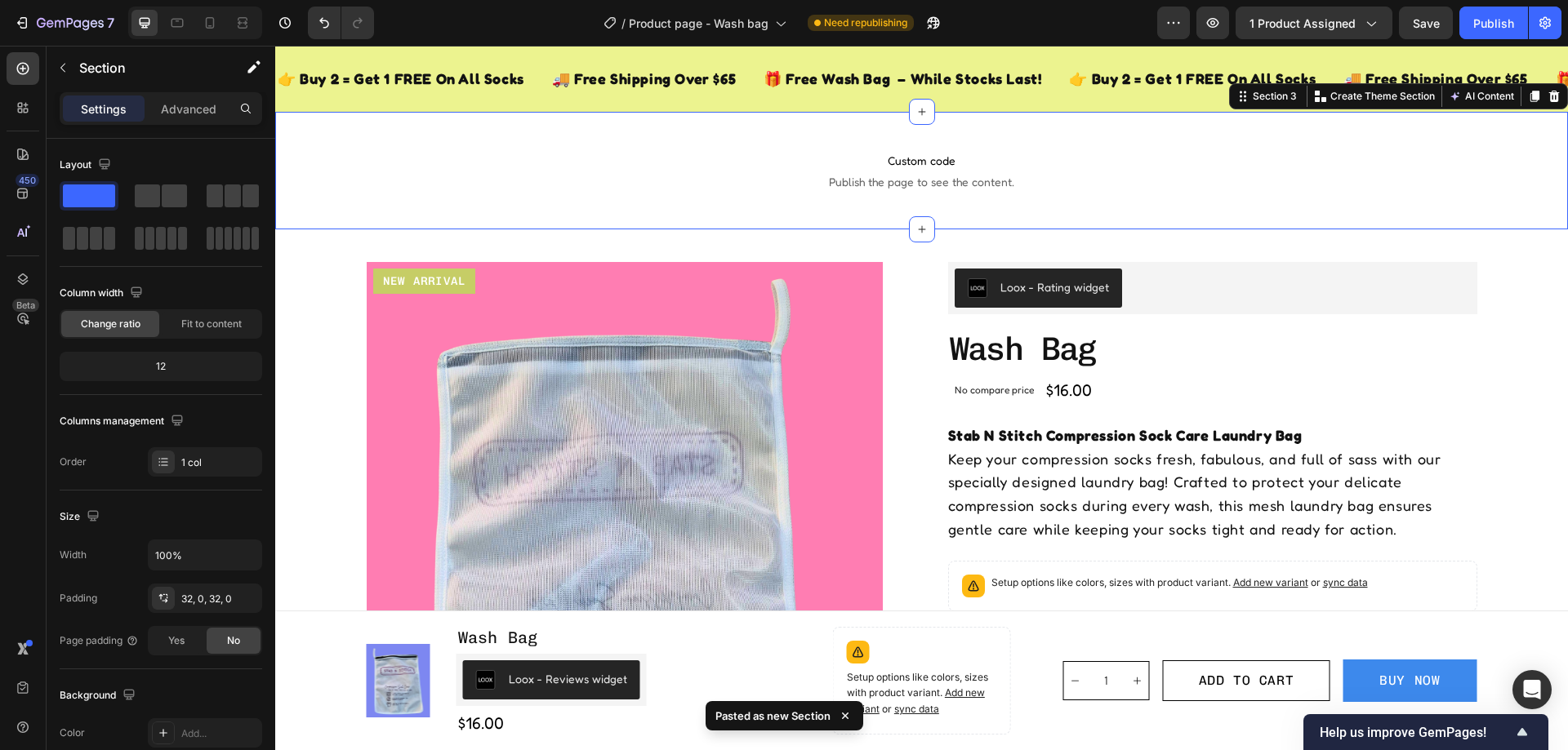
click at [192, 93] on div "Settings Advanced" at bounding box center [161, 108] width 203 height 33
click at [192, 112] on p "Advanced" at bounding box center [189, 108] width 55 height 17
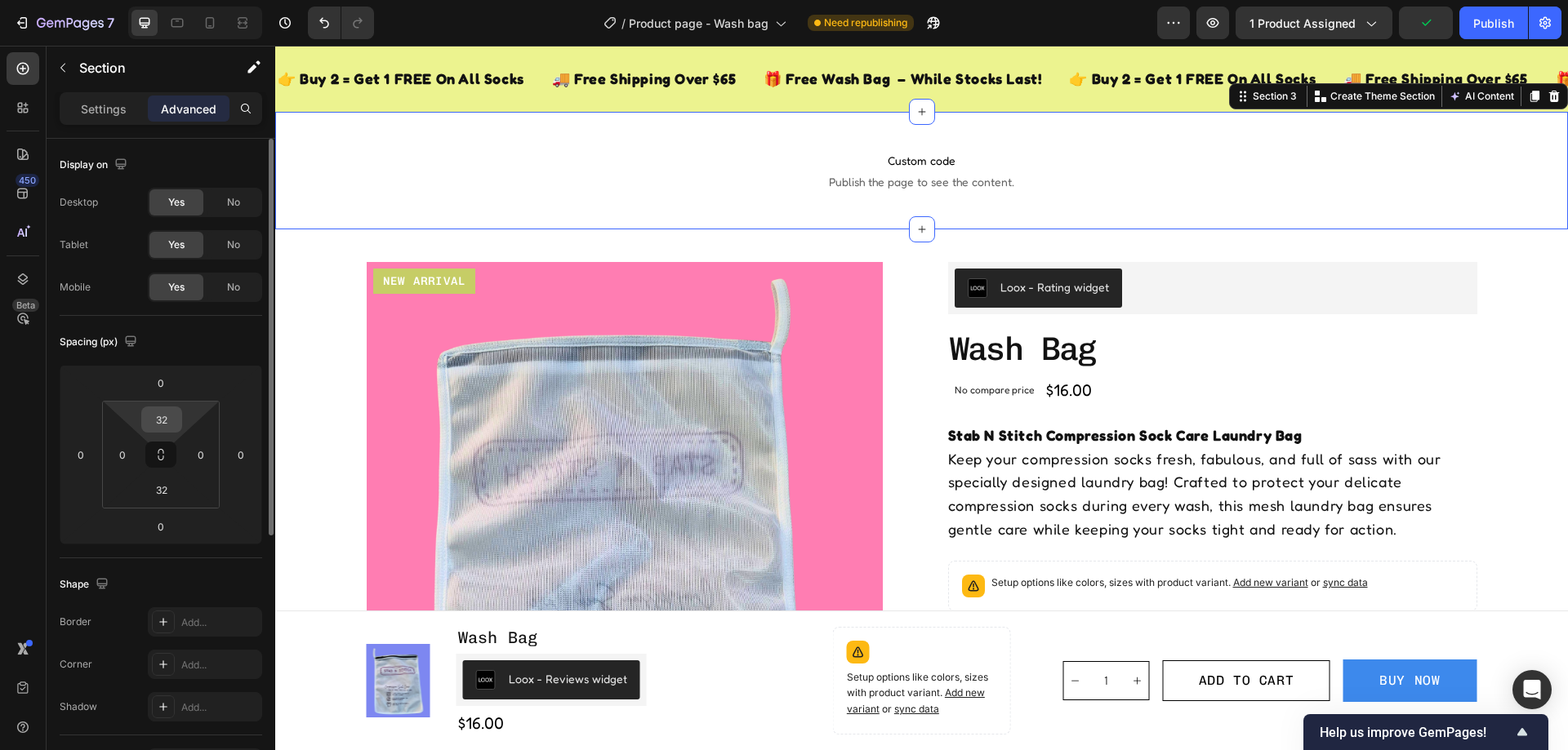
click at [155, 412] on input "32" at bounding box center [162, 419] width 33 height 24
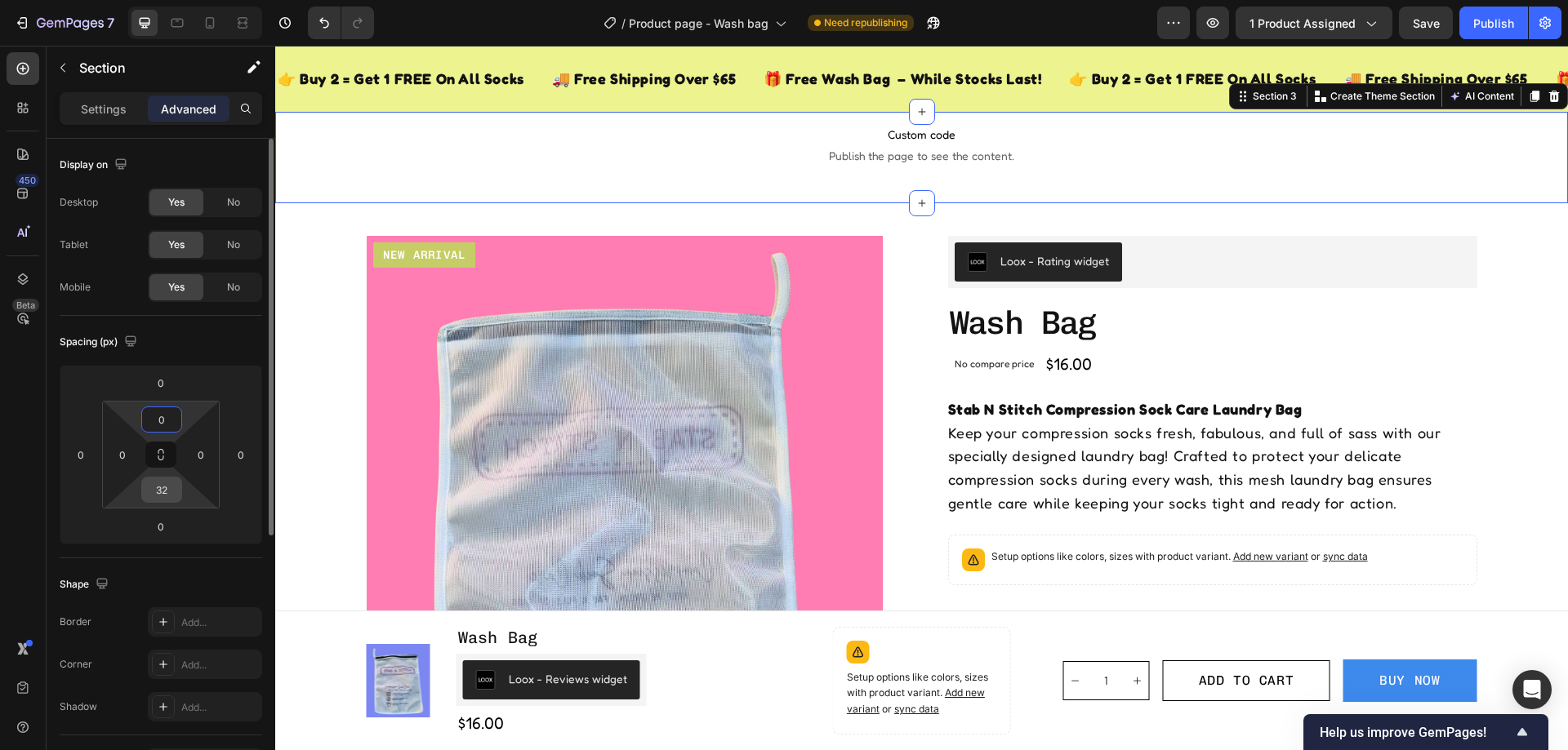
type input "0"
click at [157, 491] on input "32" at bounding box center [162, 489] width 33 height 24
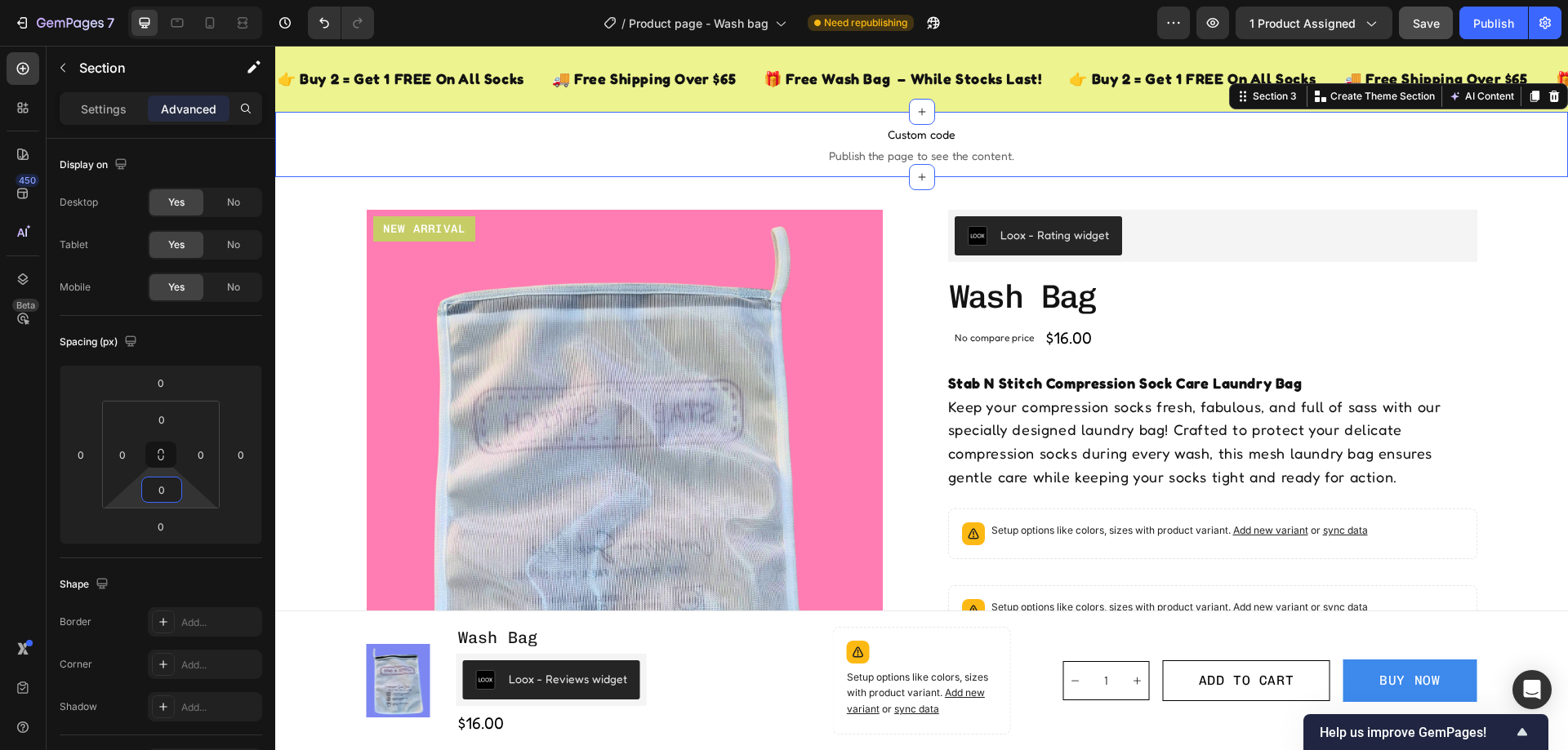
type input "0"
click at [1432, 17] on span "Save" at bounding box center [1426, 23] width 27 height 14
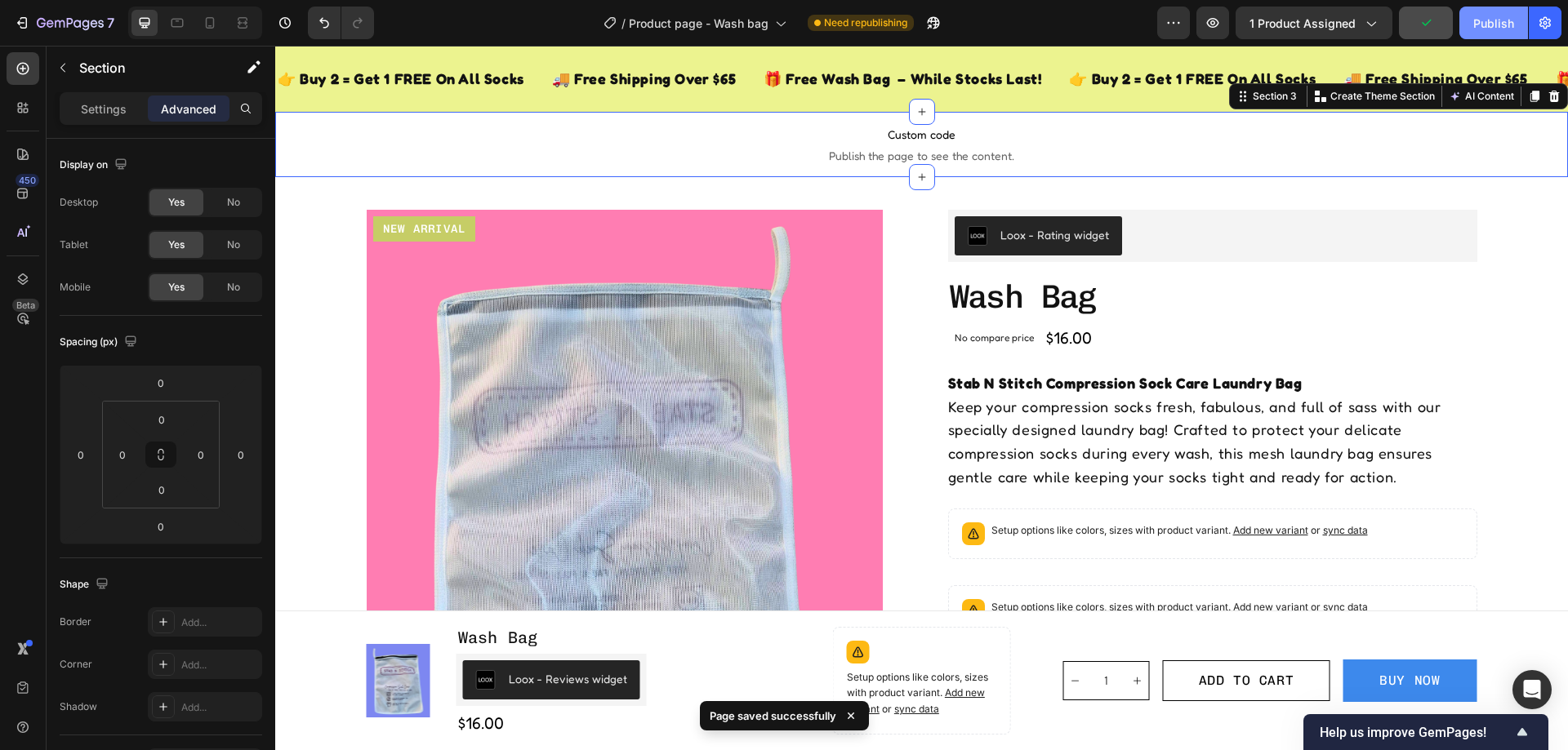
click at [1485, 15] on div "Publish" at bounding box center [1494, 22] width 41 height 17
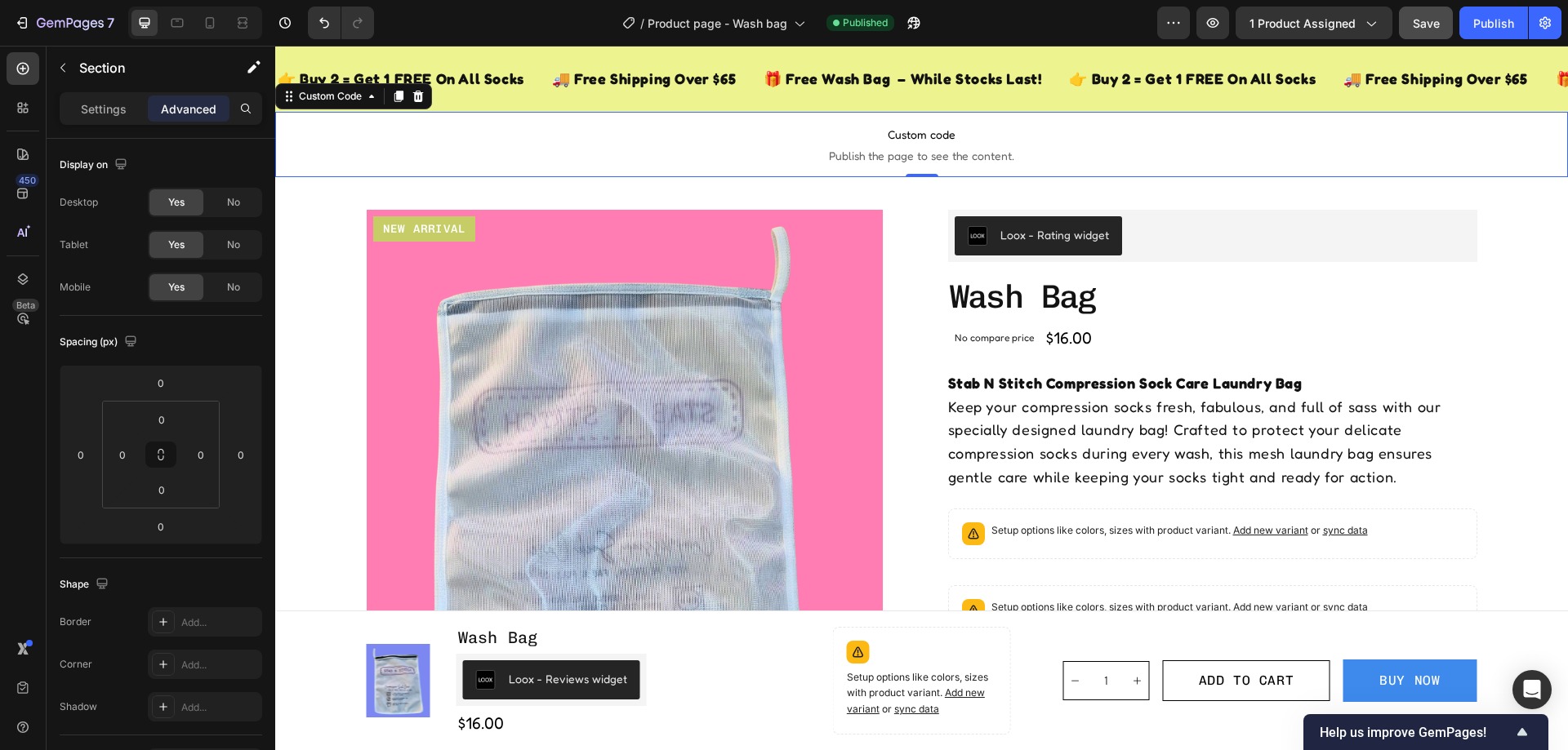
click at [720, 138] on span "Custom code" at bounding box center [921, 135] width 1293 height 20
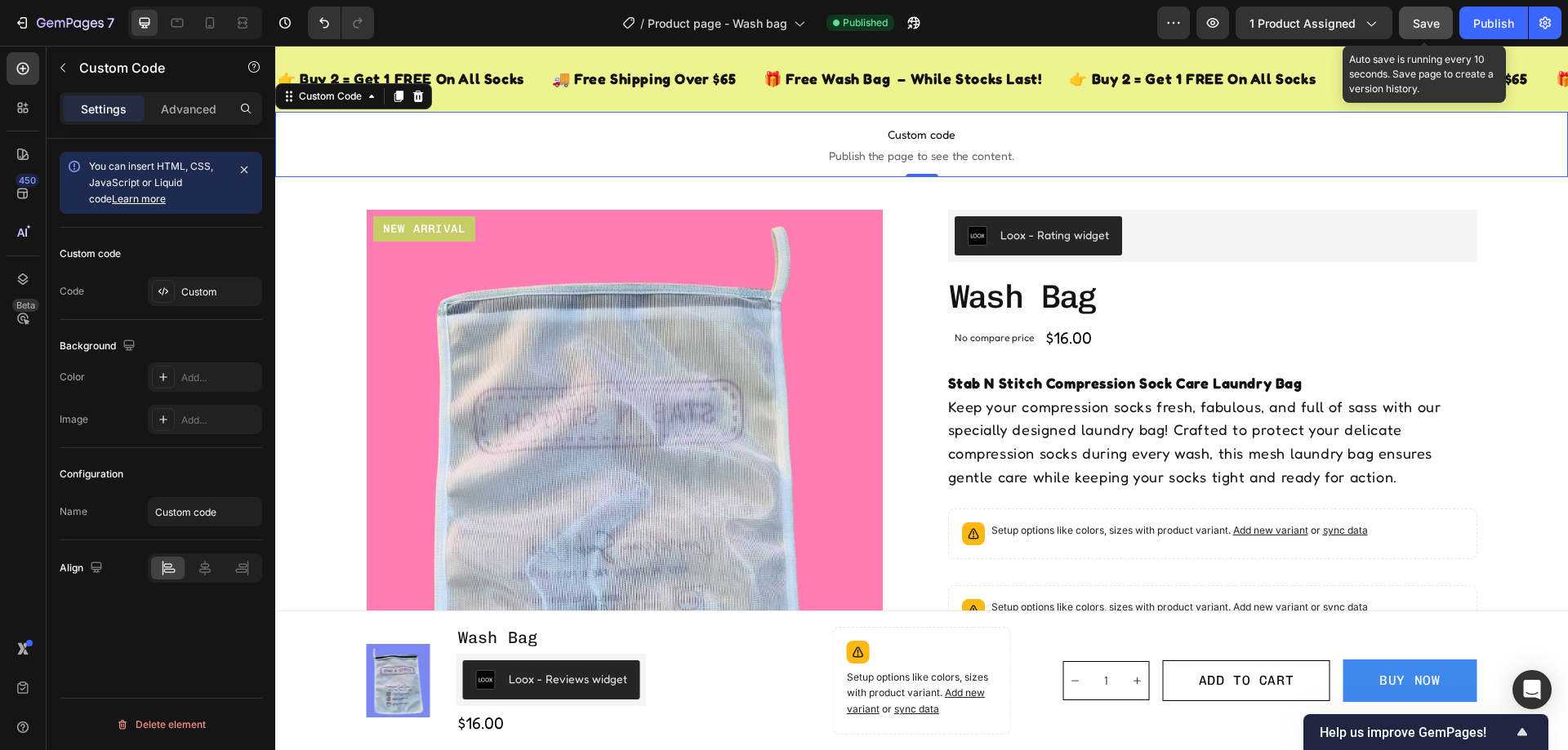
click at [1446, 21] on button "Save" at bounding box center [1426, 22] width 54 height 33
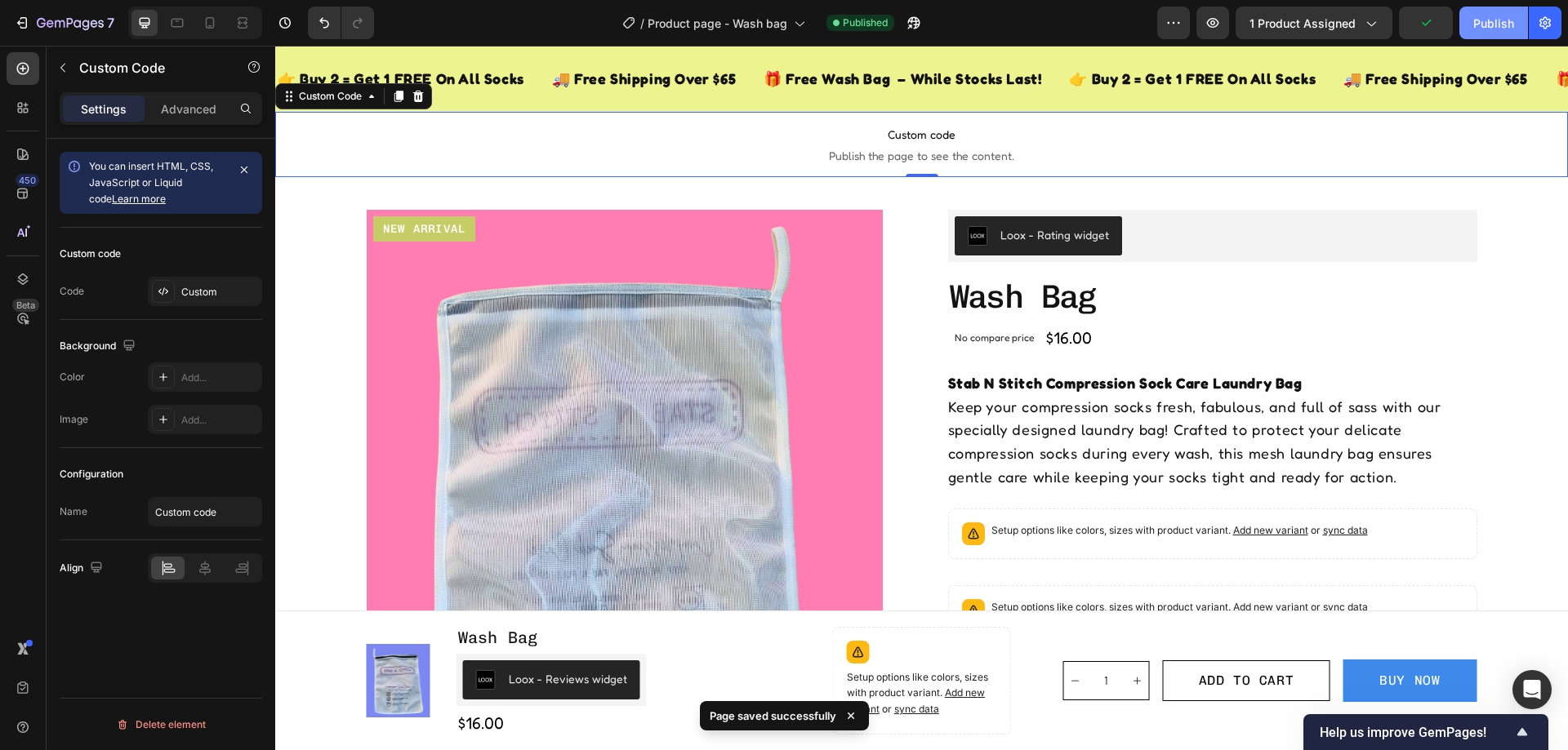
click at [1492, 27] on div "Publish" at bounding box center [1494, 22] width 41 height 17
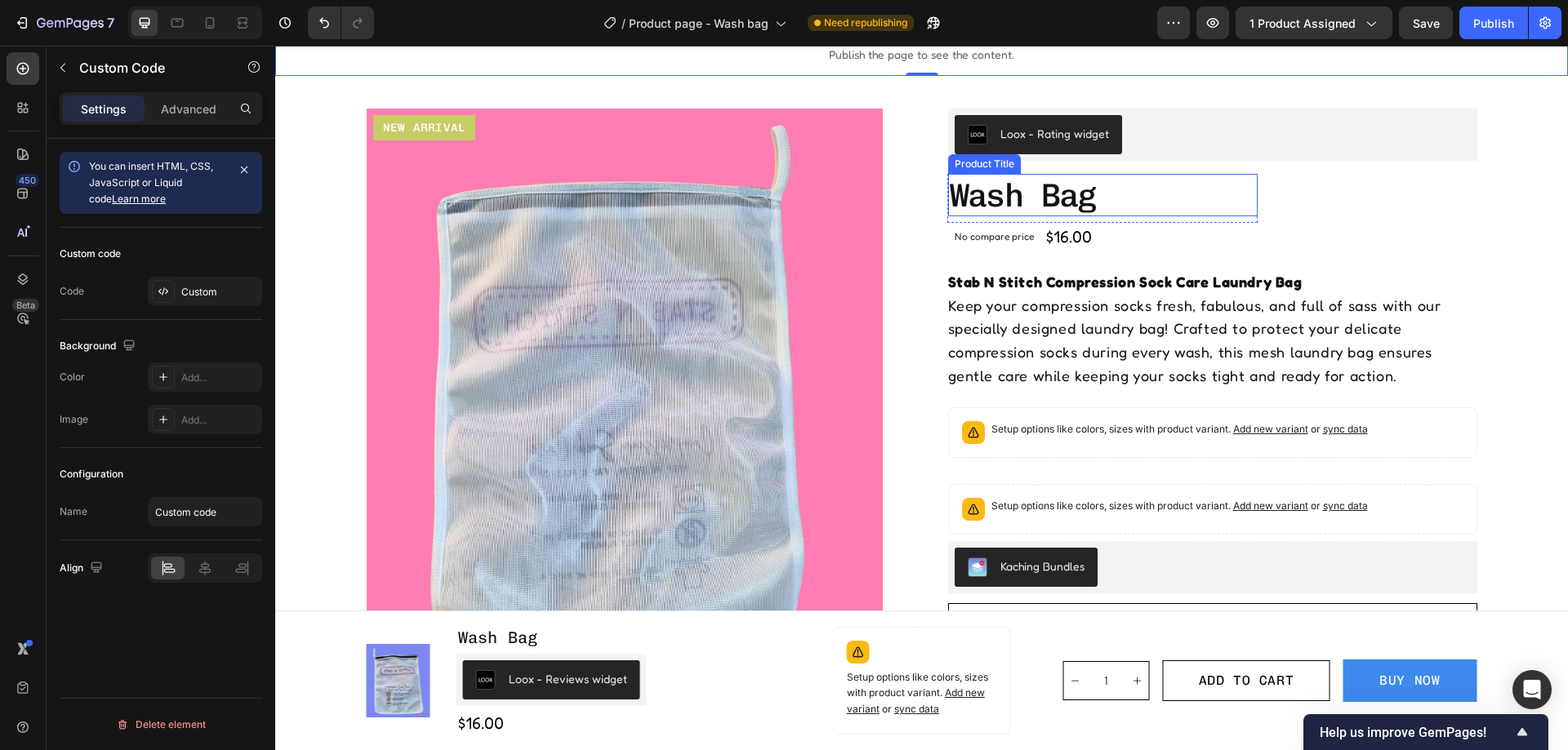
scroll to position [196, 0]
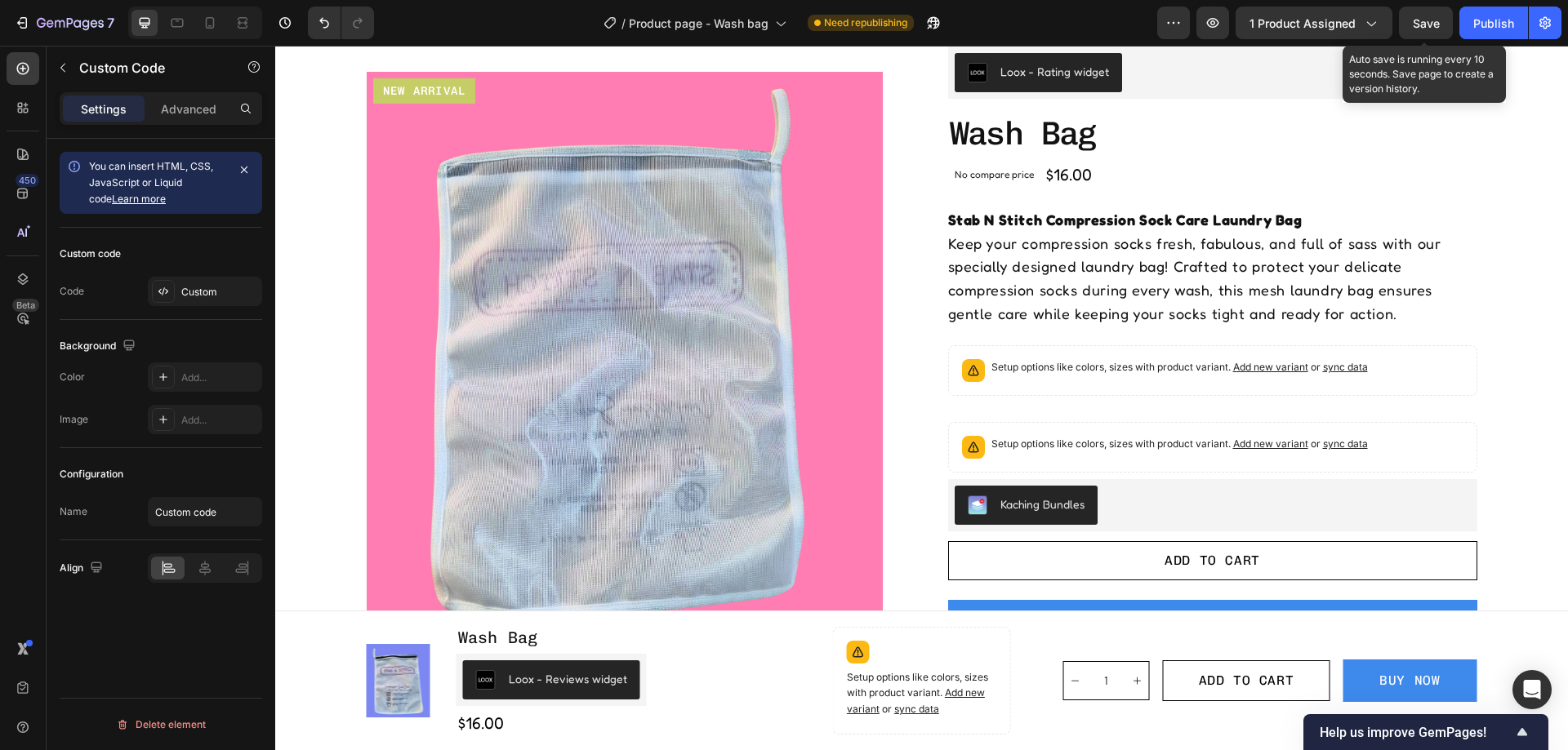
click at [1434, 18] on span "Save" at bounding box center [1426, 23] width 27 height 14
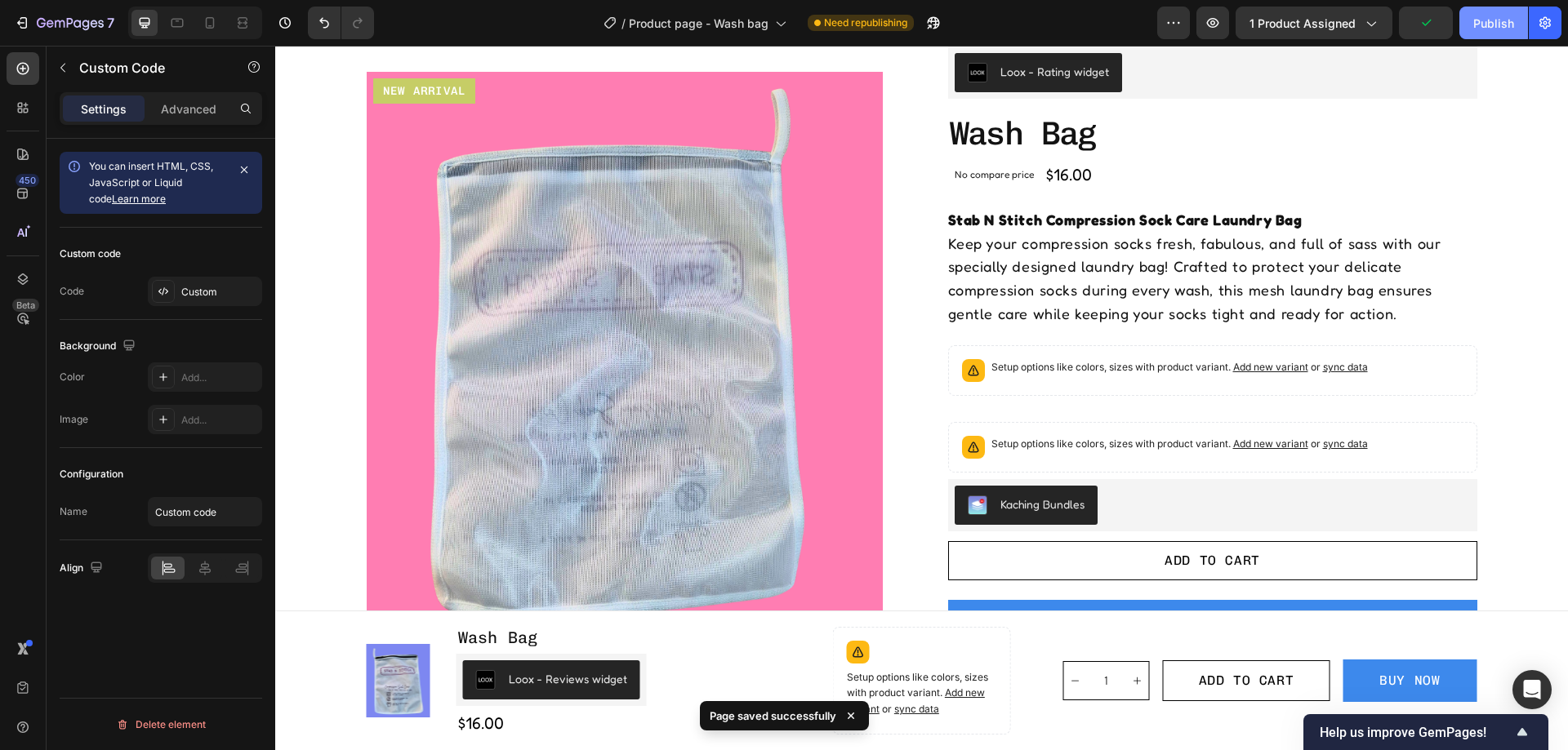
click at [1479, 24] on div "Publish" at bounding box center [1494, 22] width 41 height 17
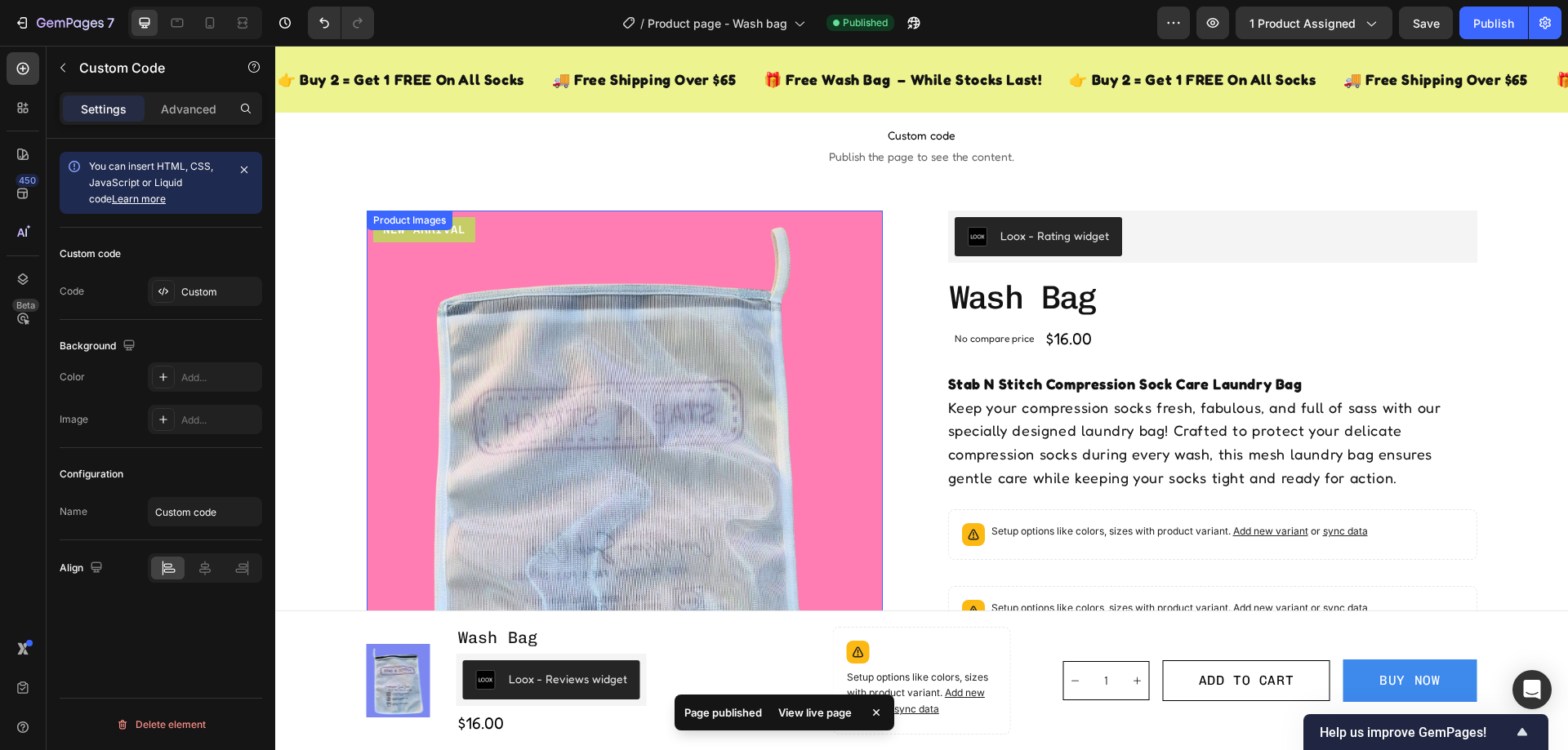
scroll to position [0, 0]
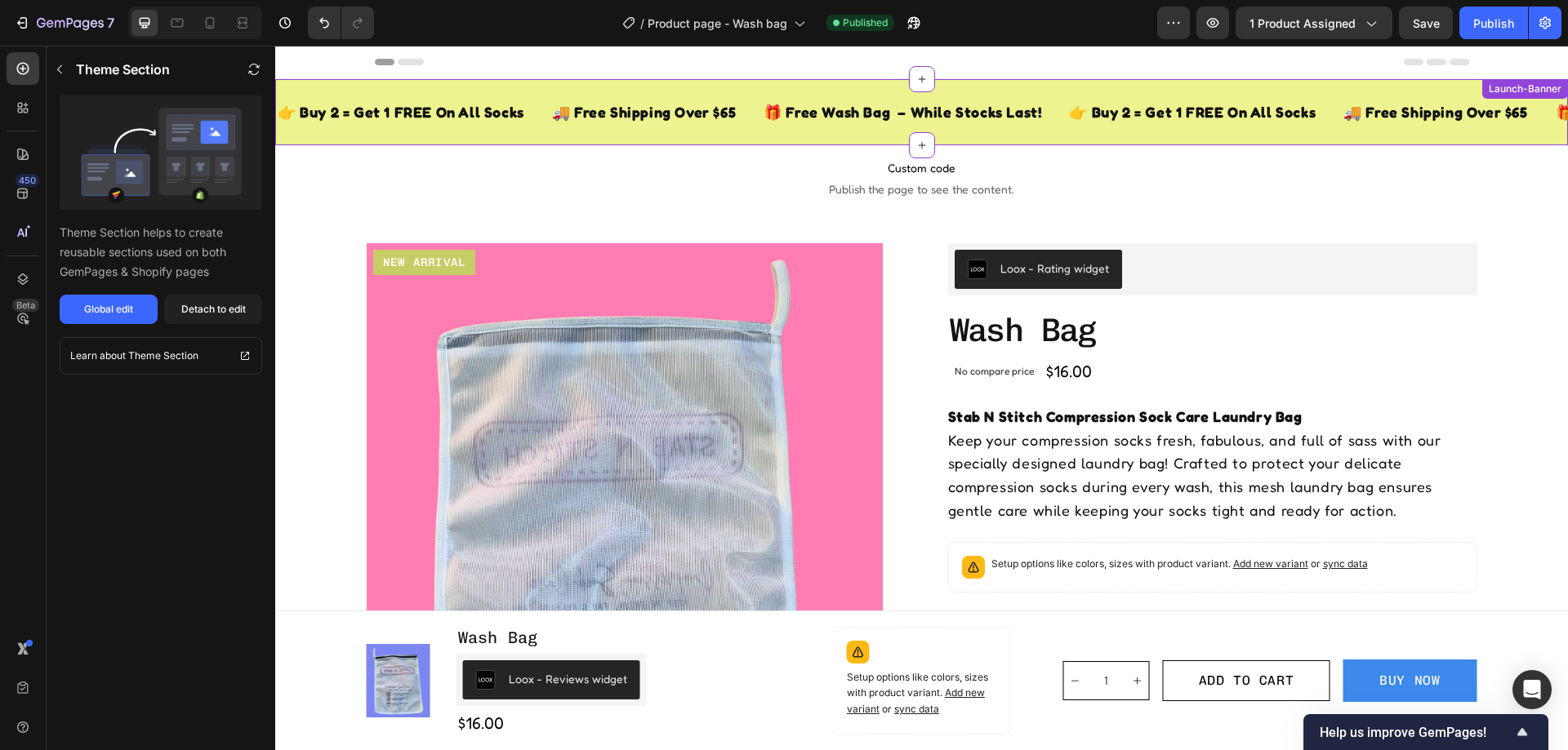
click at [490, 92] on div "👉 Buy 2 = Get 1 FREE On All Socks Text Block" at bounding box center [401, 112] width 250 height 40
click at [586, 187] on span "Publish the page to see the content." at bounding box center [921, 189] width 1293 height 16
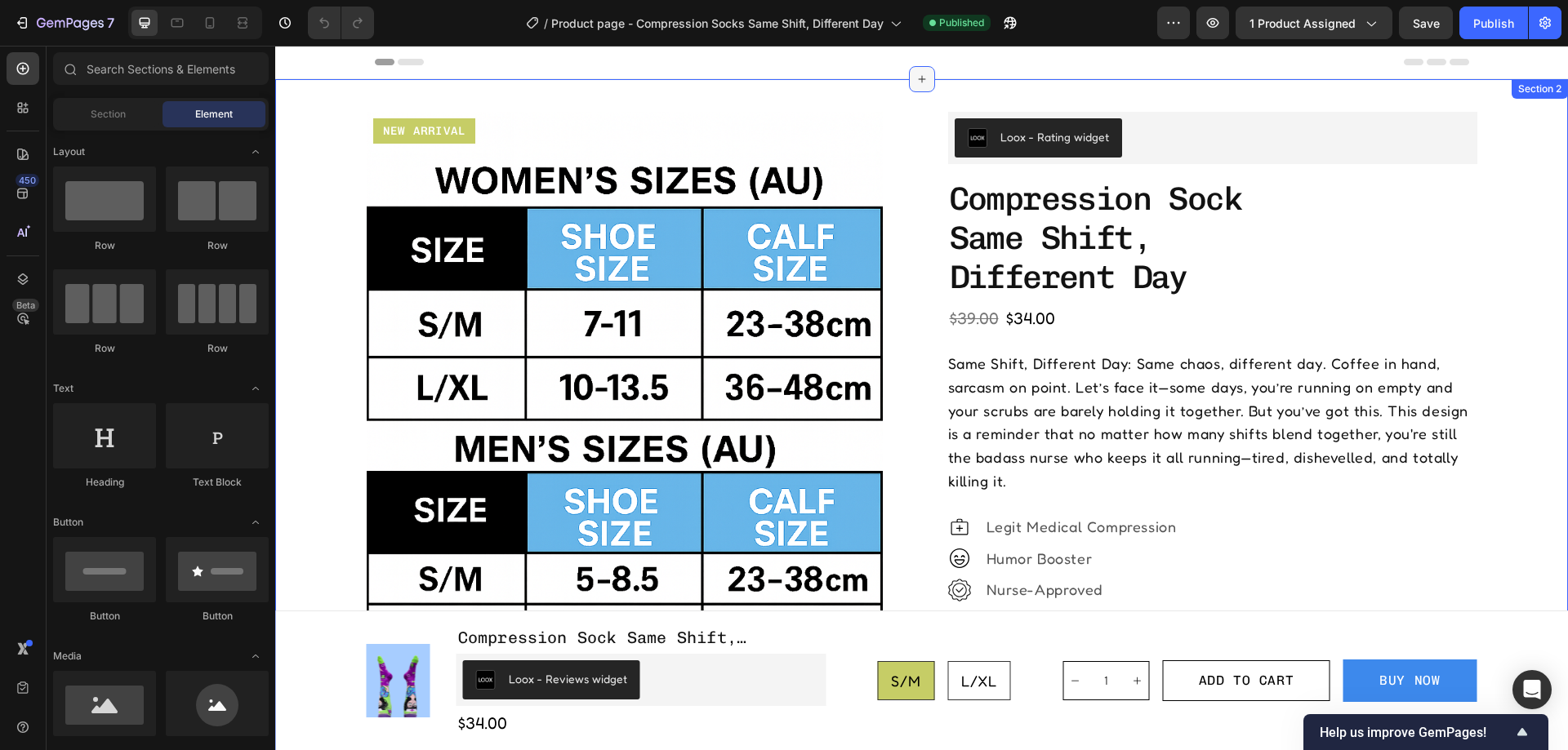
click at [916, 73] on icon at bounding box center [922, 79] width 13 height 13
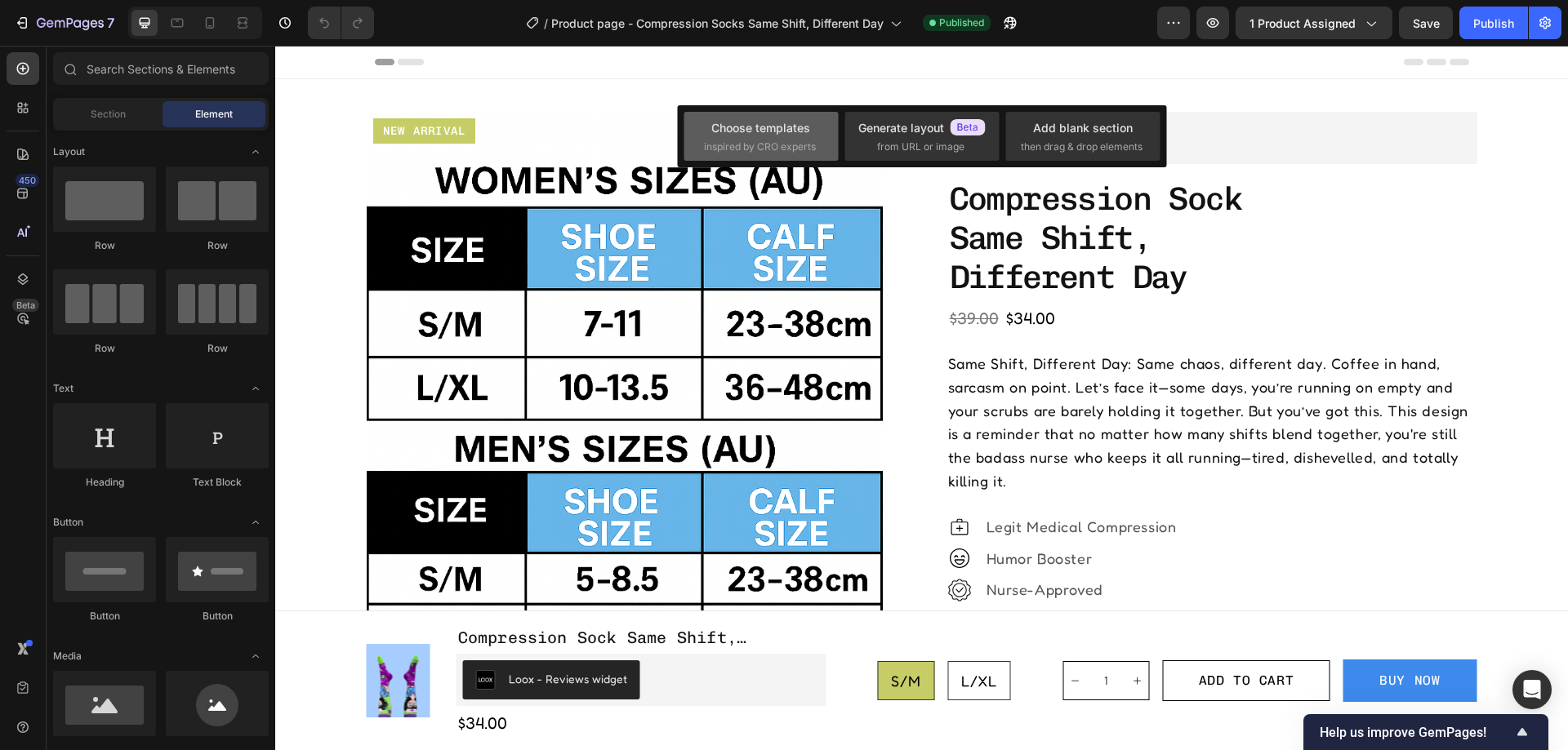
click at [774, 138] on div "Choose templates inspired by CRO experts" at bounding box center [761, 136] width 114 height 35
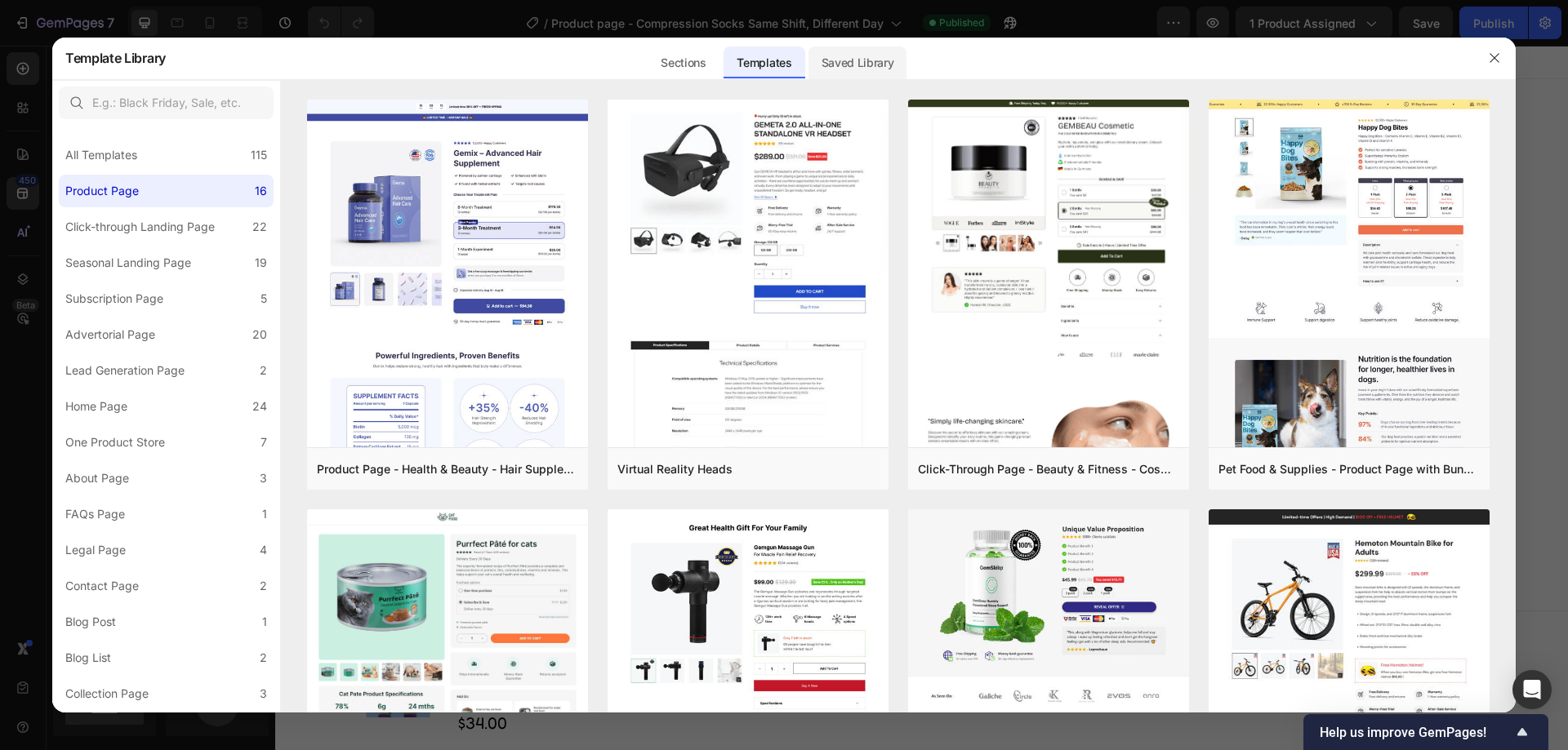
click at [851, 70] on div "Saved Library" at bounding box center [858, 62] width 99 height 33
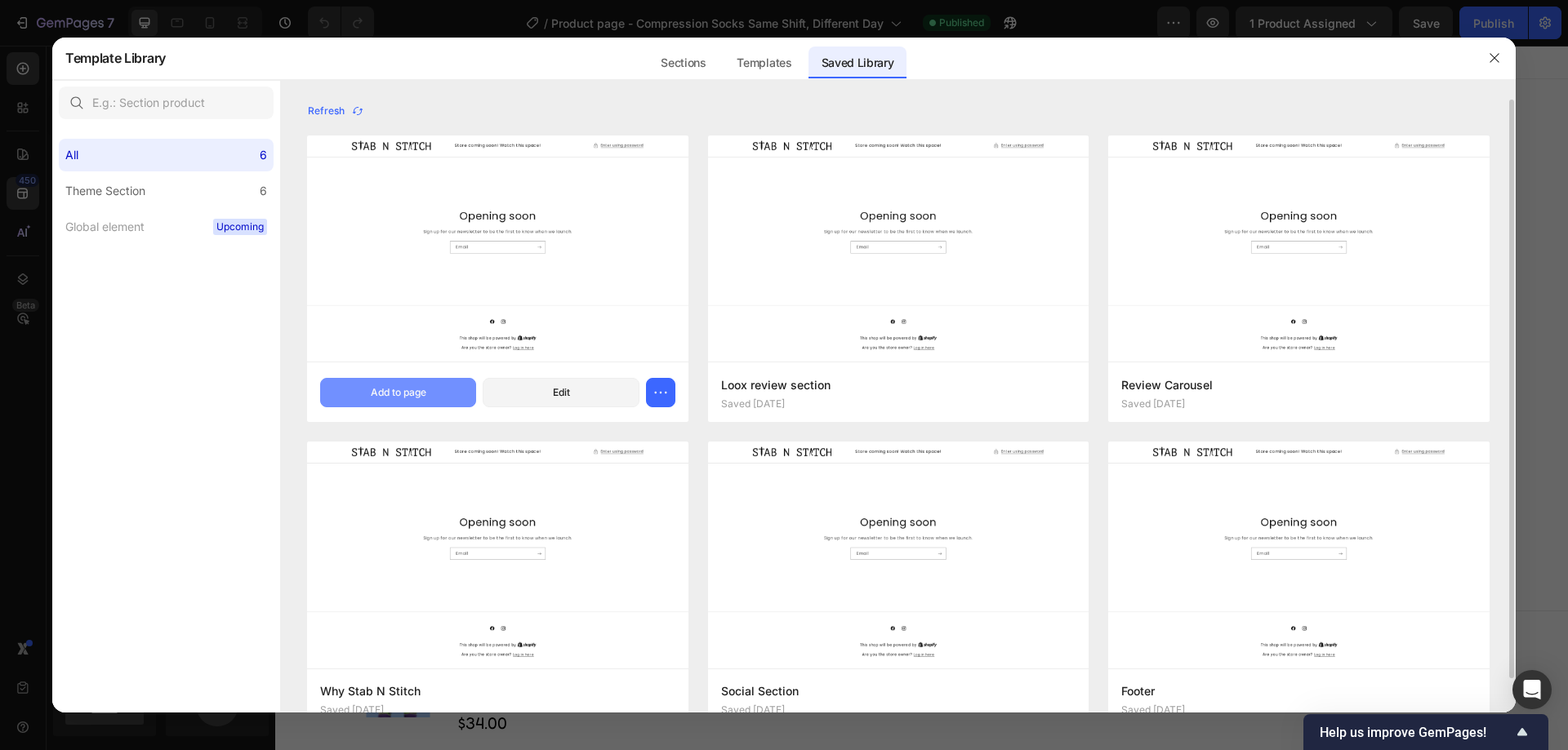
click at [375, 393] on div "Add to page" at bounding box center [398, 392] width 55 height 14
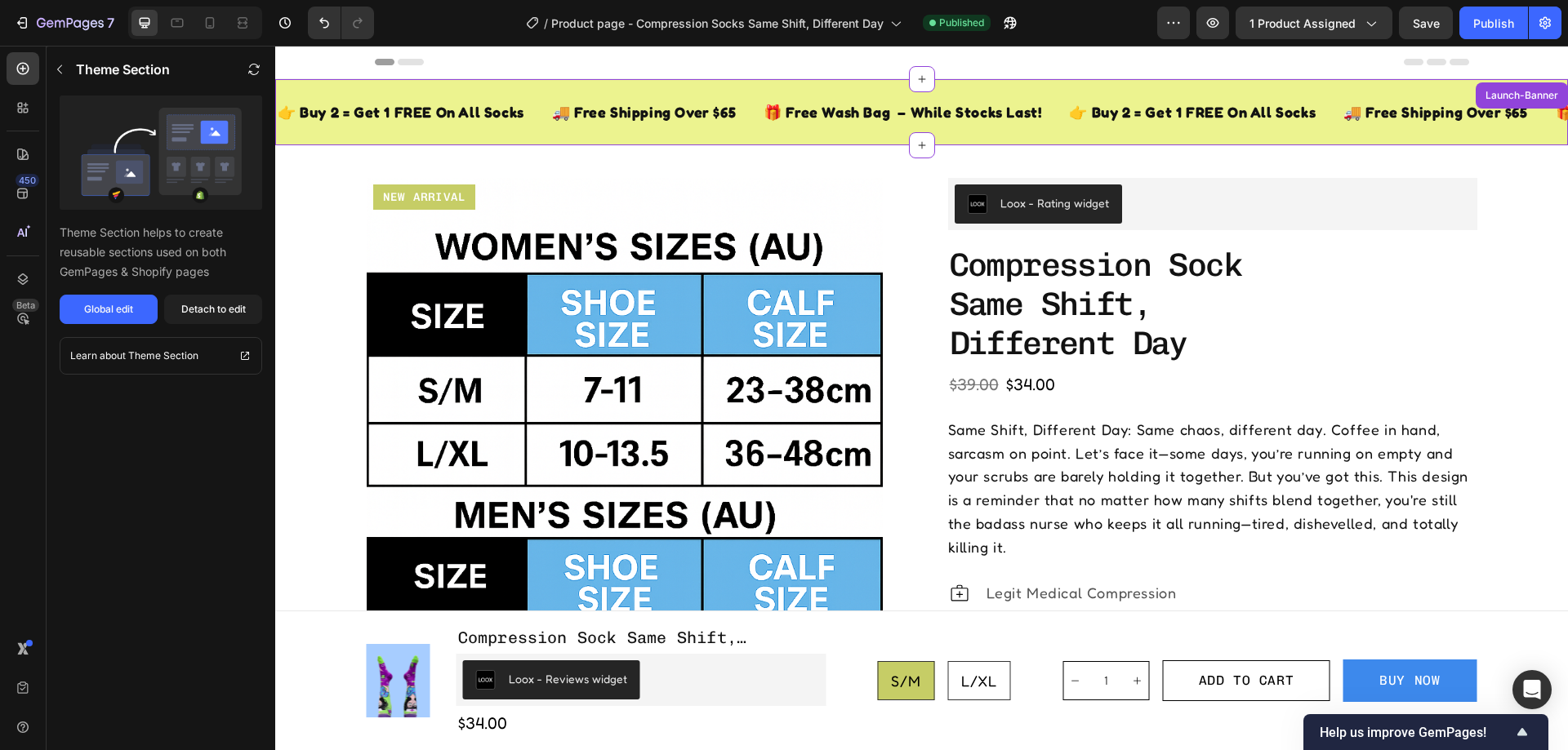
scroll to position [33, 0]
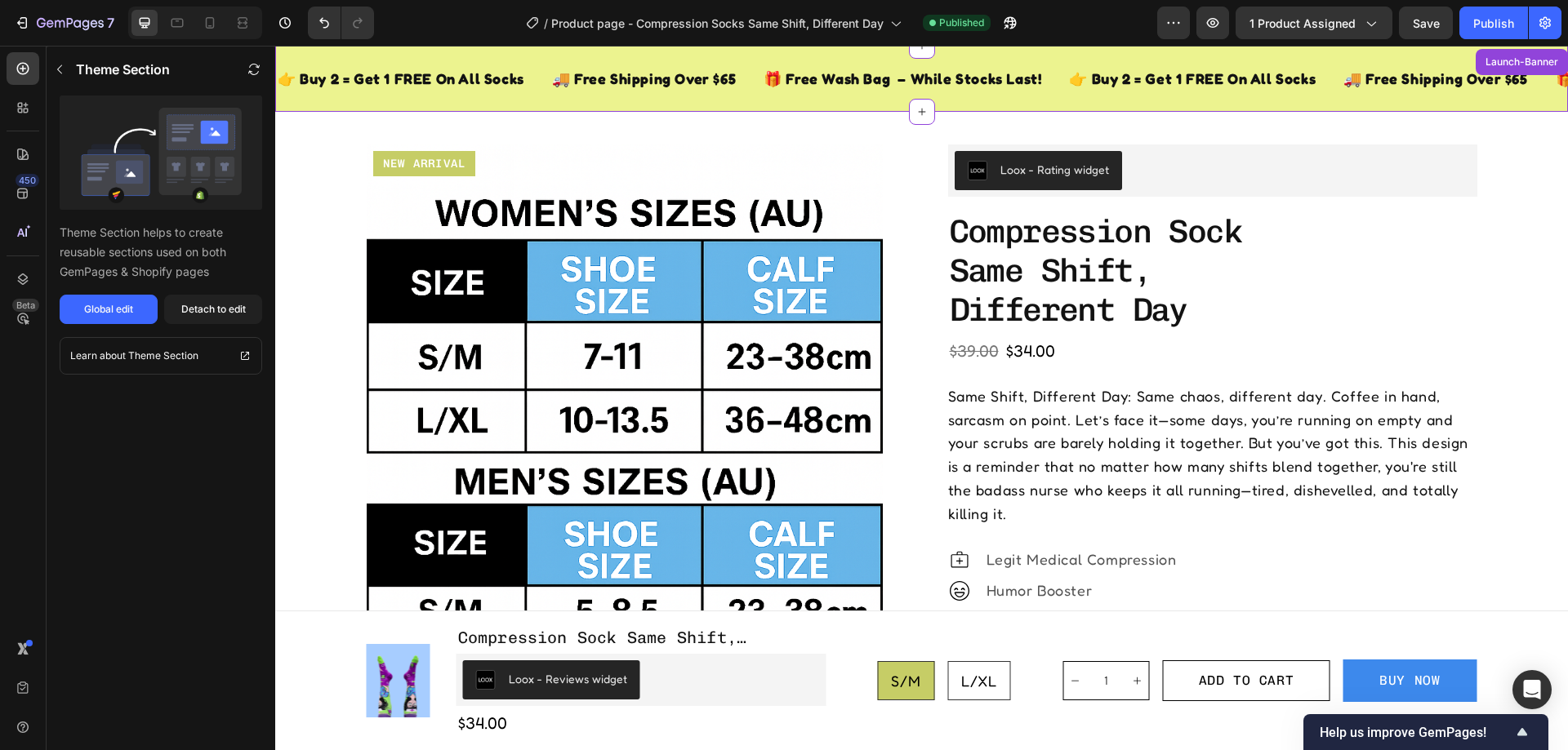
click at [815, 62] on div "🎁 Free Wash Bag – While Stocks Last! Text Block" at bounding box center [902, 79] width 281 height 40
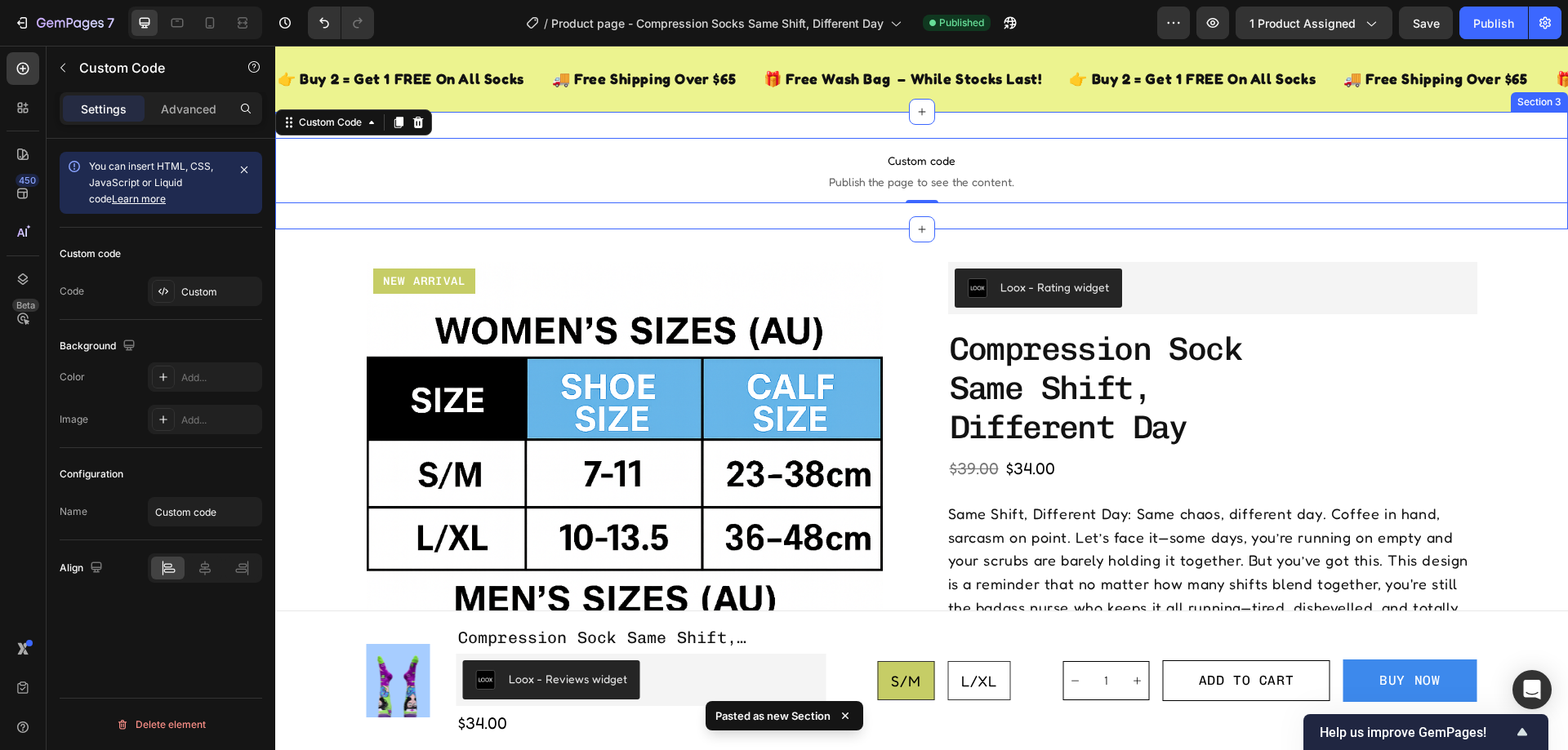
click at [801, 127] on div "Custom code Publish the page to see the content. Custom Code 0 Section 3" at bounding box center [921, 171] width 1293 height 118
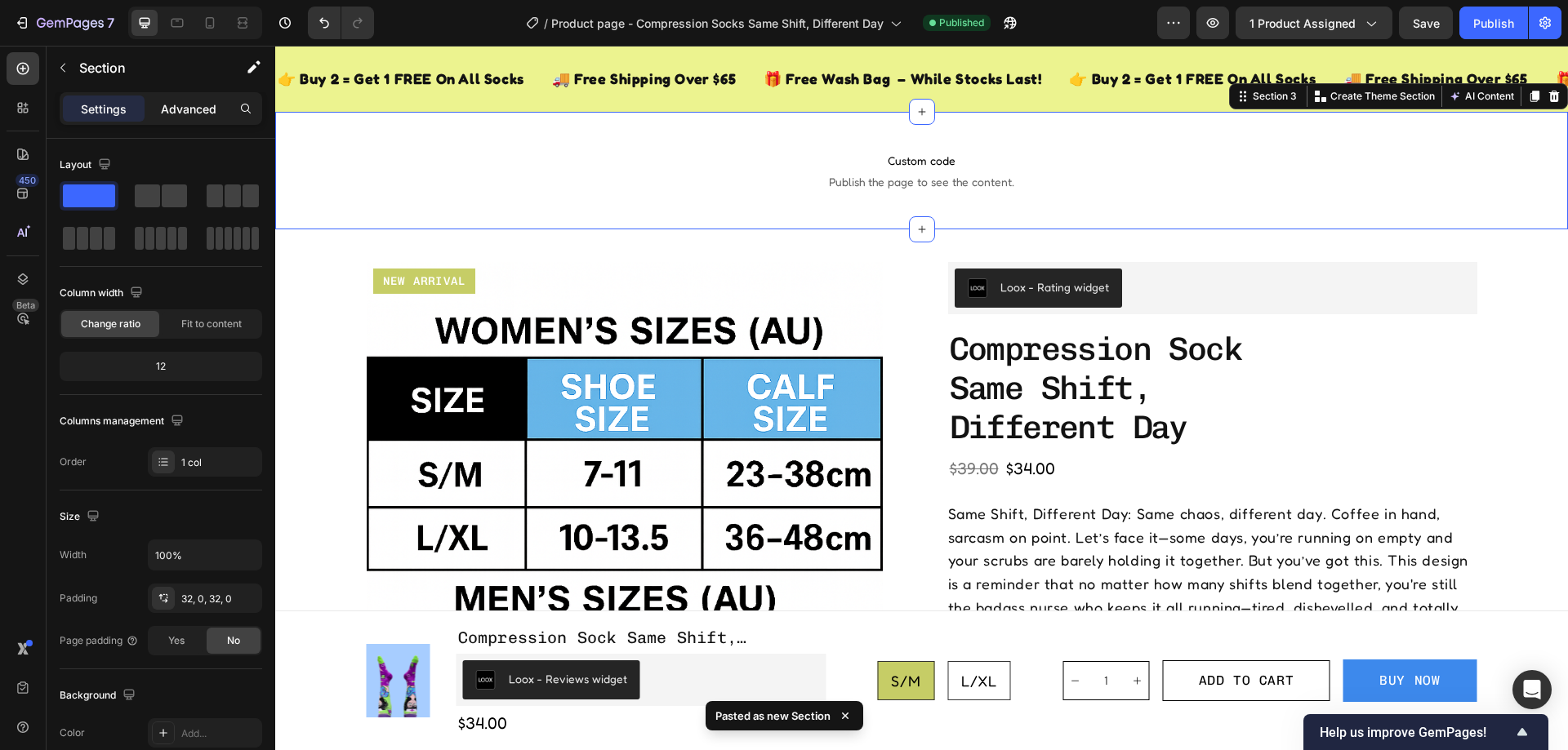
click at [166, 112] on p "Advanced" at bounding box center [189, 108] width 55 height 17
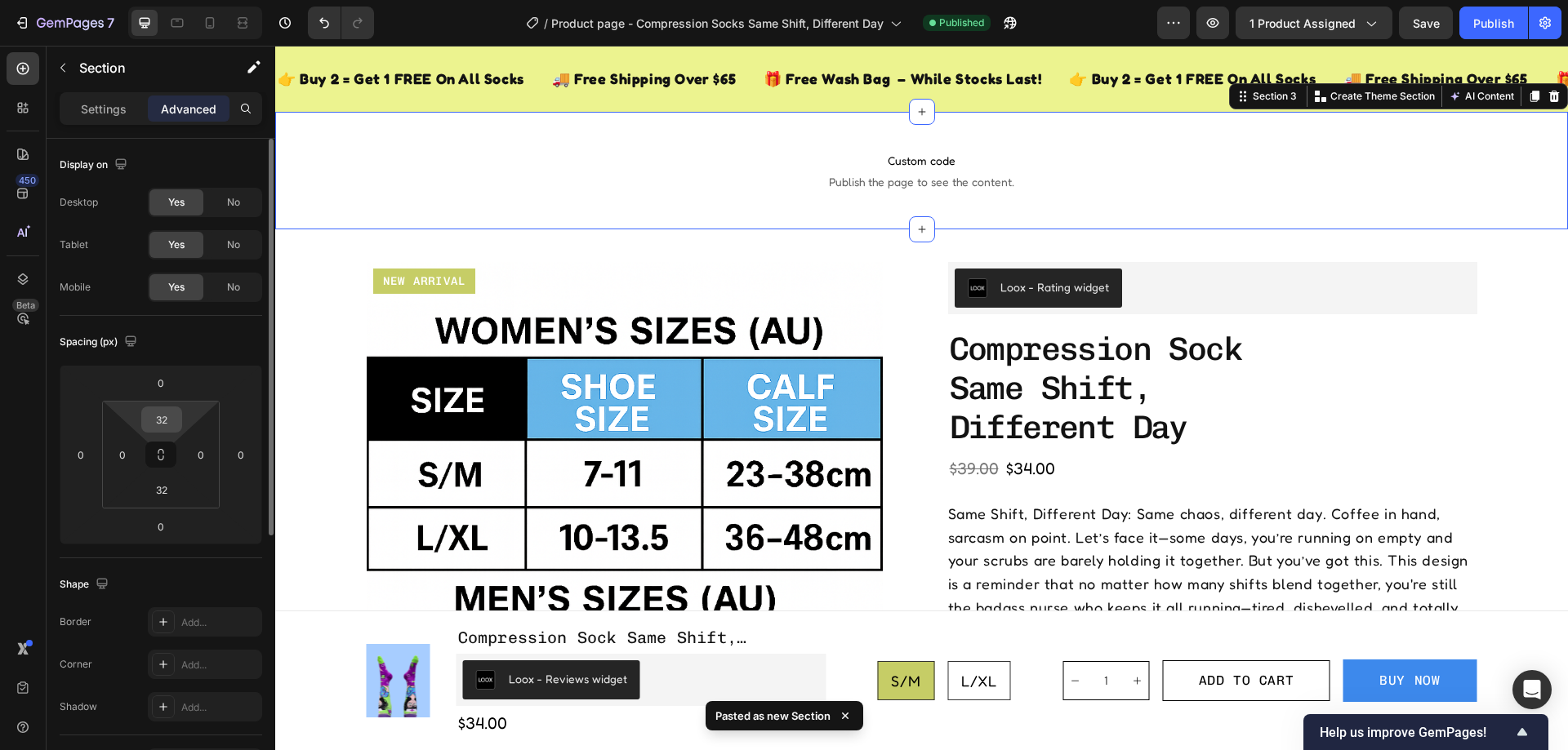
click at [172, 412] on input "32" at bounding box center [162, 419] width 33 height 24
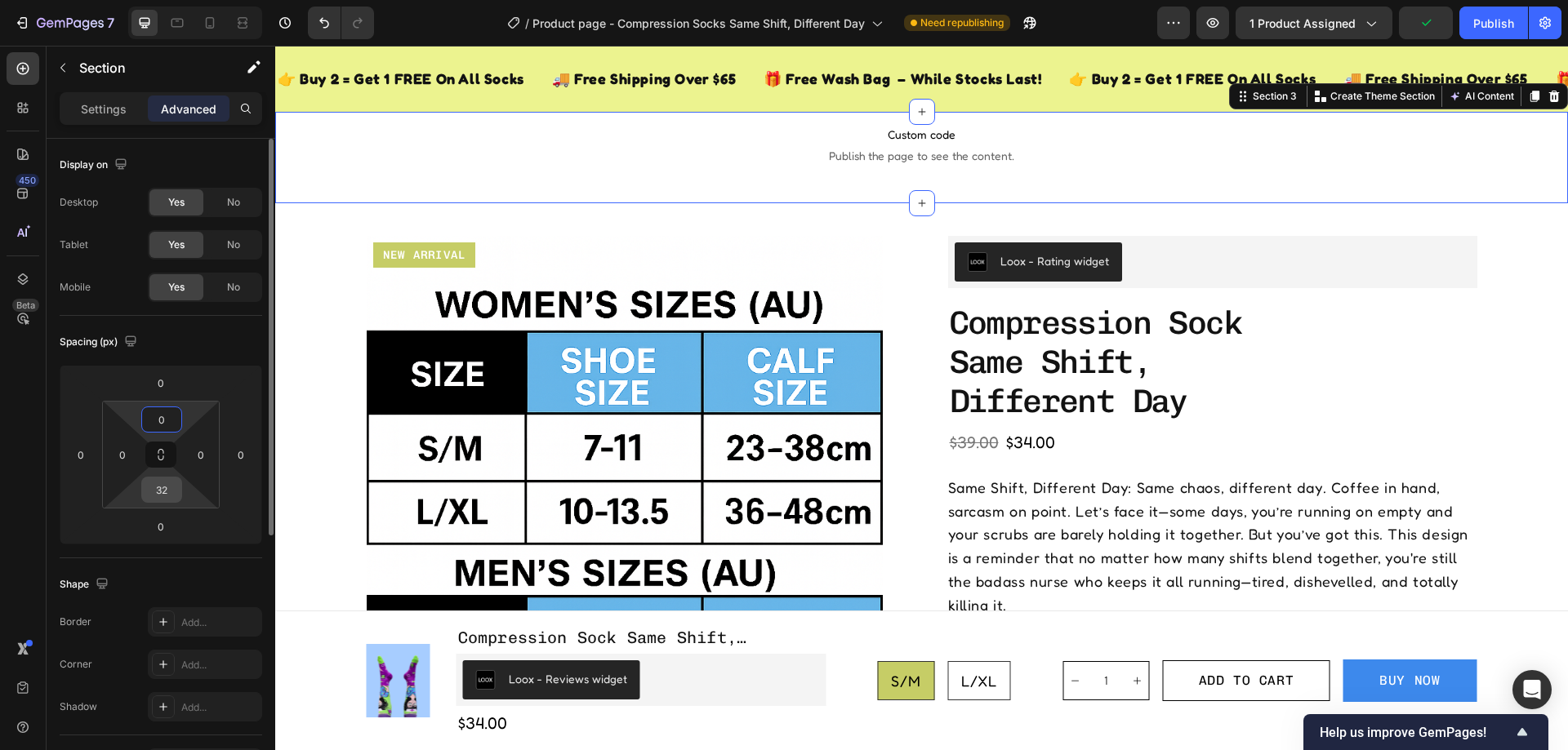
type input "0"
click at [166, 500] on input "32" at bounding box center [162, 489] width 33 height 24
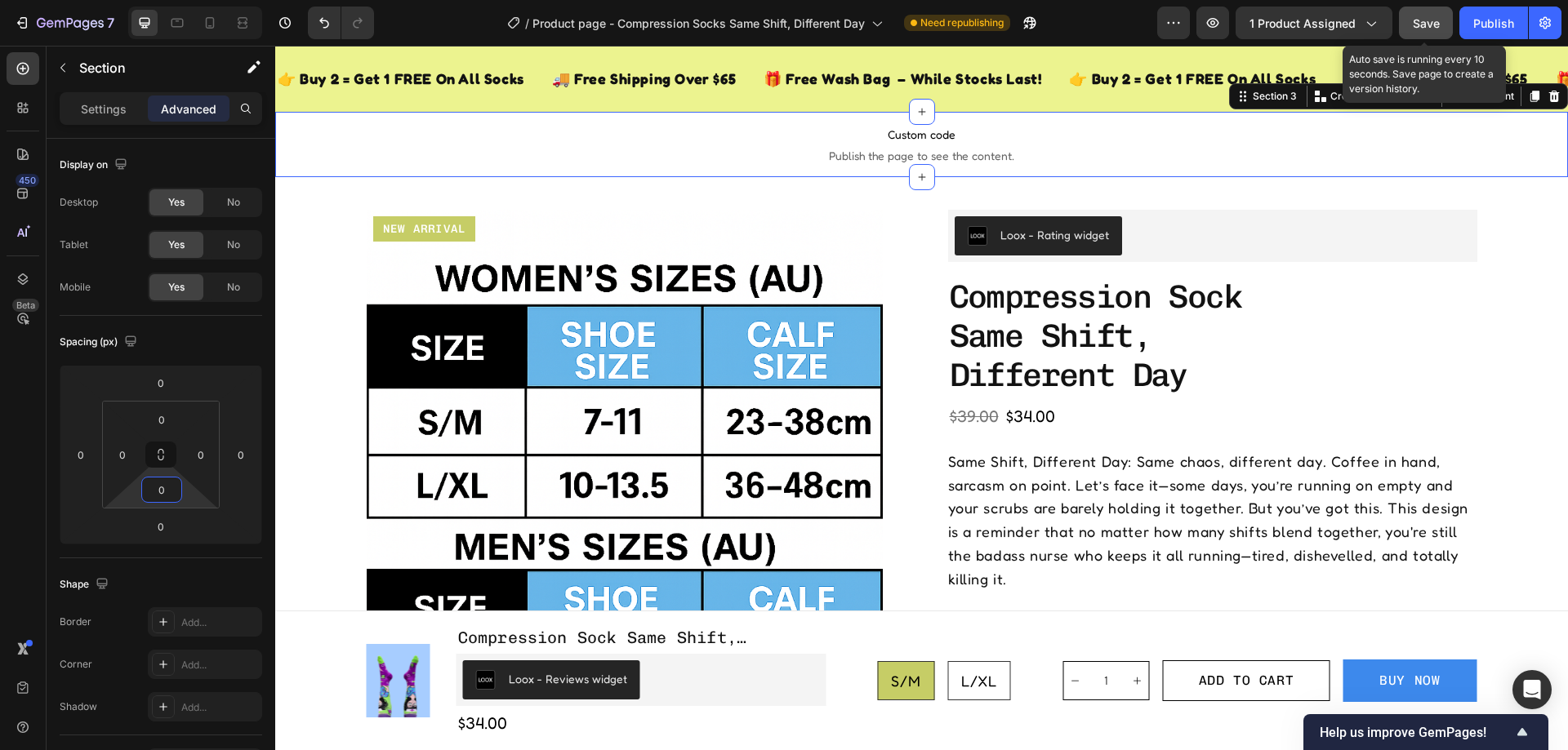
type input "0"
click at [1413, 34] on button "Save" at bounding box center [1426, 22] width 54 height 33
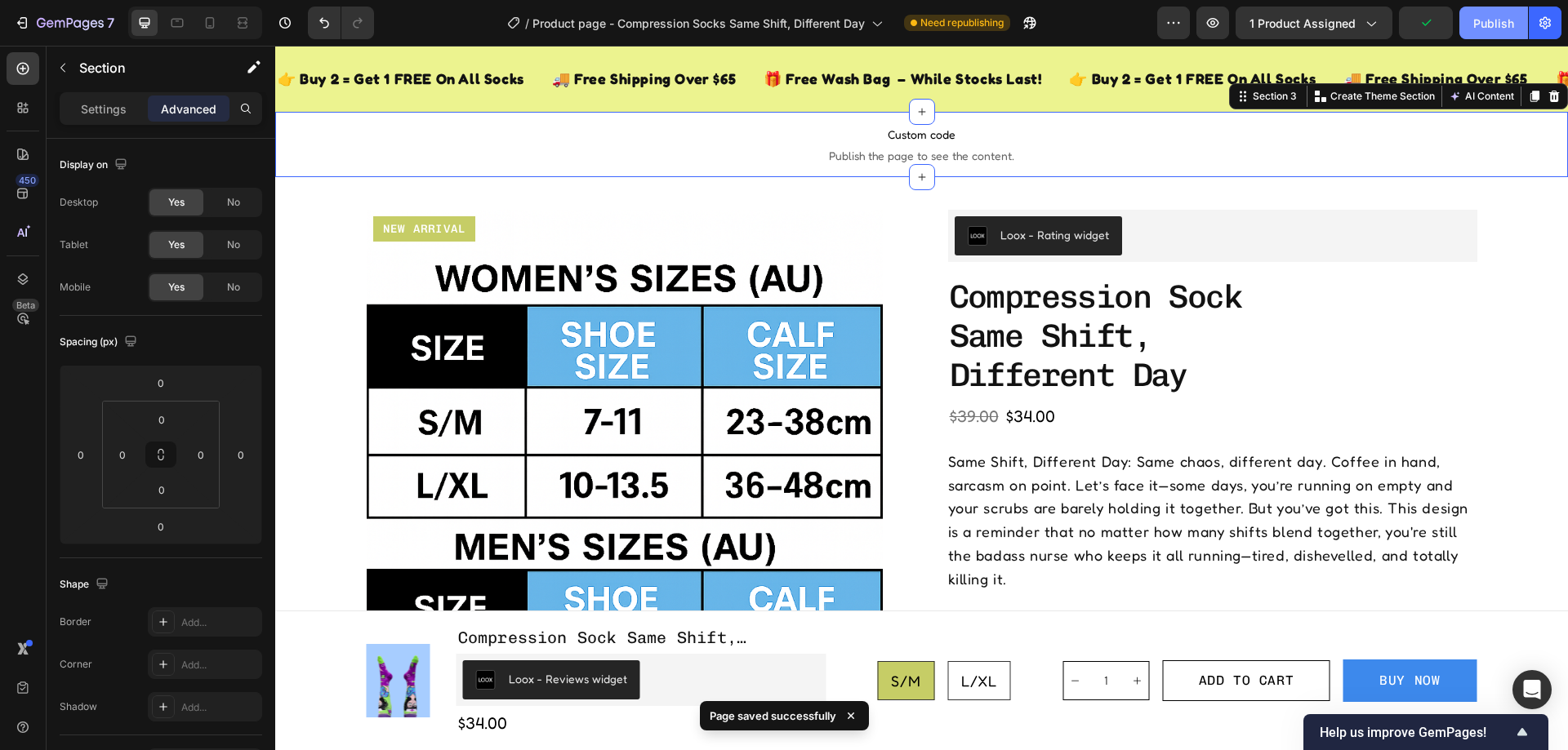
click at [1492, 21] on div "Publish" at bounding box center [1494, 22] width 41 height 17
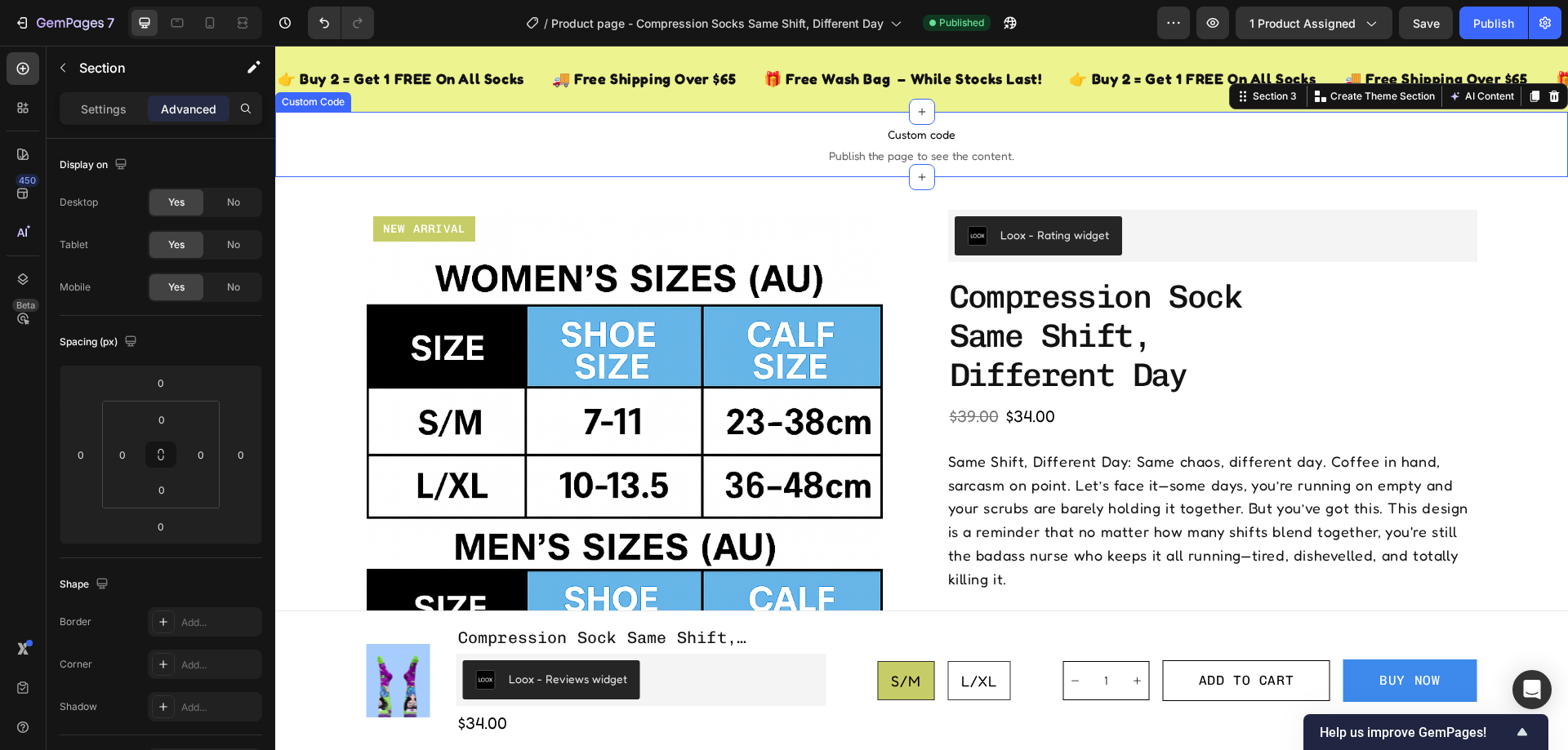
click at [811, 137] on span "Custom code" at bounding box center [921, 135] width 1293 height 20
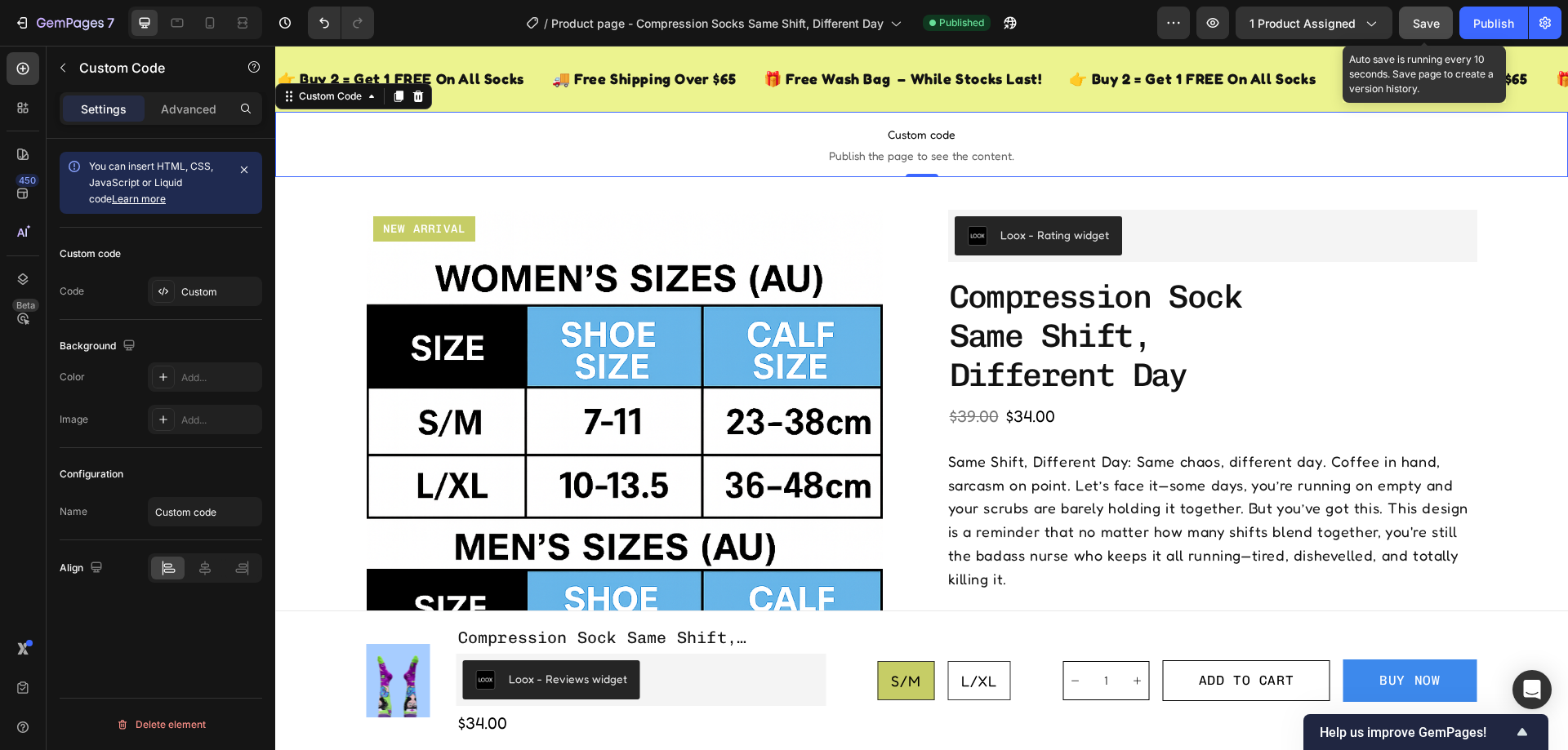
click at [1423, 12] on button "Save" at bounding box center [1426, 22] width 54 height 33
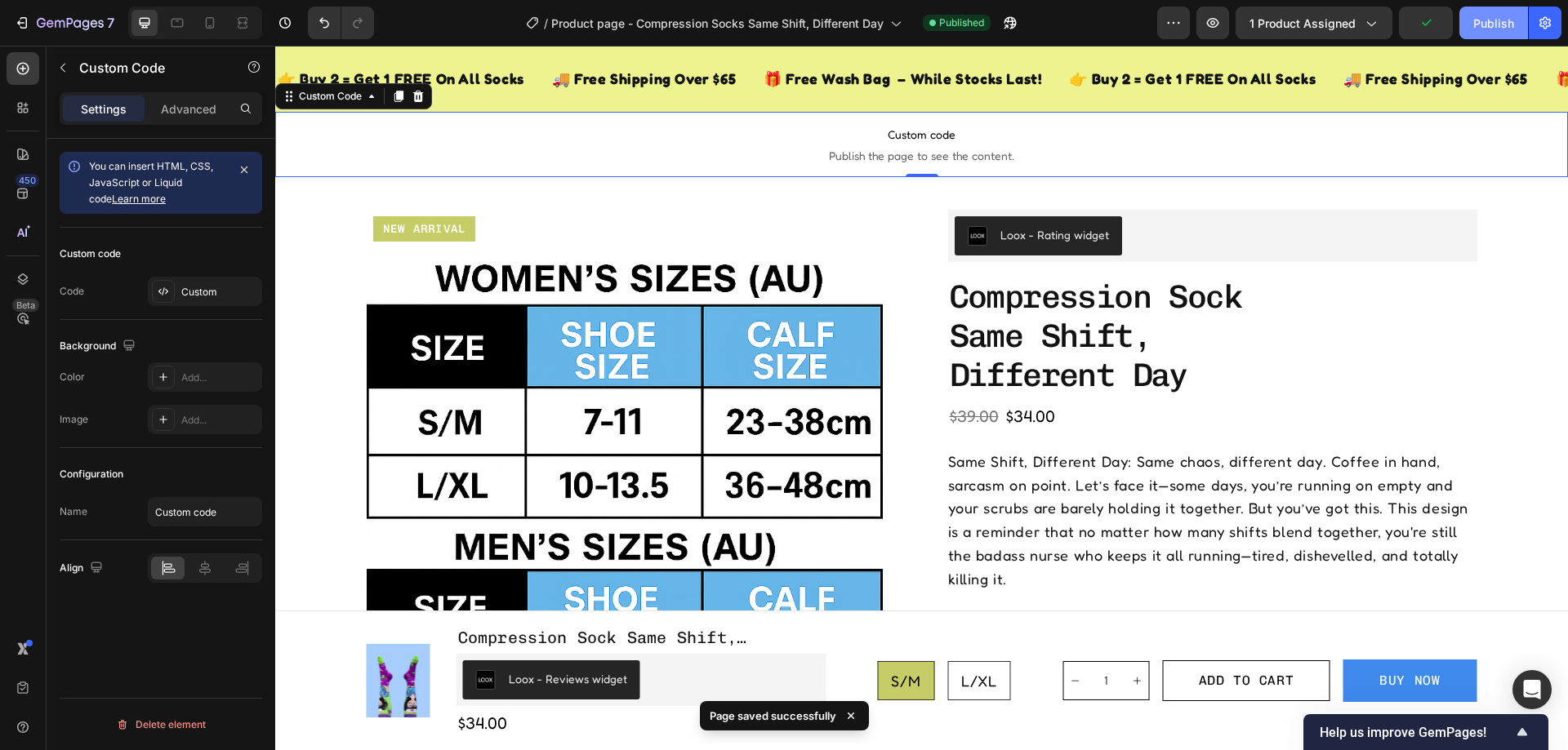
click at [1516, 27] on button "Publish" at bounding box center [1494, 22] width 69 height 33
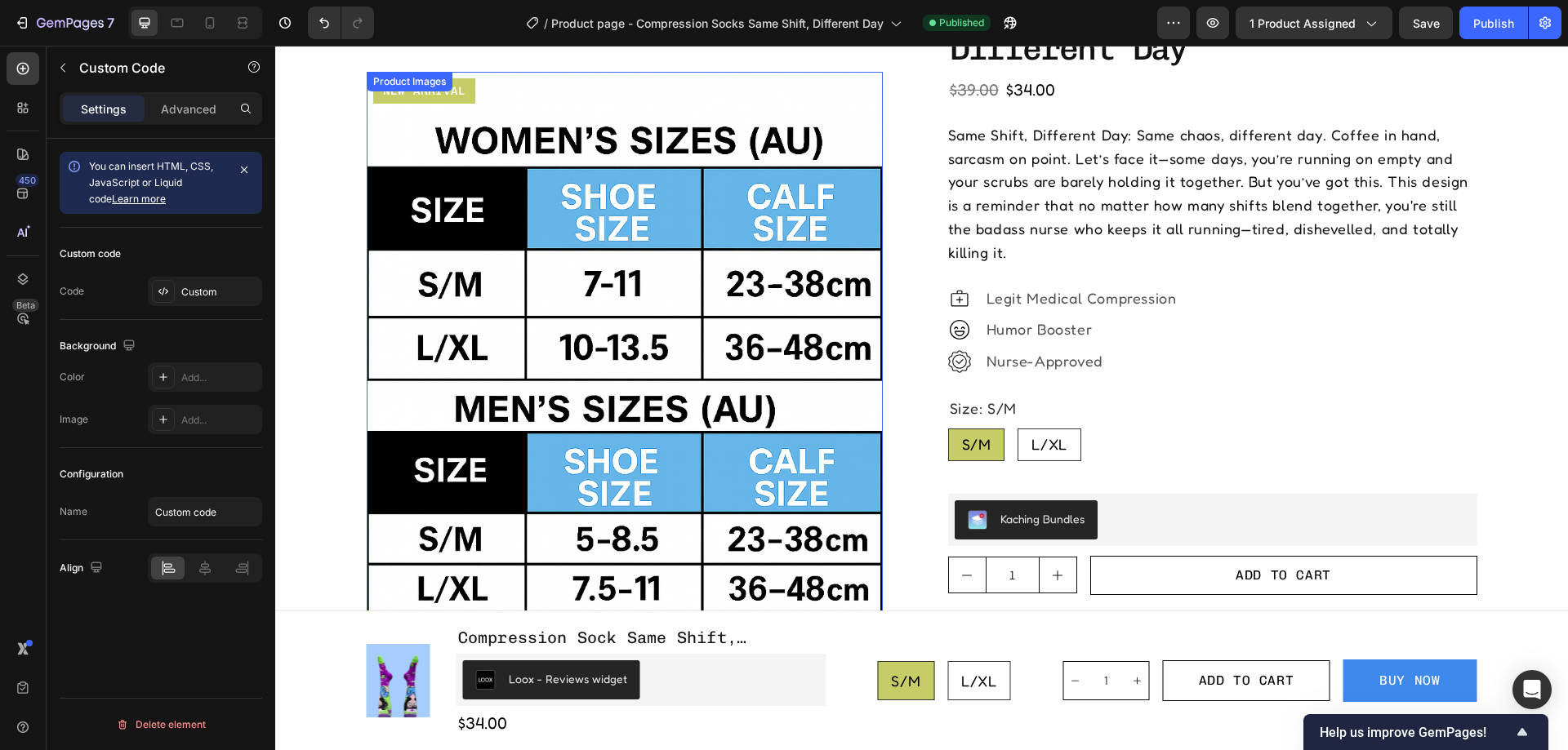
scroll to position [115, 0]
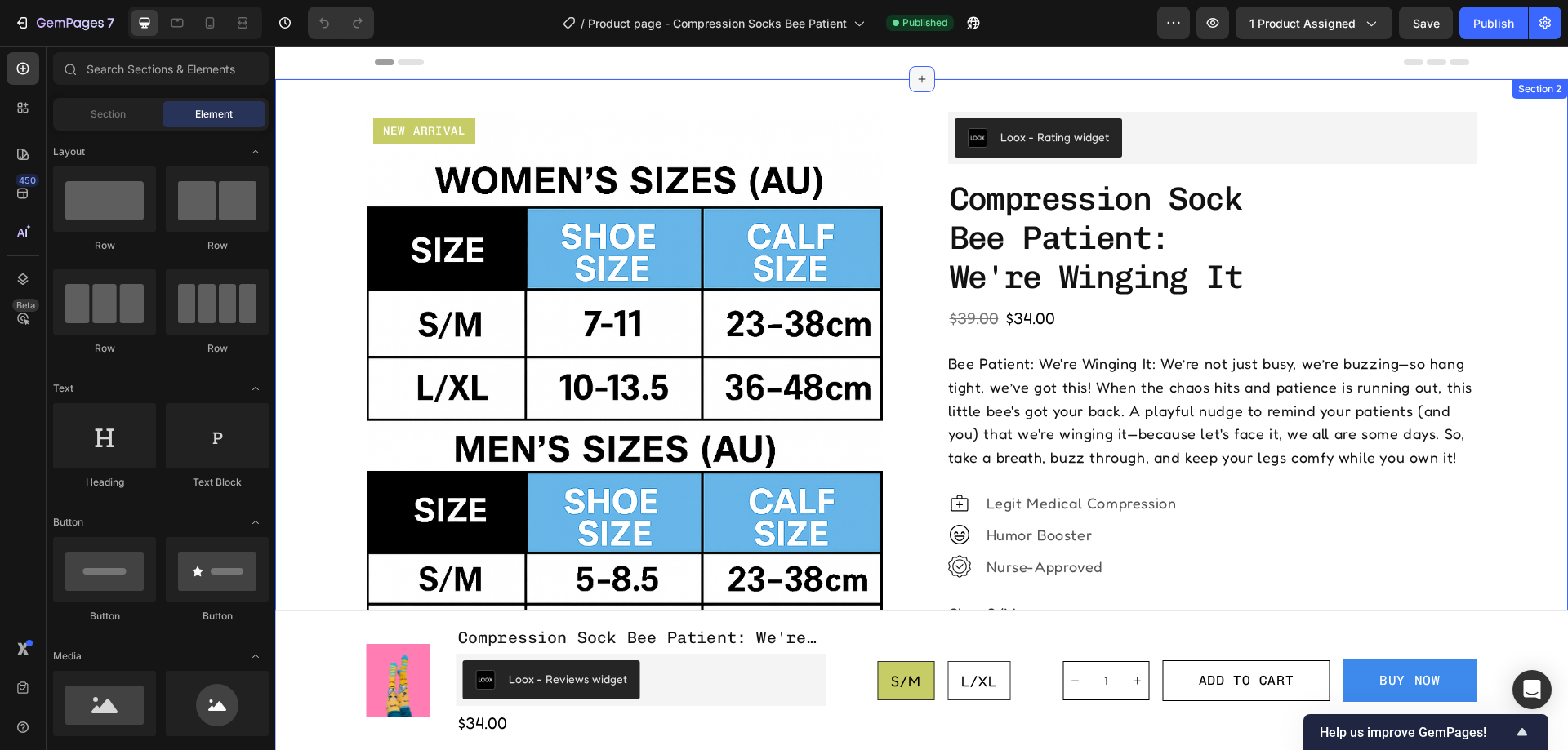
click at [909, 79] on div at bounding box center [921, 79] width 26 height 26
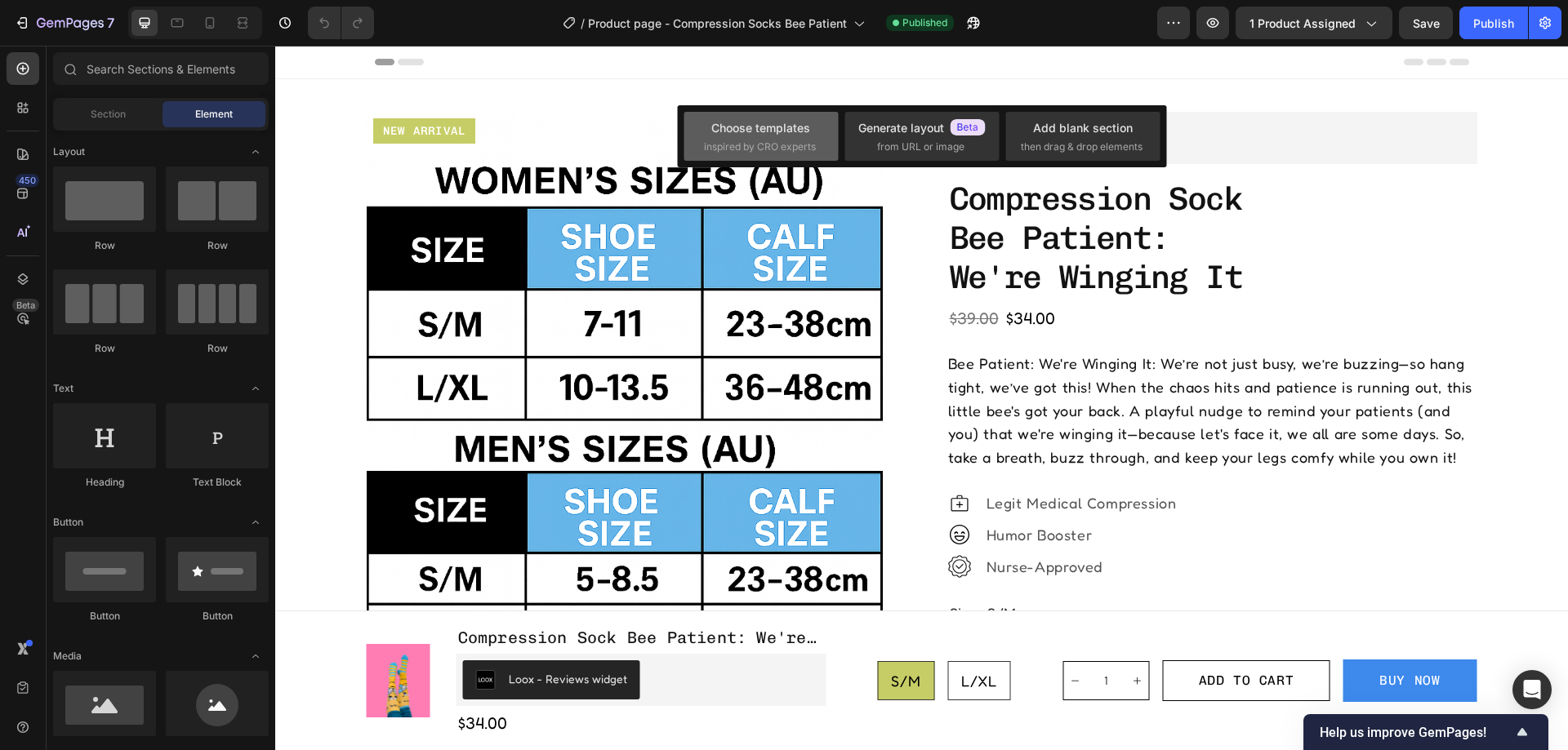
click at [771, 144] on span "inspired by CRO experts" at bounding box center [759, 146] width 112 height 14
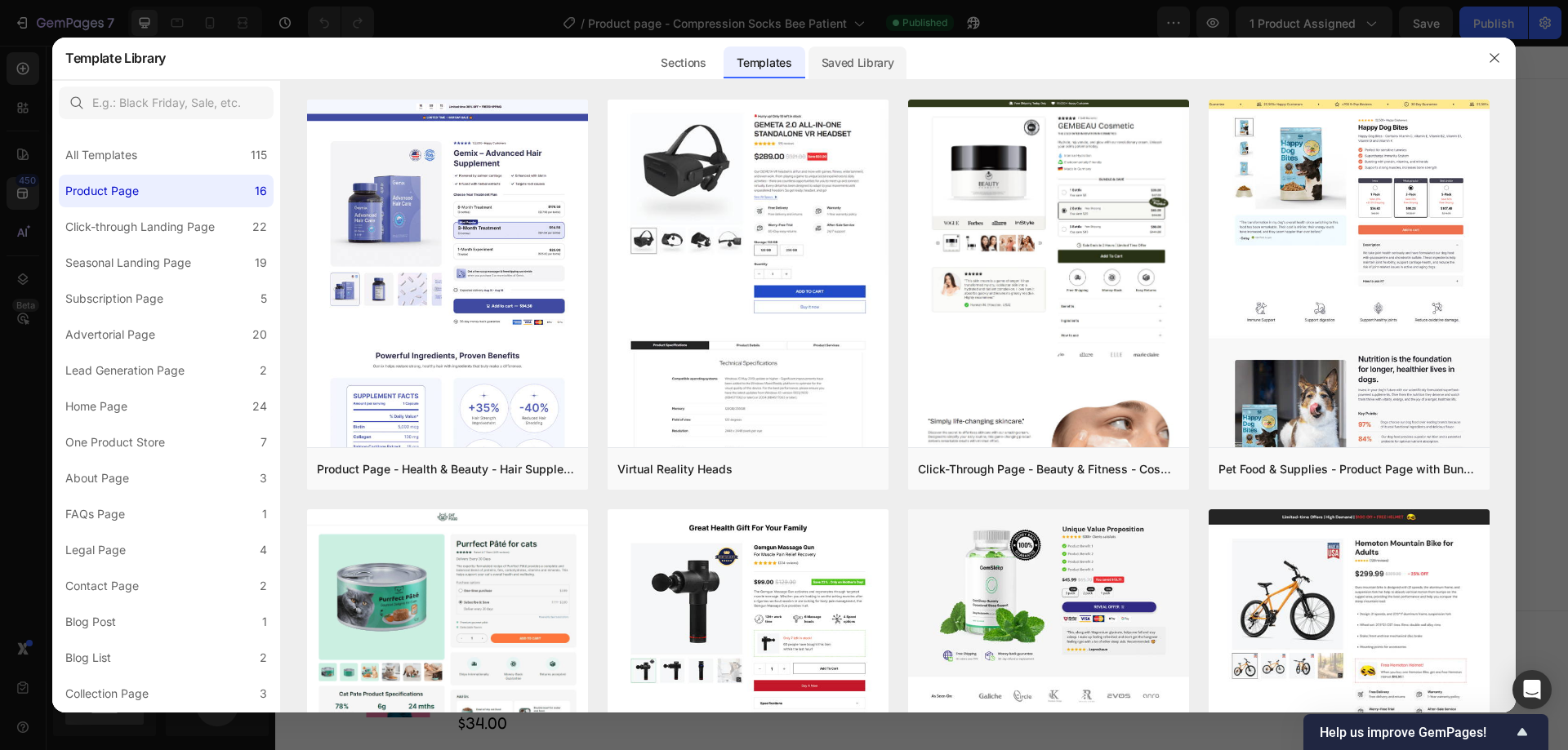
click at [851, 55] on div "Saved Library" at bounding box center [858, 62] width 99 height 33
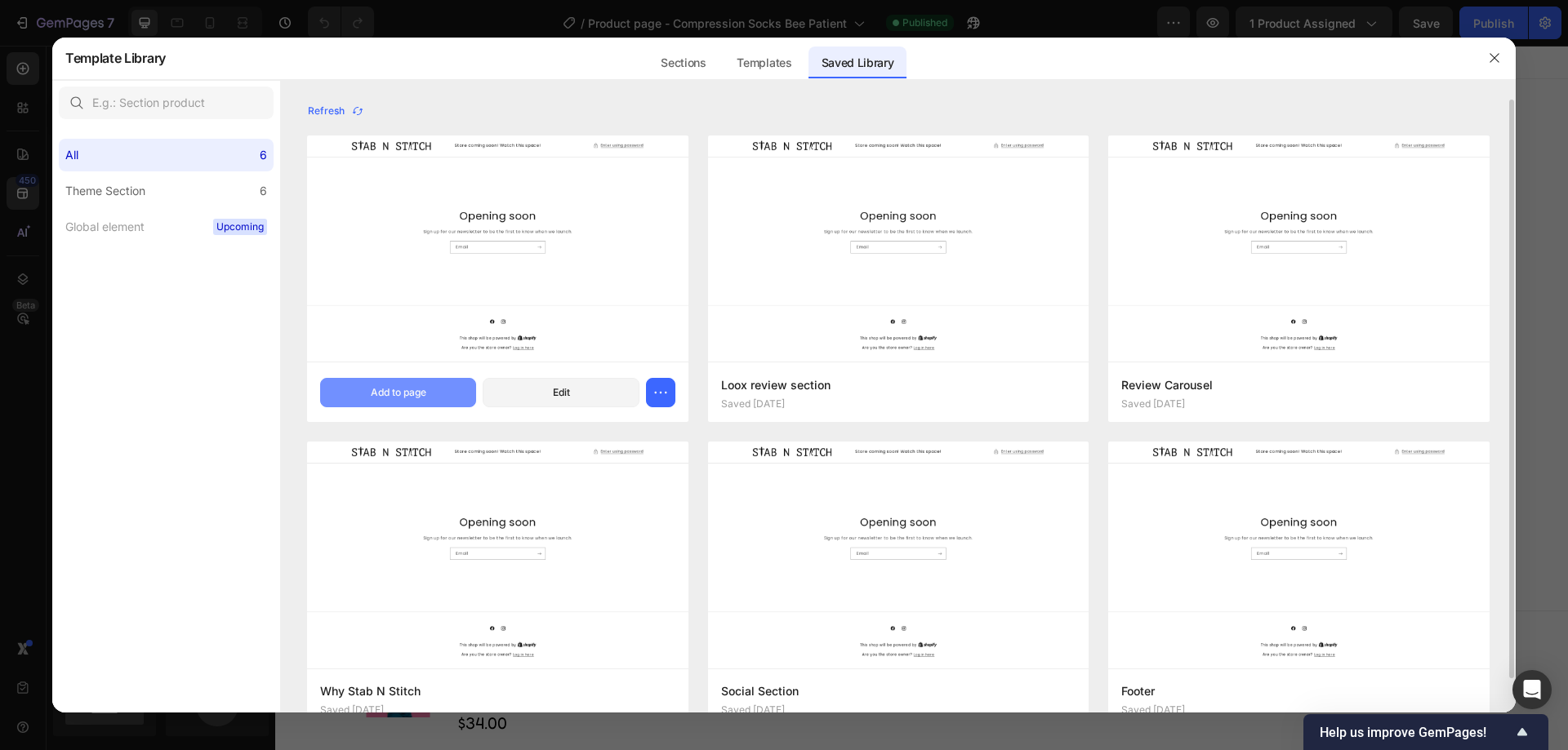
click at [385, 392] on div "Add to page" at bounding box center [398, 392] width 55 height 14
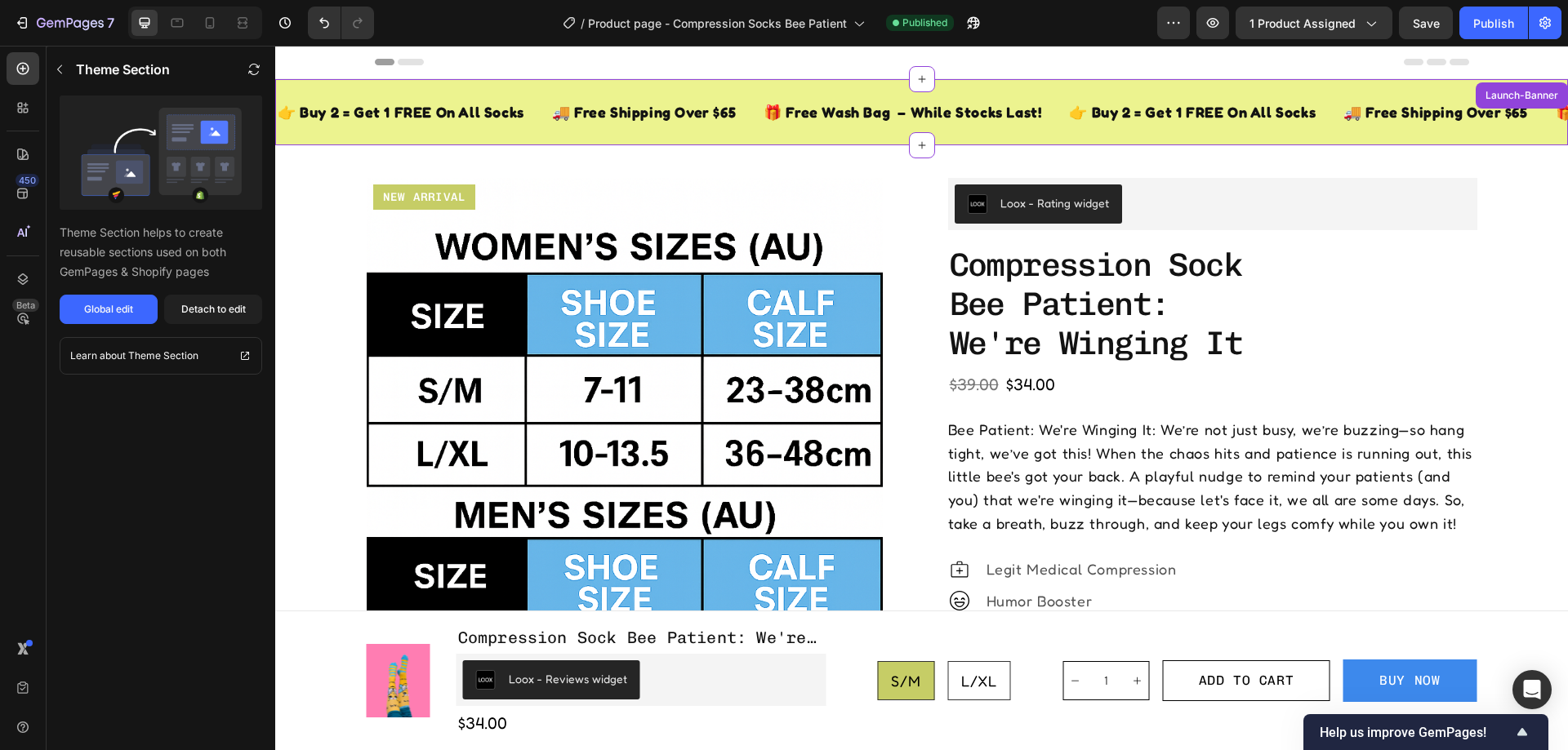
scroll to position [33, 0]
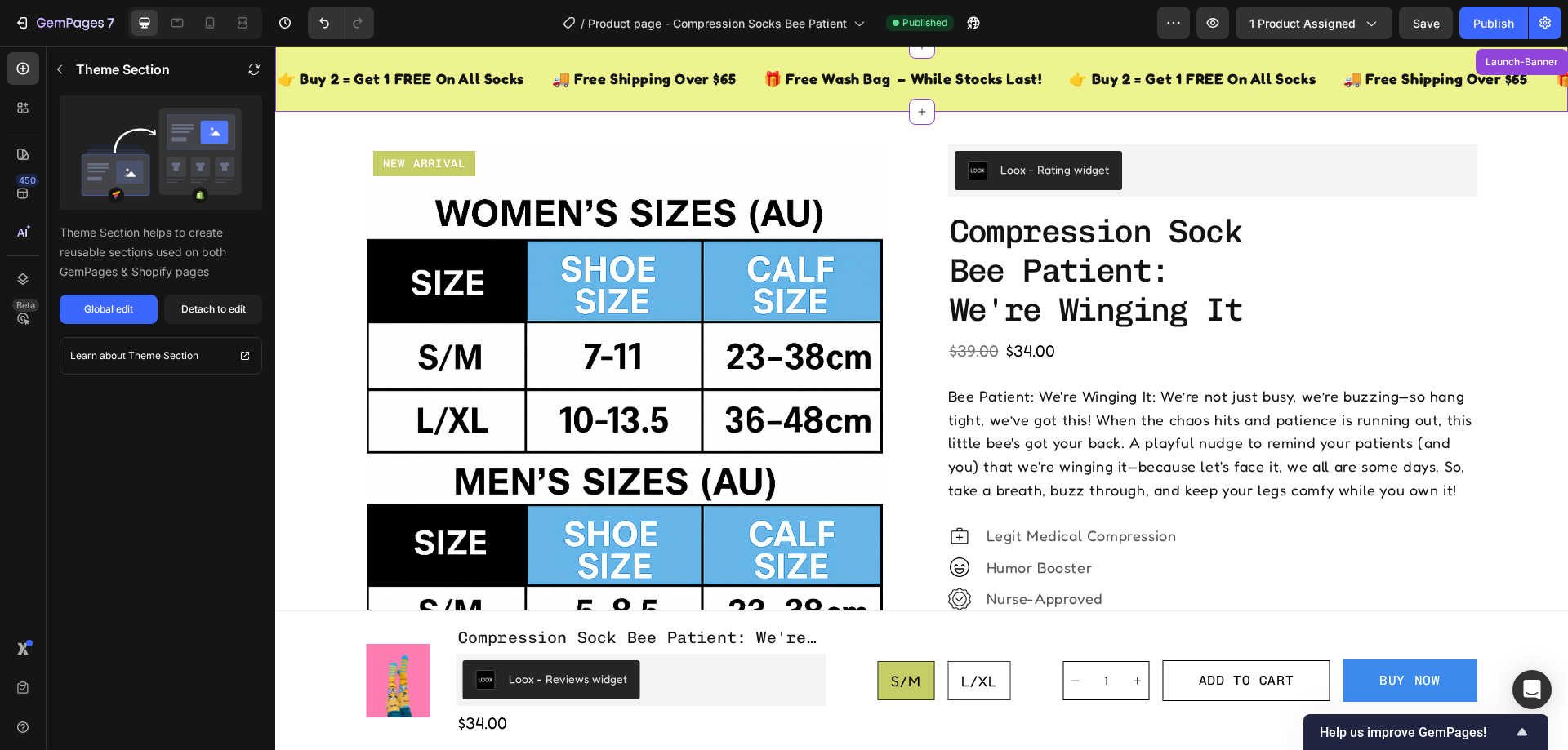
click at [865, 104] on div "👉 Buy 2 = Get 1 FREE On All Socks Text Block 🚚 Free Shipping Over $65 Text Bloc…" at bounding box center [921, 79] width 1293 height 66
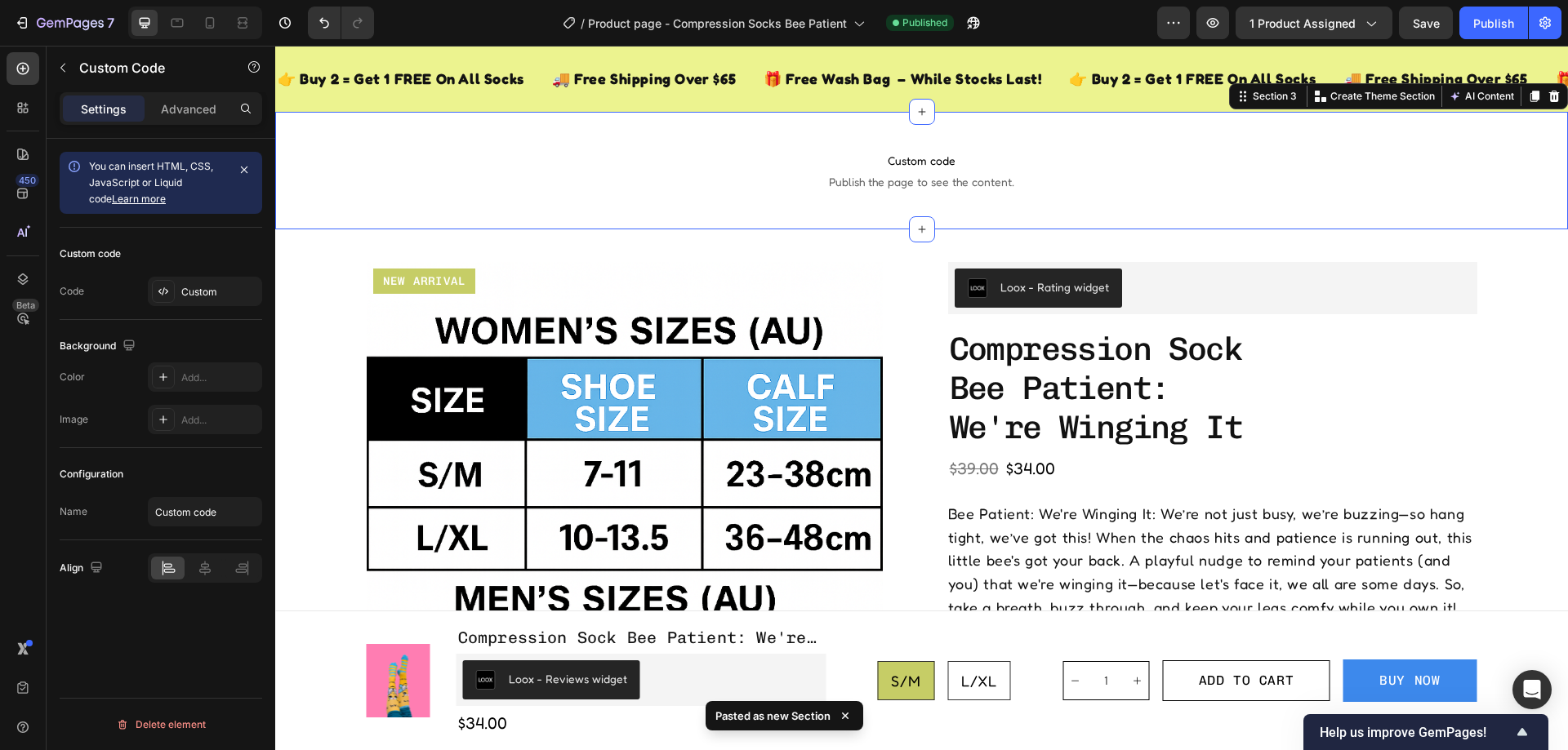
click at [690, 124] on div "Custom code Publish the page to see the content. Custom Code Section 3 Create T…" at bounding box center [921, 171] width 1293 height 118
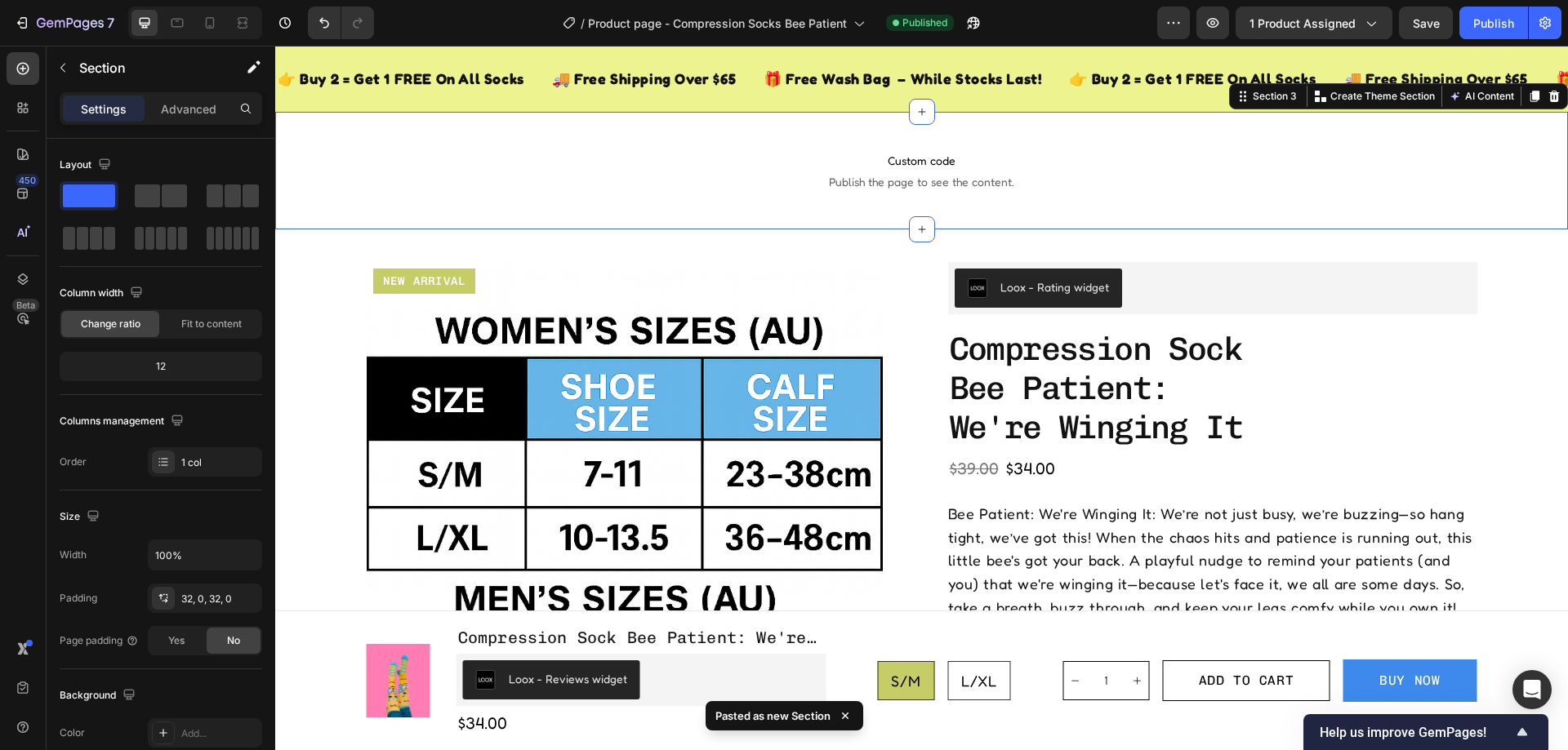
click at [171, 93] on div "Settings Advanced" at bounding box center [161, 108] width 203 height 33
click at [174, 116] on p "Advanced" at bounding box center [189, 108] width 55 height 17
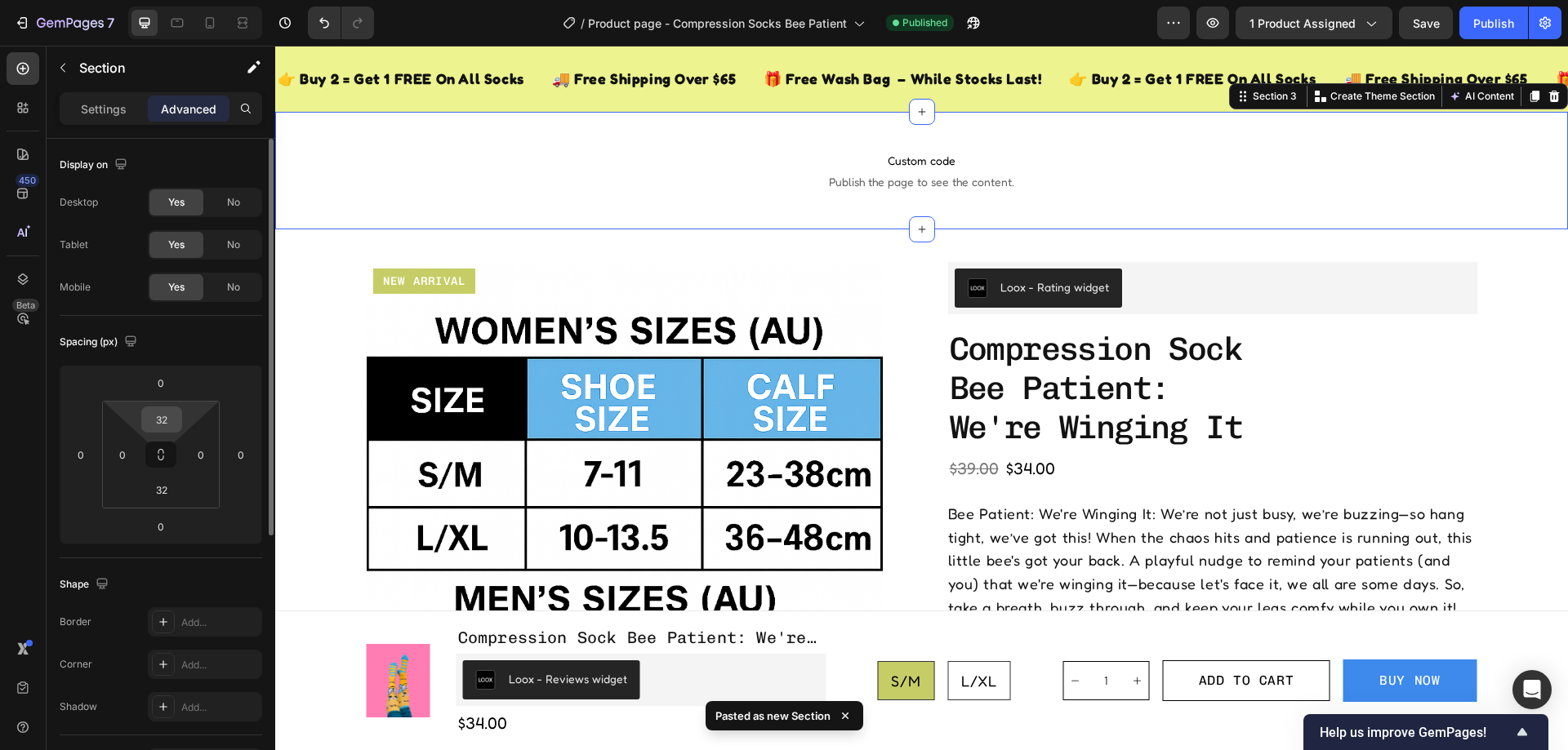
click at [151, 431] on input "32" at bounding box center [162, 419] width 33 height 24
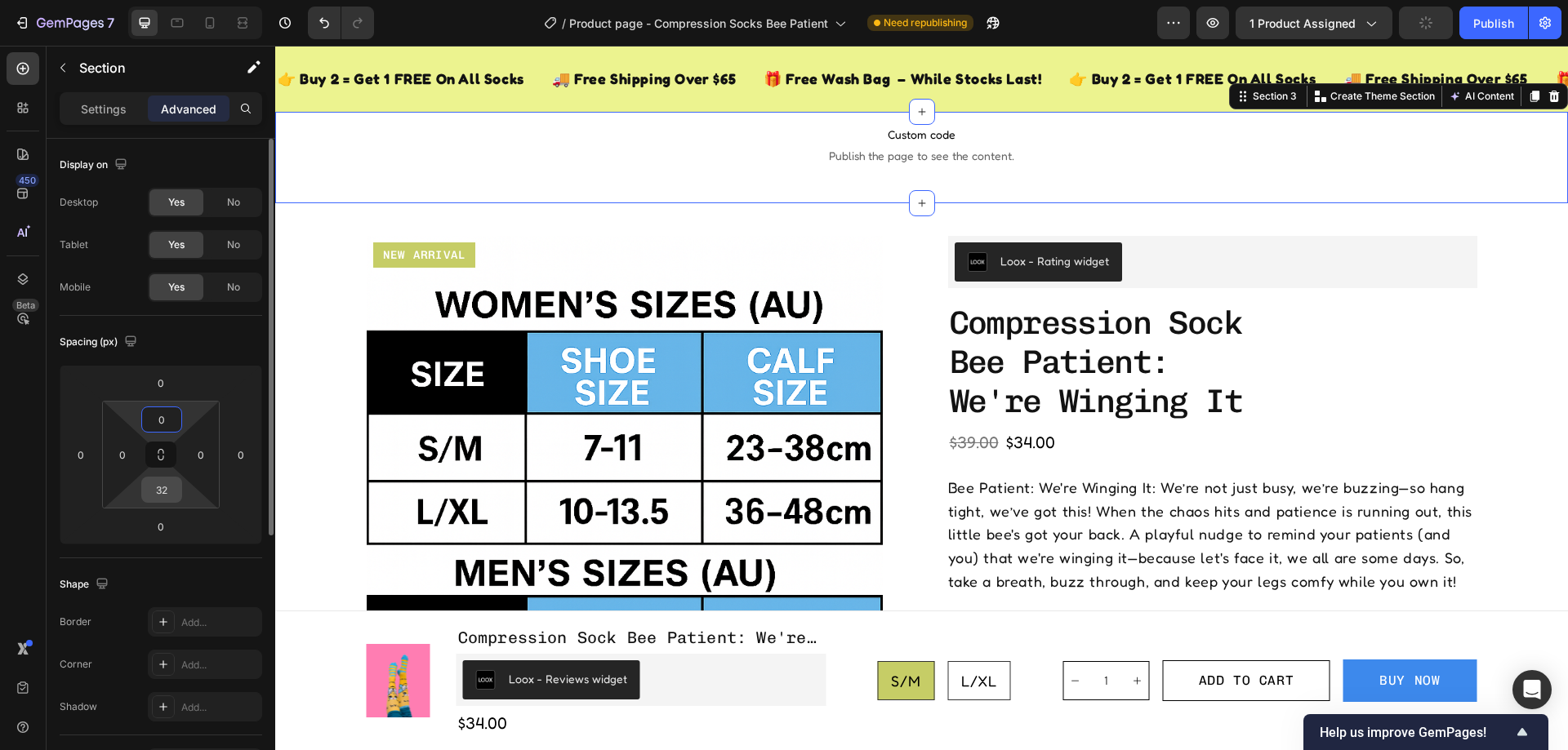
type input "0"
click at [163, 495] on input "32" at bounding box center [162, 489] width 33 height 24
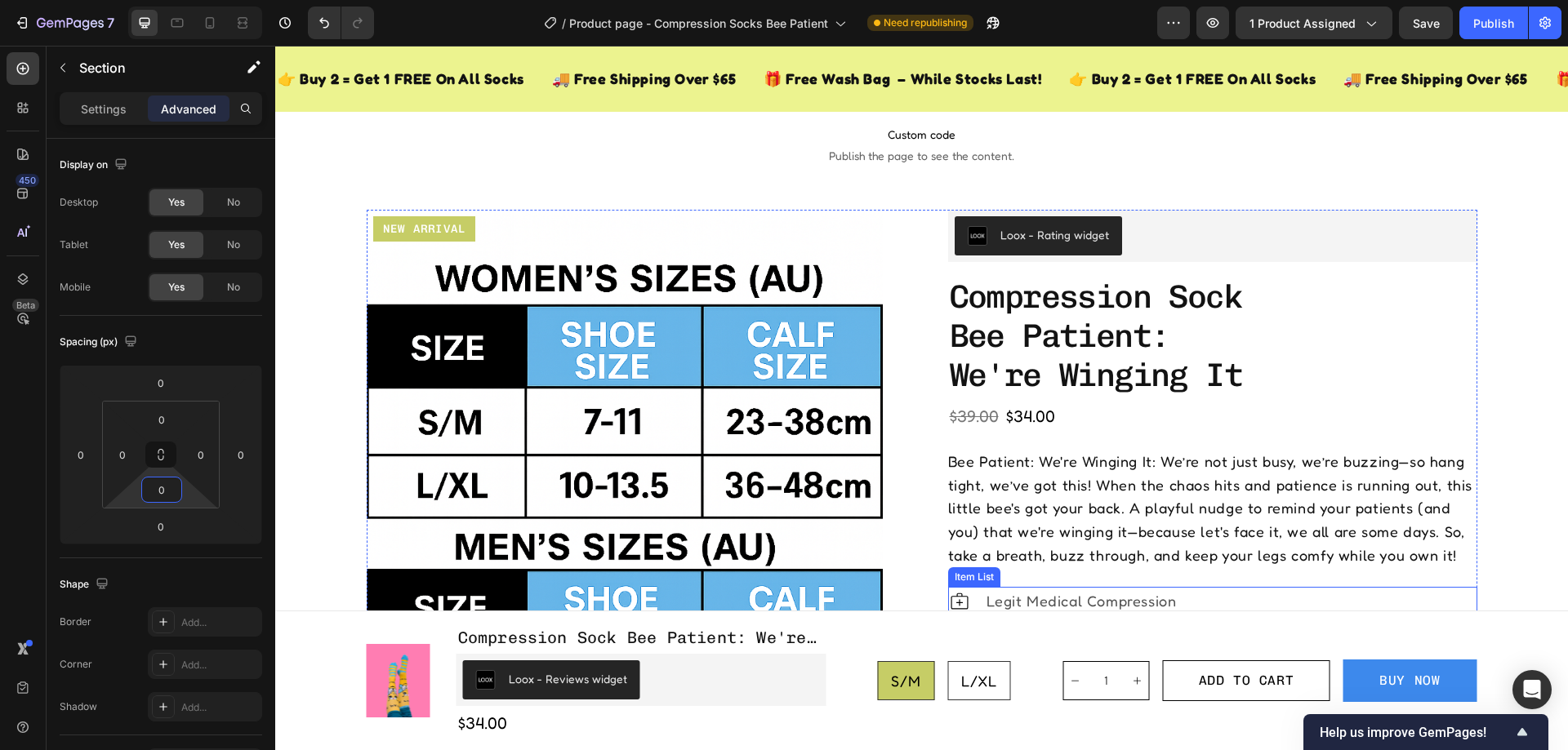
scroll to position [0, 0]
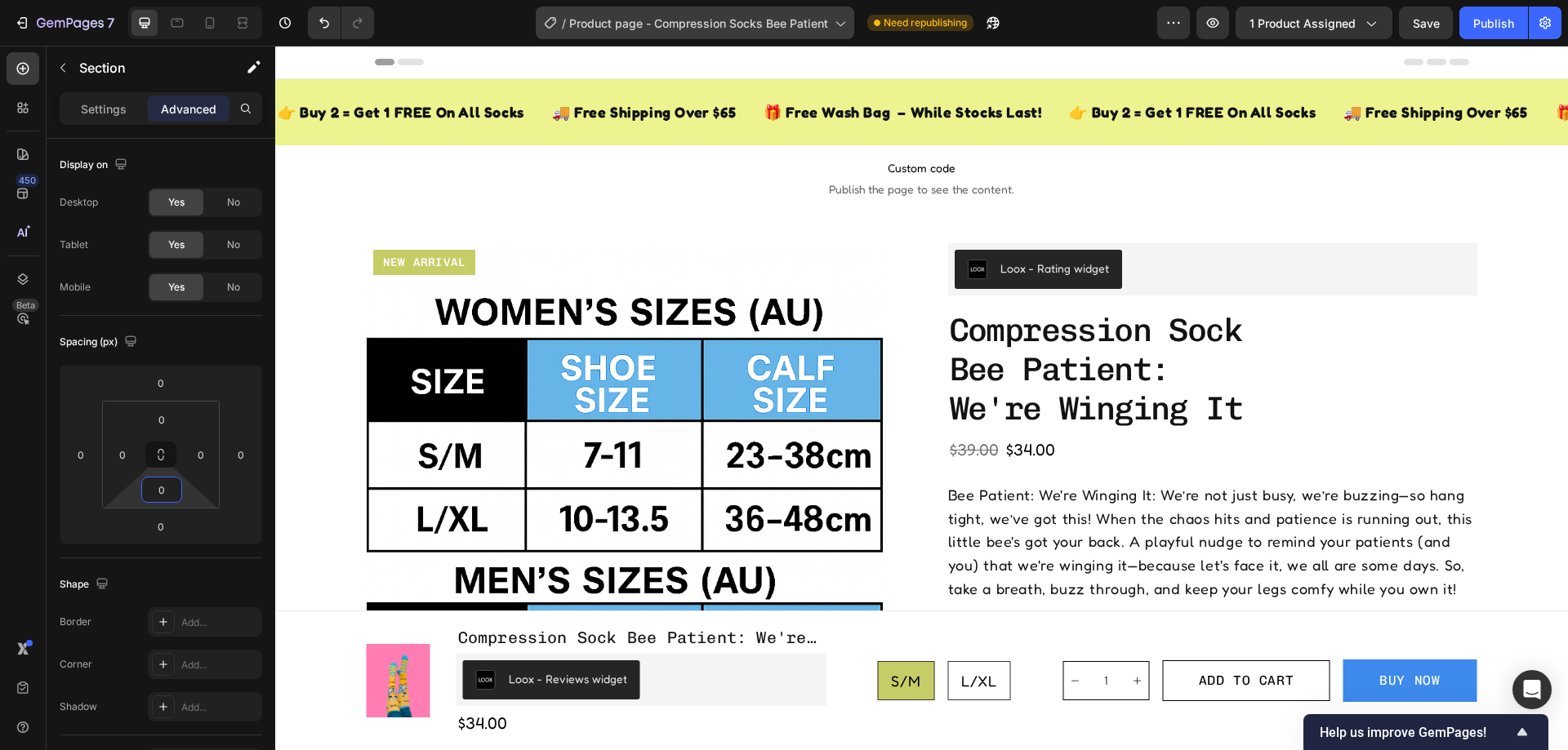
type input "0"
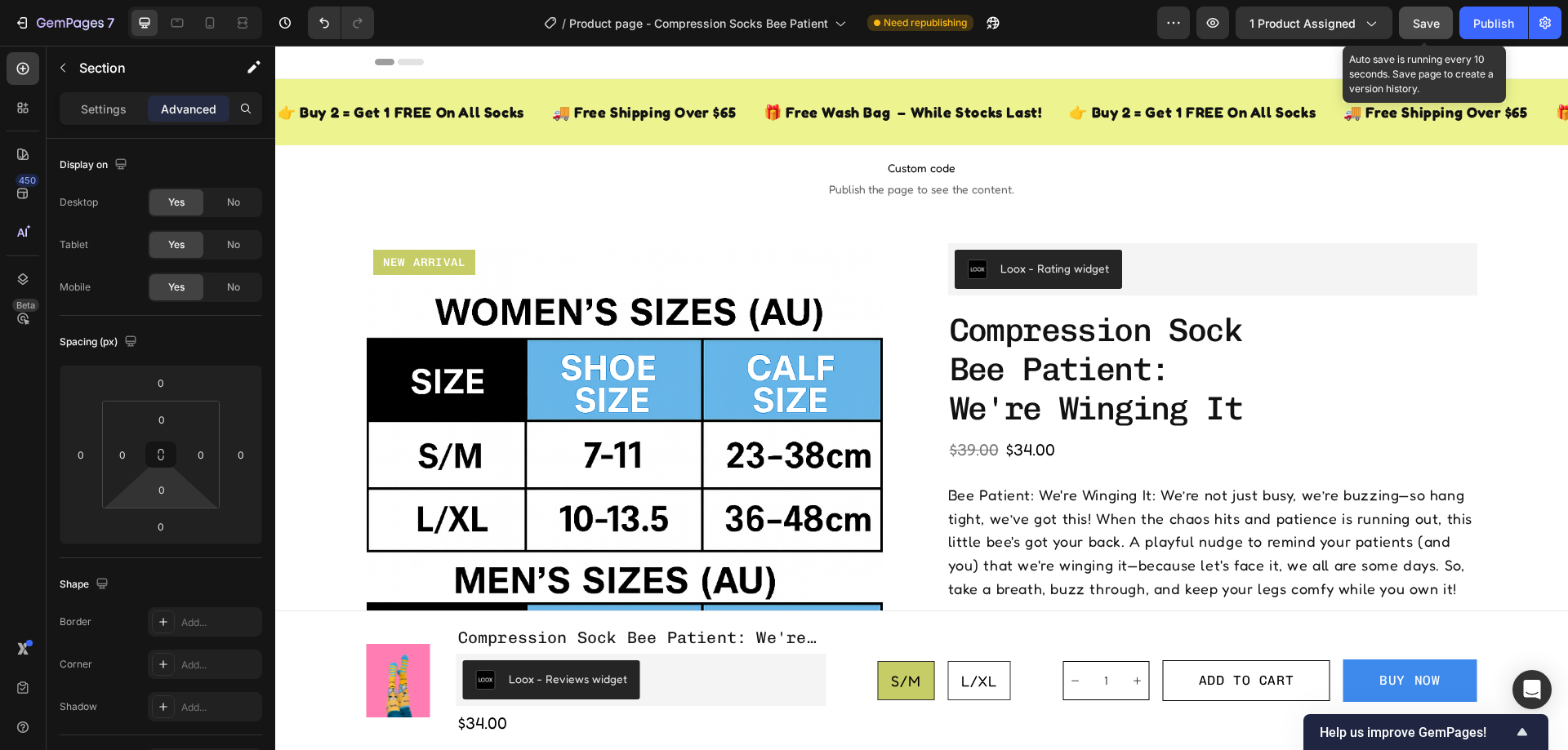
click at [1434, 9] on button "Save" at bounding box center [1426, 22] width 54 height 33
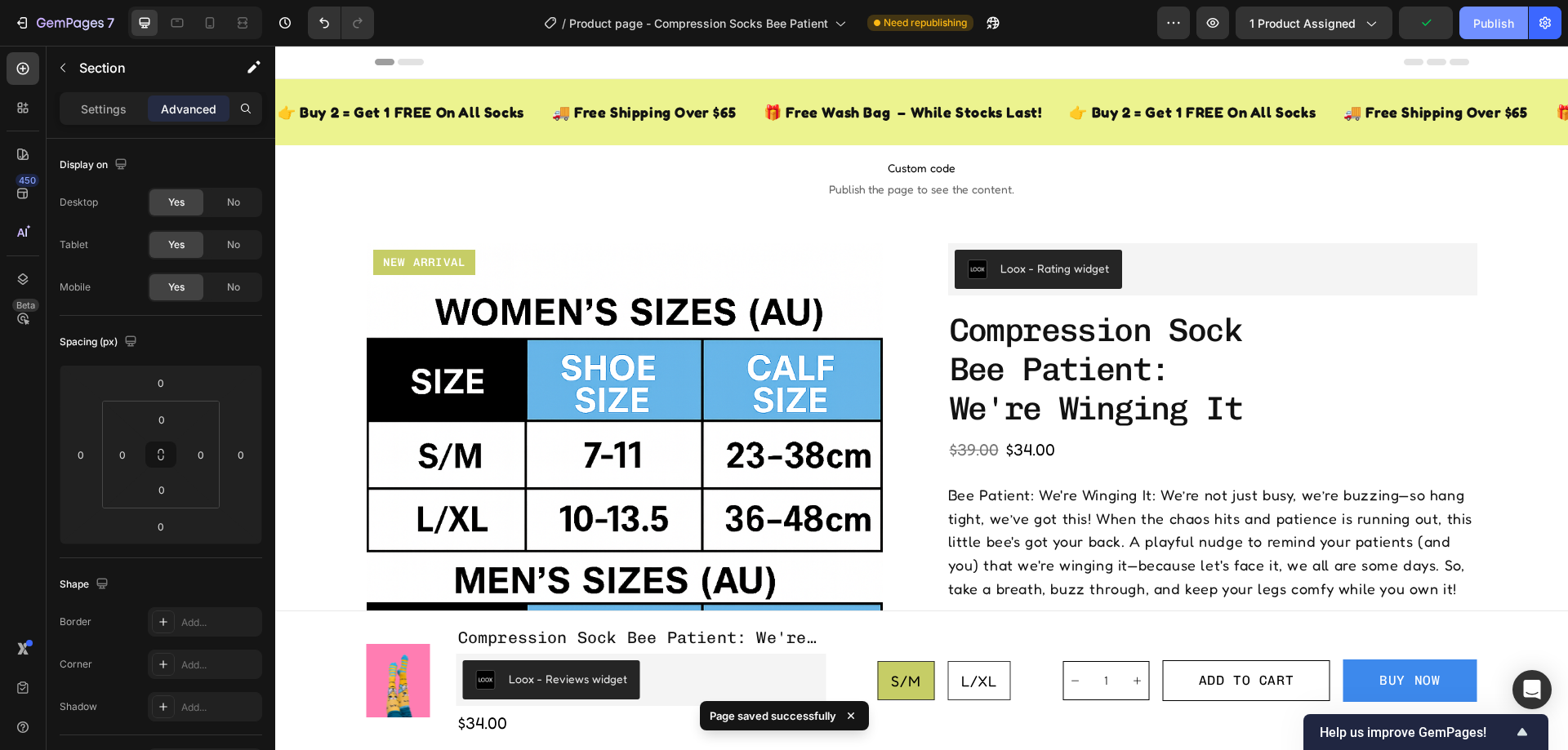
click at [1486, 13] on button "Publish" at bounding box center [1494, 22] width 69 height 33
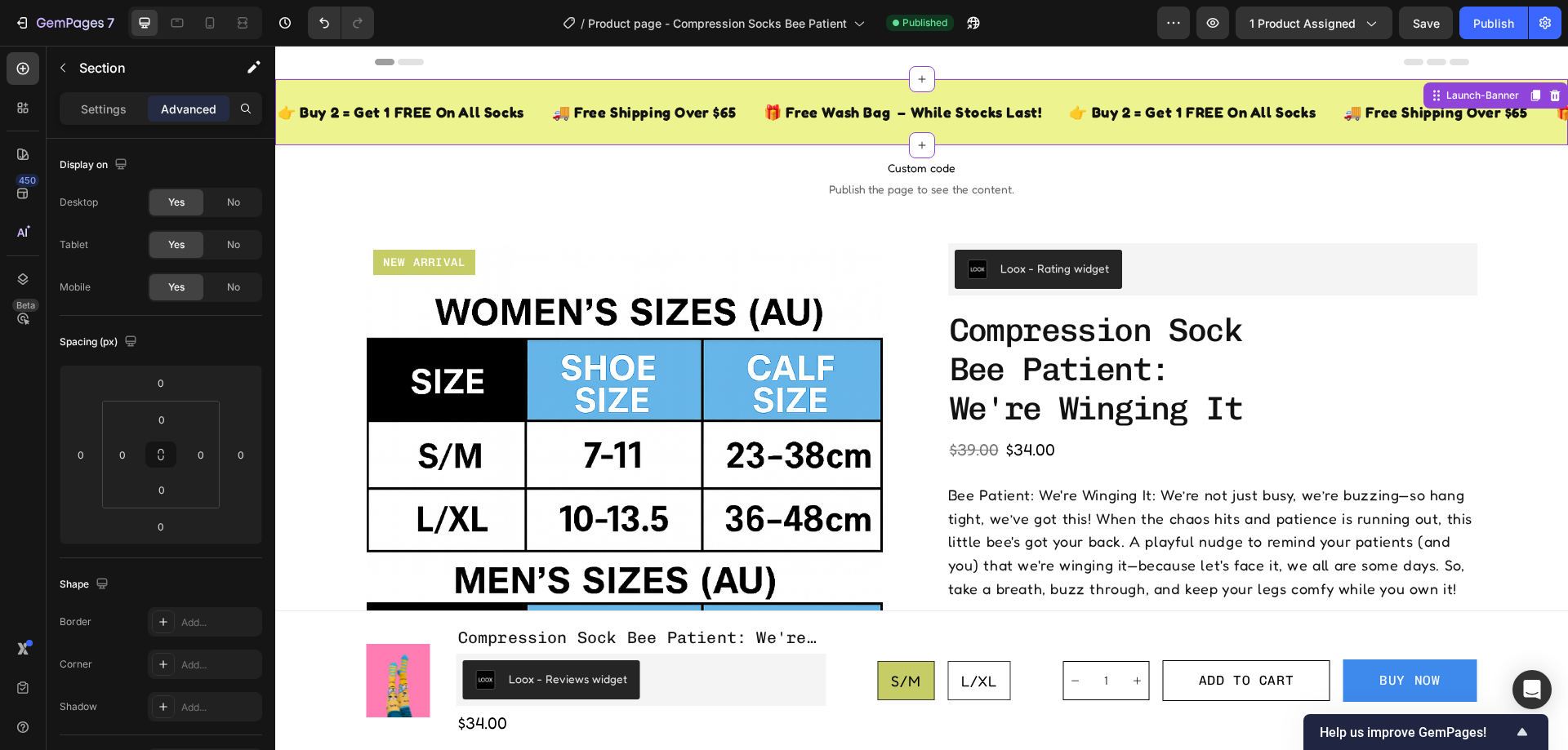
click at [686, 144] on div "👉 Buy 2 = Get 1 FREE On All Socks Text Block 🚚 Free Shipping Over $65 Text Bloc…" at bounding box center [921, 112] width 1293 height 66
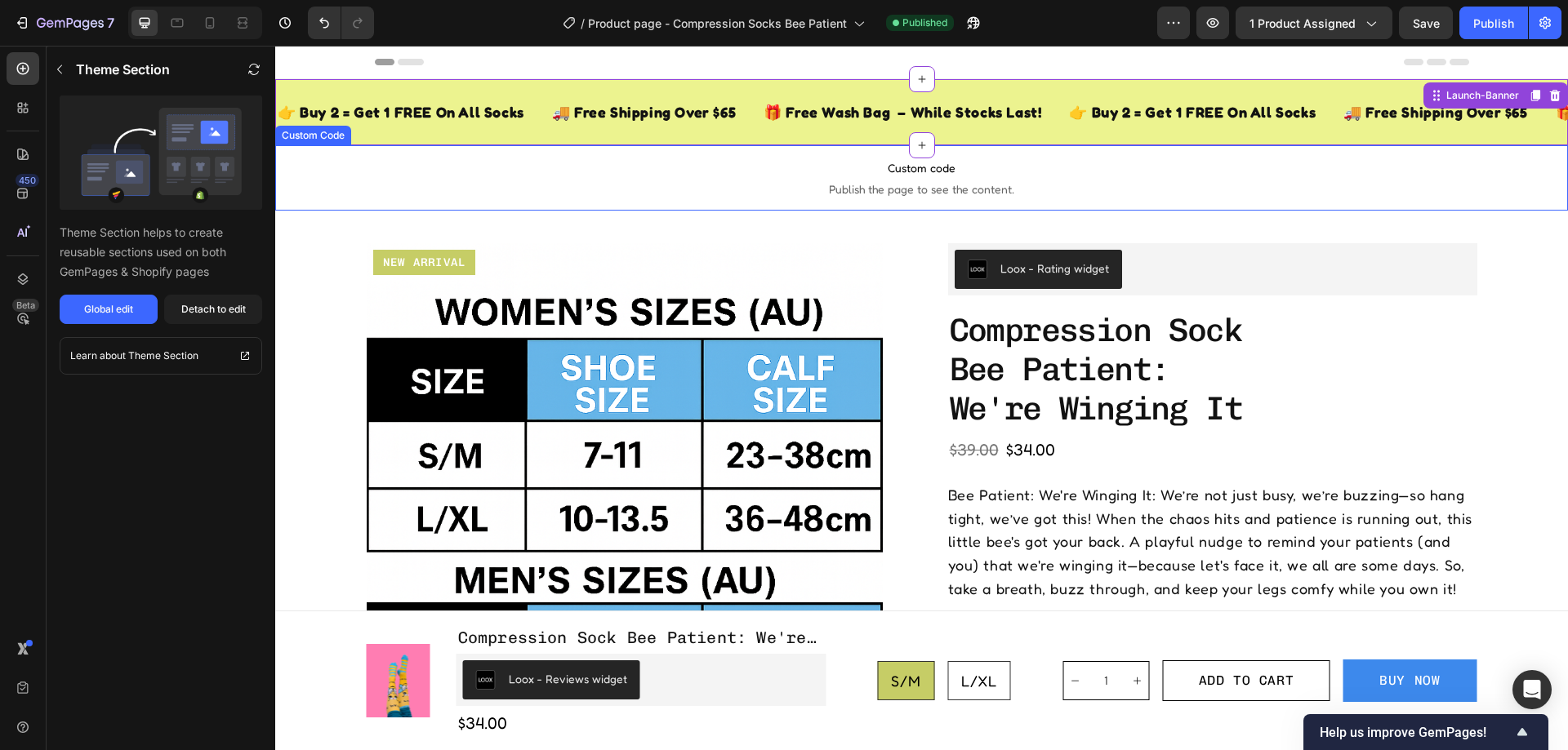
click at [675, 182] on span "Publish the page to see the content." at bounding box center [921, 189] width 1293 height 16
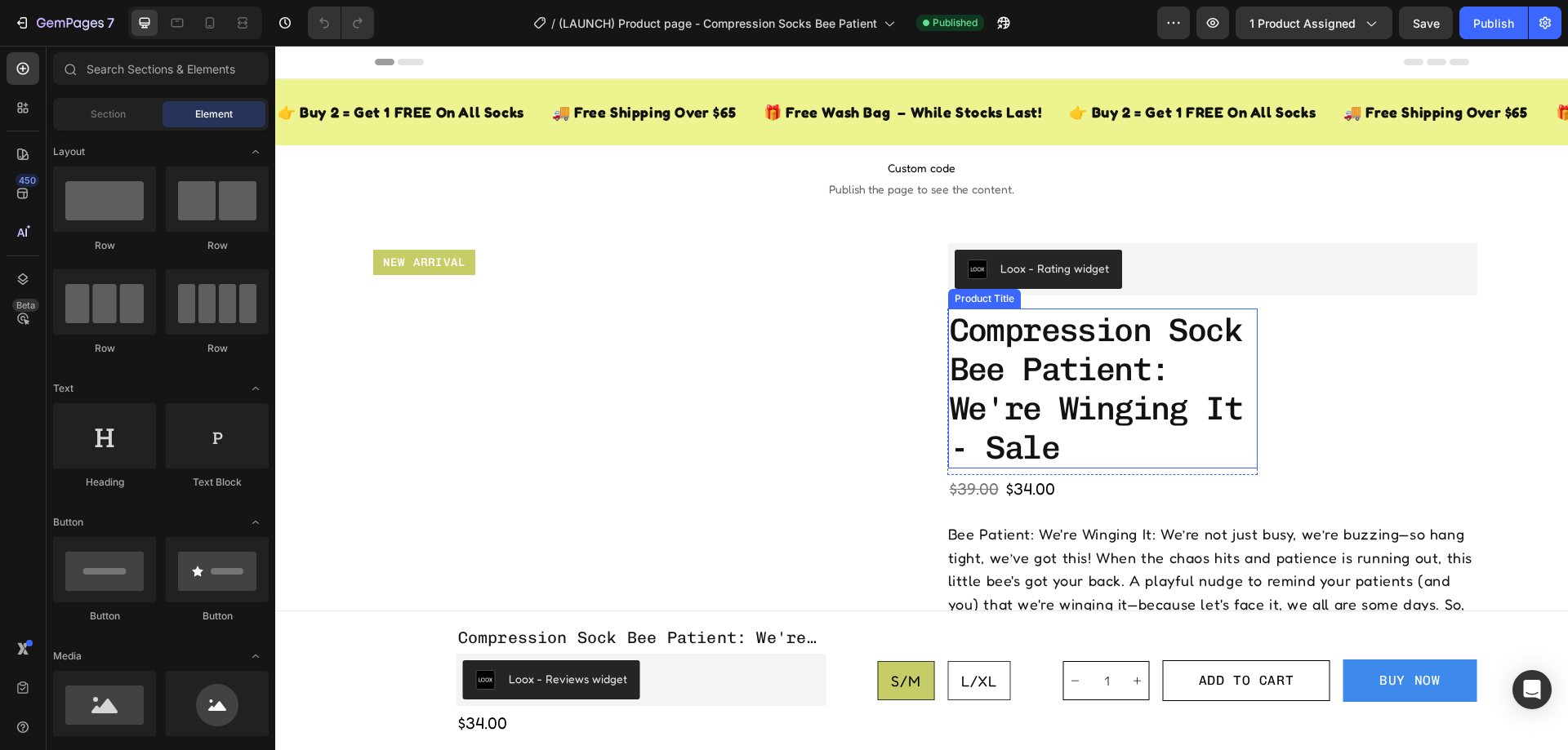
radio input "false"
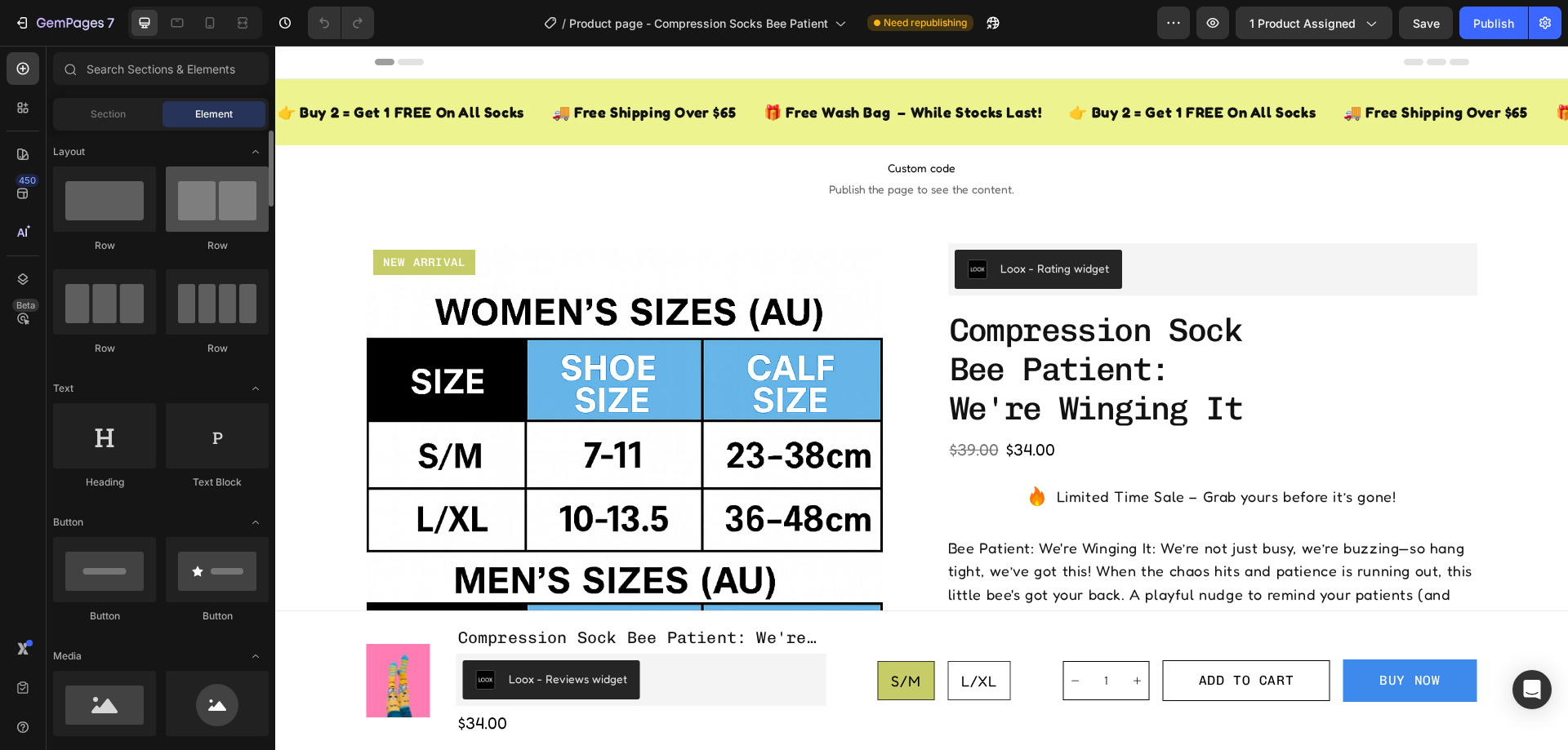
radio input "false"
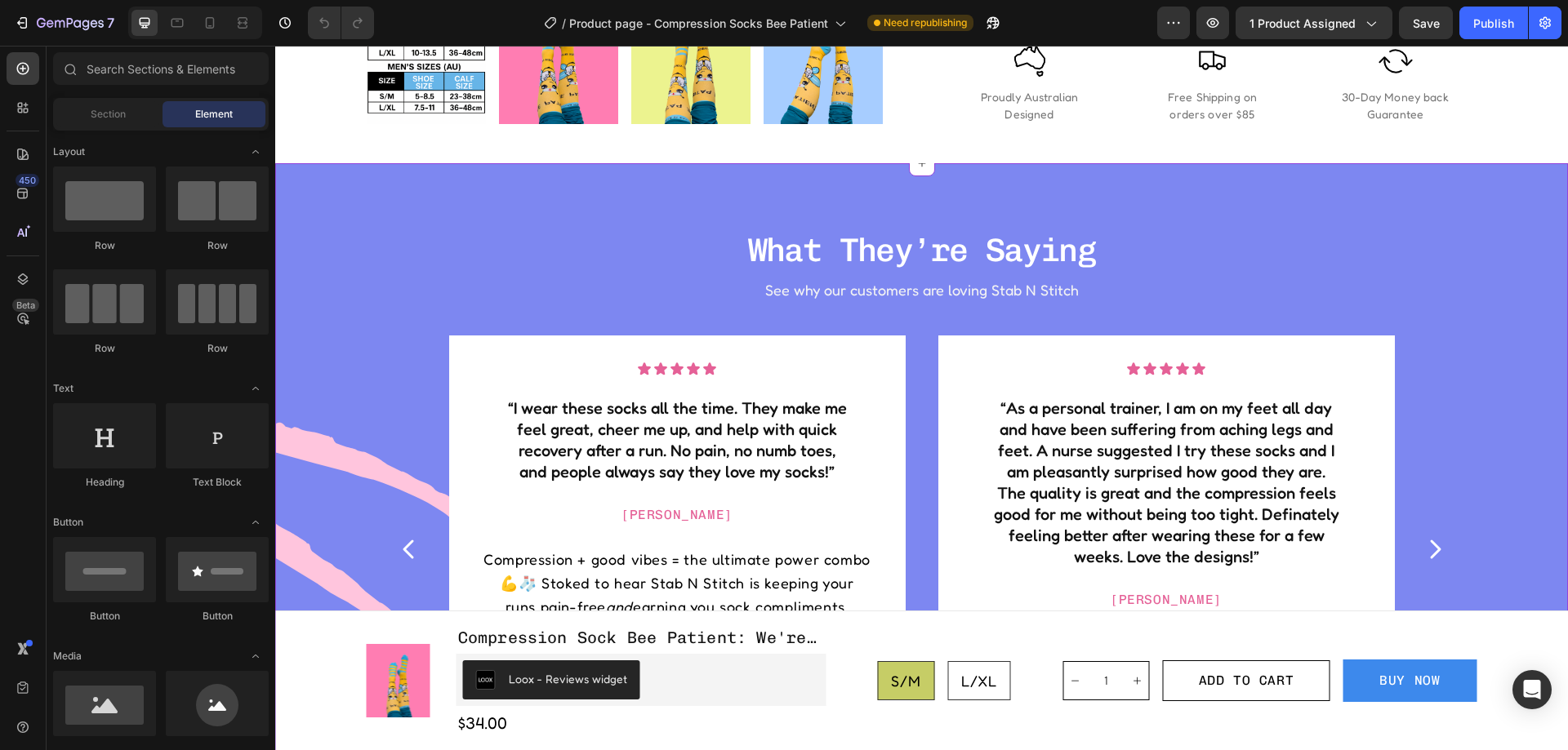
scroll to position [1551, 0]
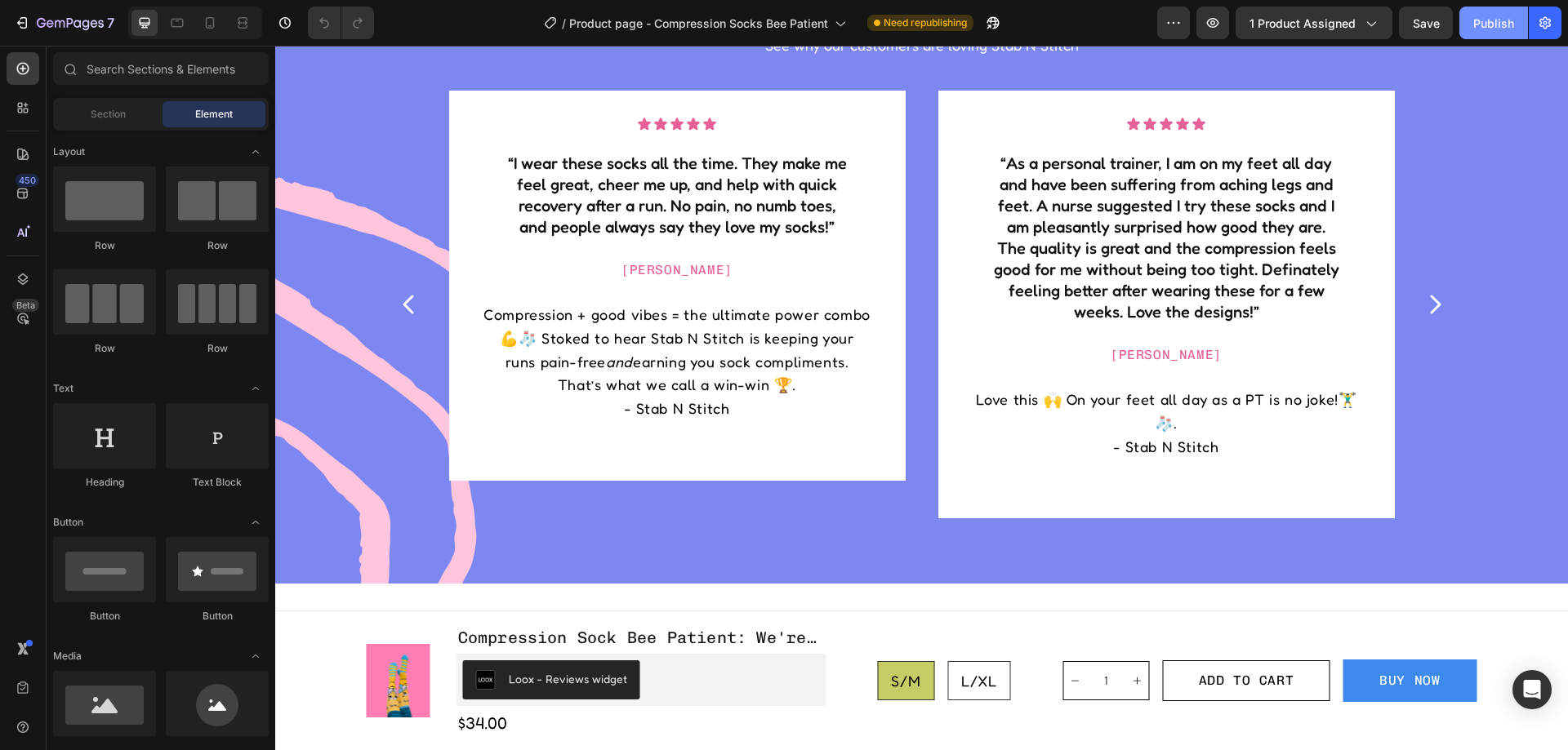
click at [1470, 33] on button "Publish" at bounding box center [1494, 22] width 69 height 33
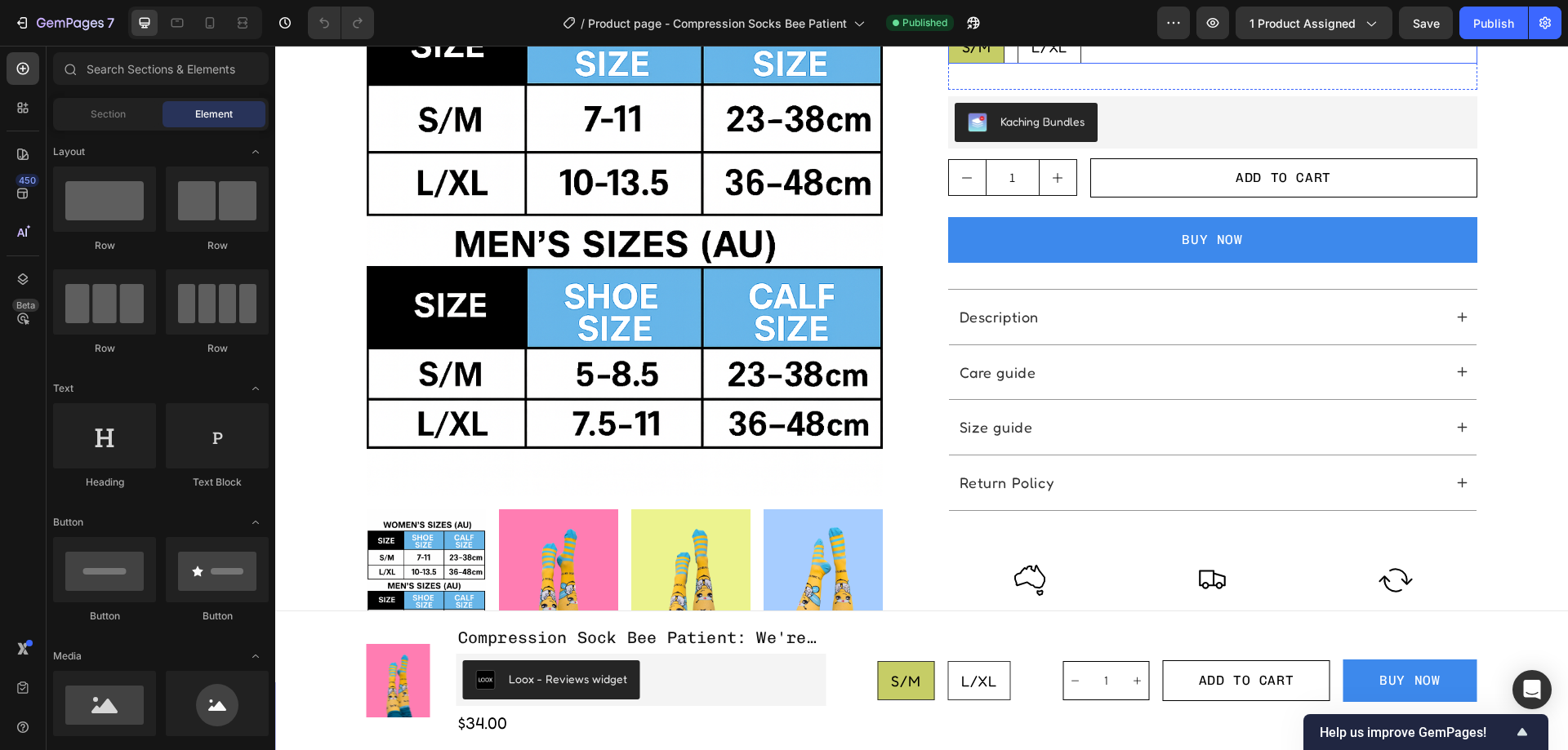
scroll to position [898, 0]
